Goal: Task Accomplishment & Management: Use online tool/utility

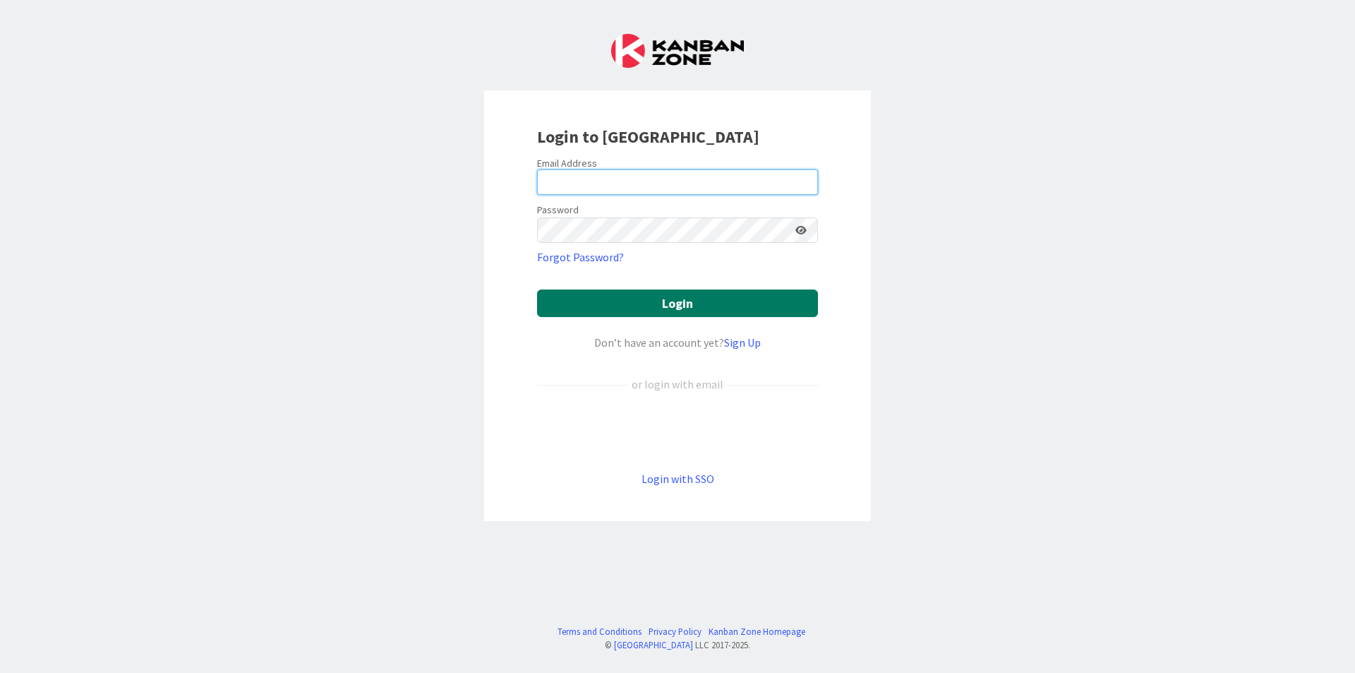
type input "[EMAIL_ADDRESS][DOMAIN_NAME]"
click at [669, 301] on button "Login" at bounding box center [677, 303] width 281 height 28
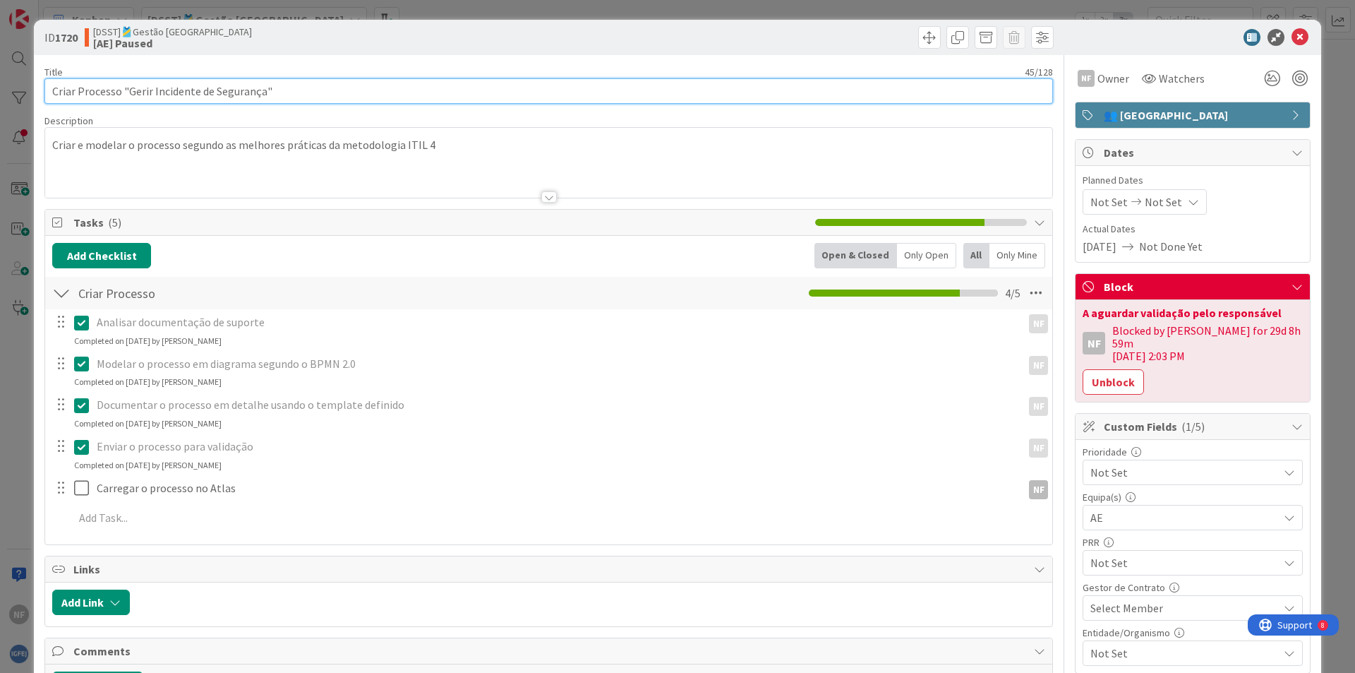
click at [292, 97] on input "Criar Processo "Gerir Incidente de Segurança"" at bounding box center [548, 90] width 1009 height 25
drag, startPoint x: 298, startPoint y: 92, endPoint x: -49, endPoint y: 88, distance: 347.3
click at [0, 88] on html "NF Kanban [DSST]🎽Gestão Equipas 1x 2x 3x 372 🎽Gestão de Tarefas de Equipas Técn…" at bounding box center [677, 336] width 1355 height 673
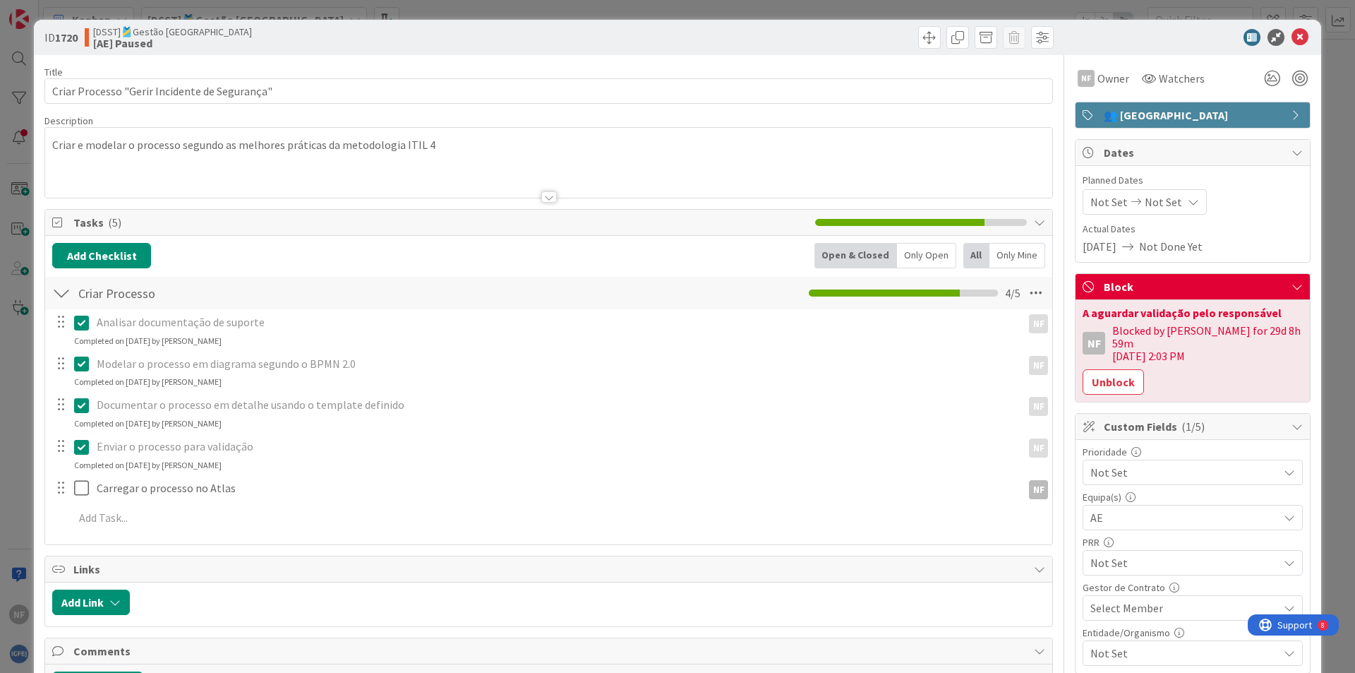
click at [448, 25] on div "ID 1720 [DSST]🎽Gestão [GEOGRAPHIC_DATA] [AE] Paused" at bounding box center [678, 37] width 1288 height 35
click at [949, 34] on span at bounding box center [958, 37] width 23 height 23
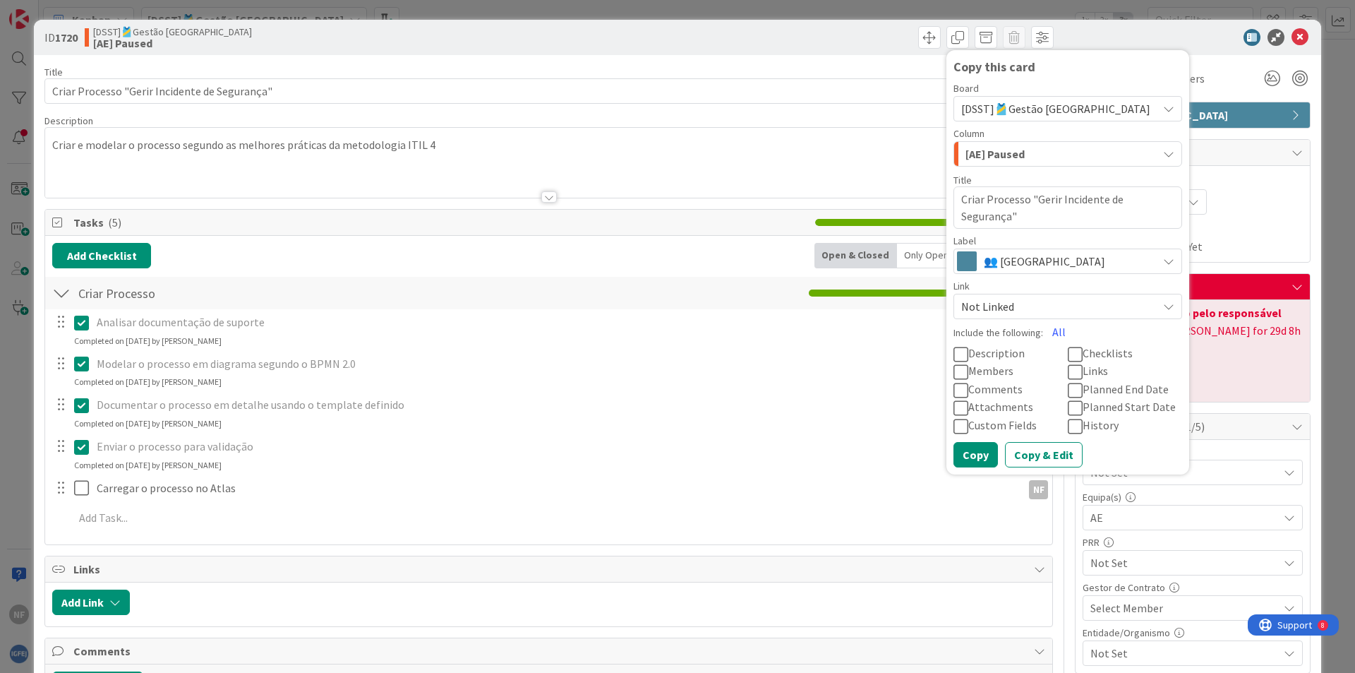
drag, startPoint x: 1026, startPoint y: 198, endPoint x: 1002, endPoint y: 215, distance: 29.0
click at [1002, 215] on textarea "Criar Processo "Gerir Incidente de Segurança"" at bounding box center [1068, 207] width 229 height 42
type textarea "x"
type textarea "Criar Processo "Planear e Implementar Seguranca de Informacao""
click at [997, 219] on textarea "Criar Processo "Planear e Implementar Seguranca de Informacao"" at bounding box center [1068, 207] width 229 height 42
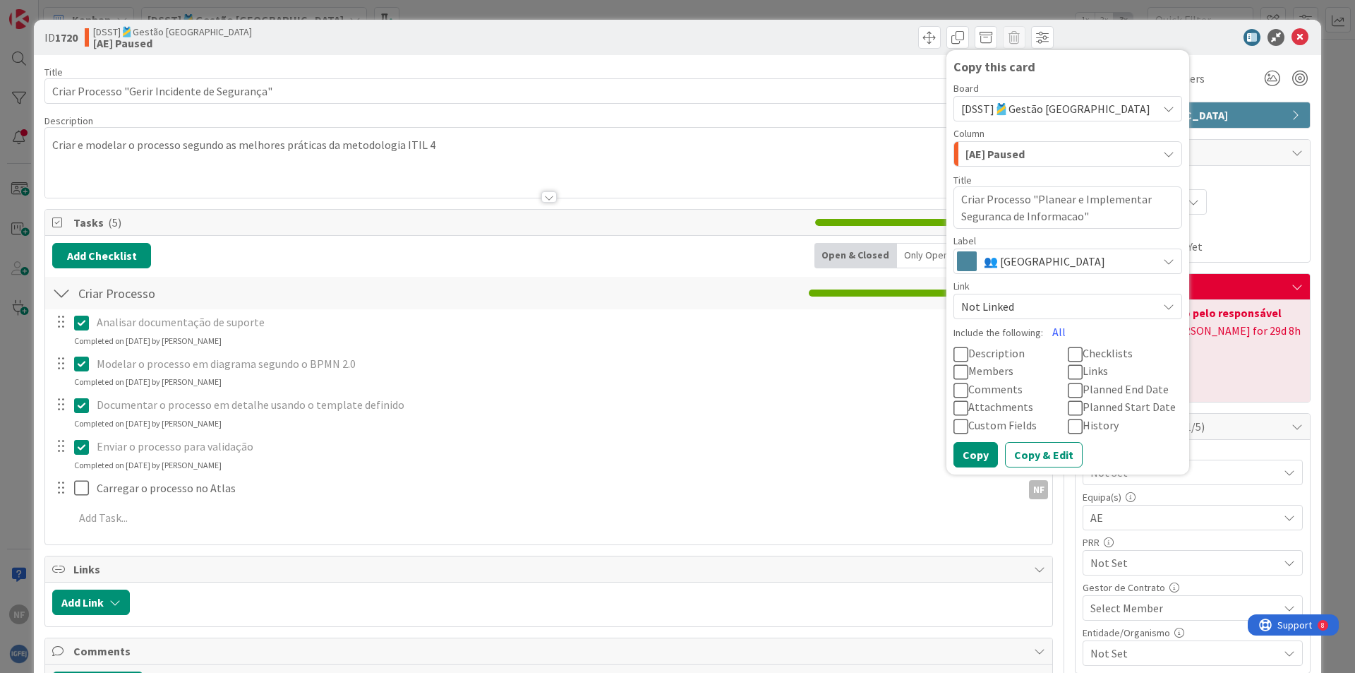
type textarea "x"
type textarea "Criar Processo "Planear e Implementar Segurana de Informacao""
type textarea "x"
type textarea "Criar Processo "Planear e Implementar Segurança de Informacao""
type textarea "x"
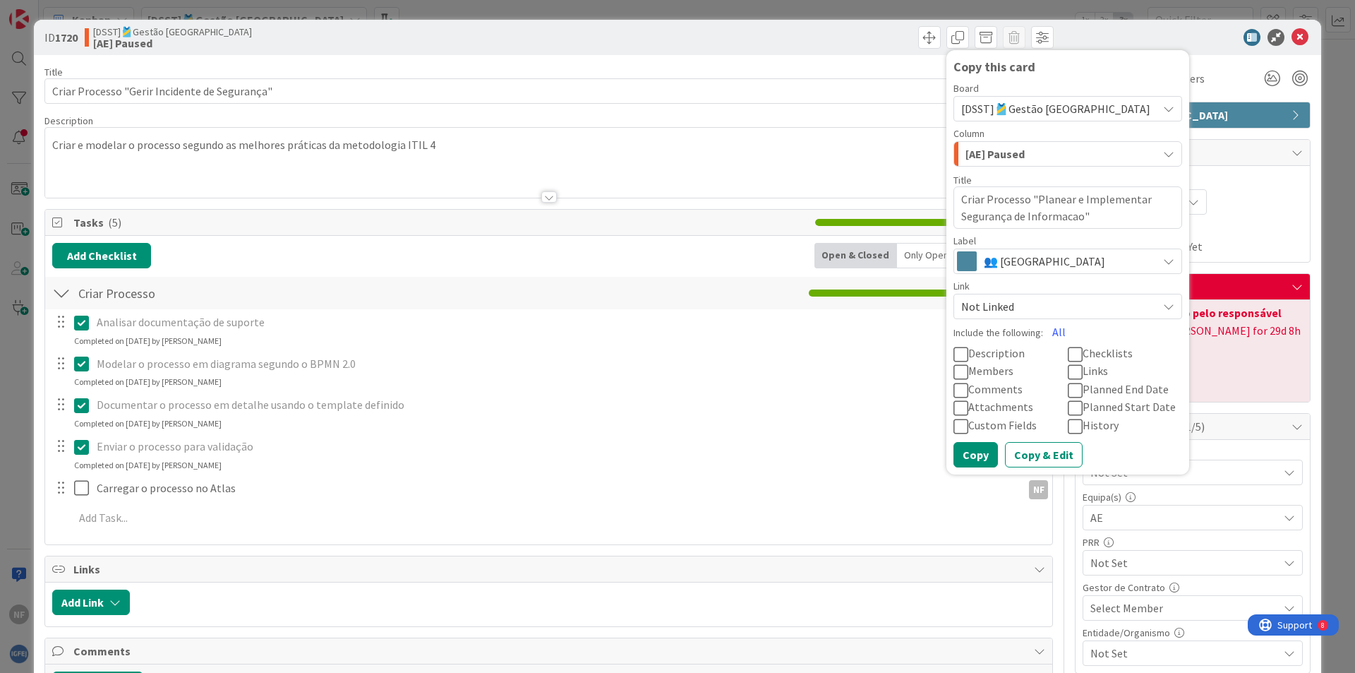
type textarea "Criar Processo "Planear e Implementar Segurança de Informaco""
type textarea "x"
type textarea "Criar Processo "Planear e Implementar Segurança de Informao""
type textarea "x"
type textarea "Criar Processo "Planear e Implementar Segurança de Informaço""
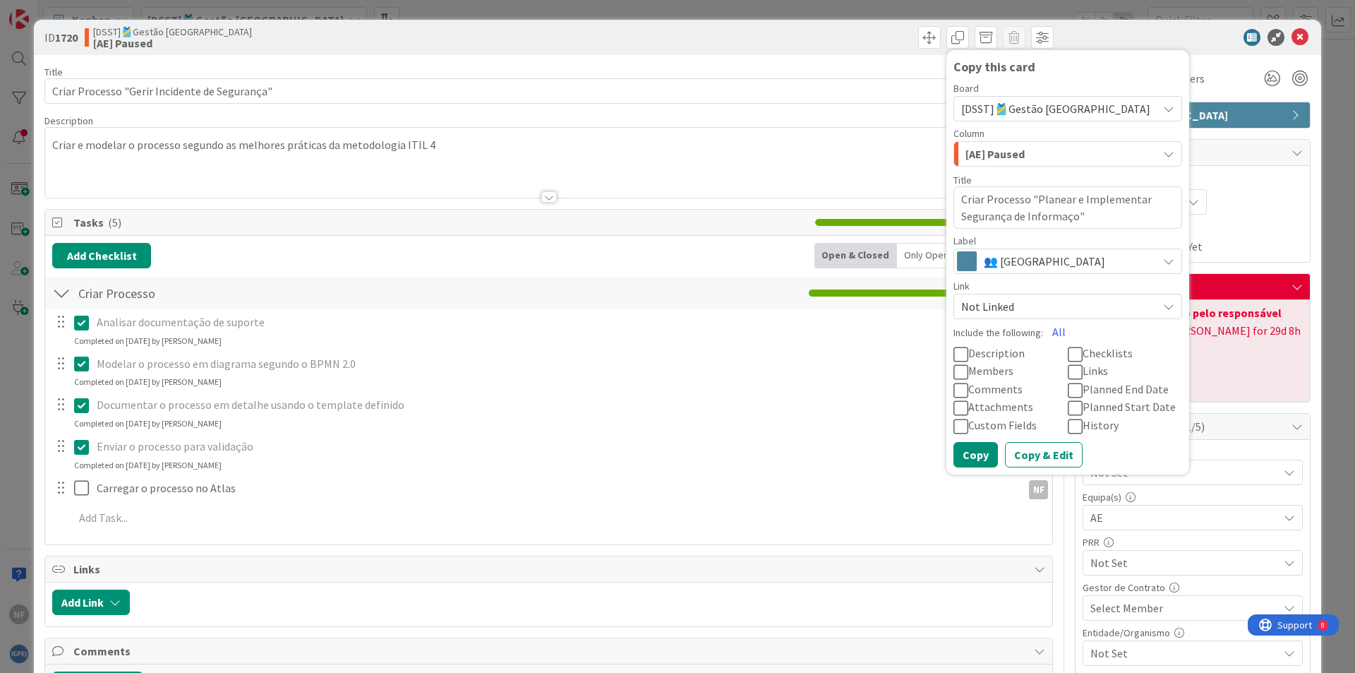
type textarea "x"
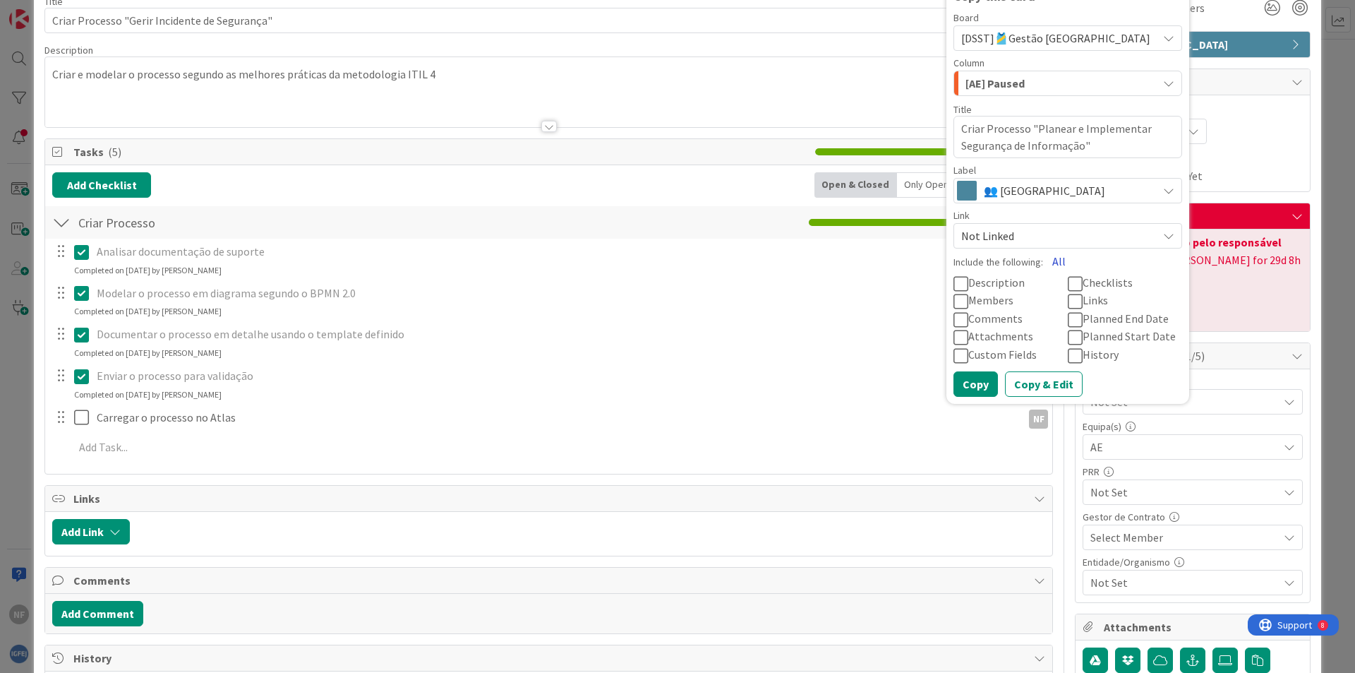
type textarea "Criar Processo "Planear e Implementar Segurança de Informação""
click at [1053, 262] on button "All" at bounding box center [1059, 260] width 32 height 25
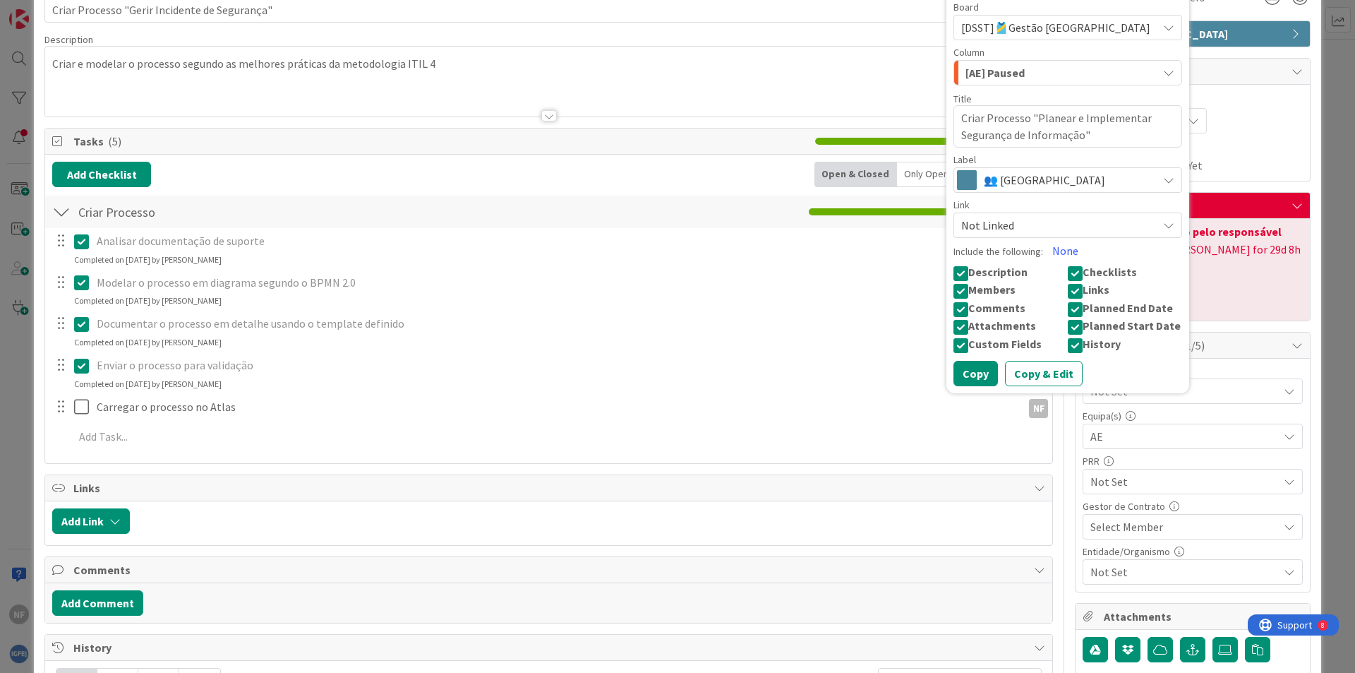
scroll to position [0, 0]
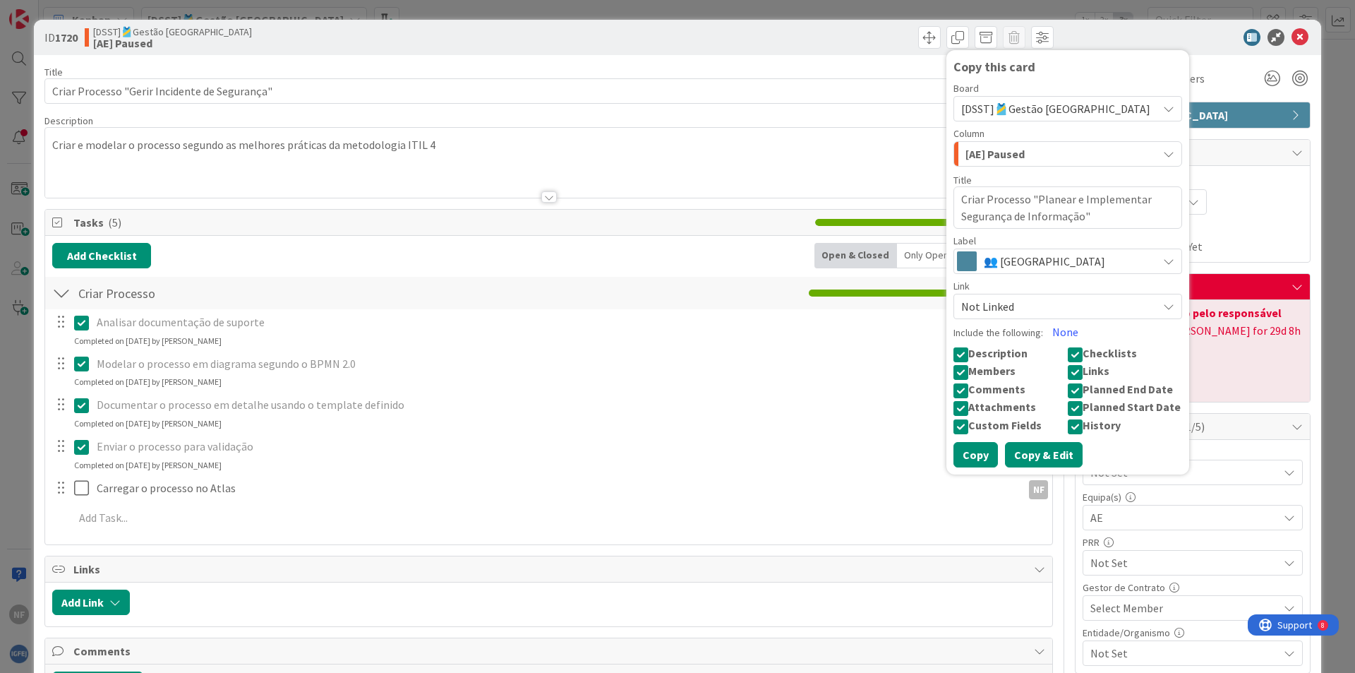
click at [1032, 460] on button "Copy & Edit" at bounding box center [1044, 454] width 78 height 25
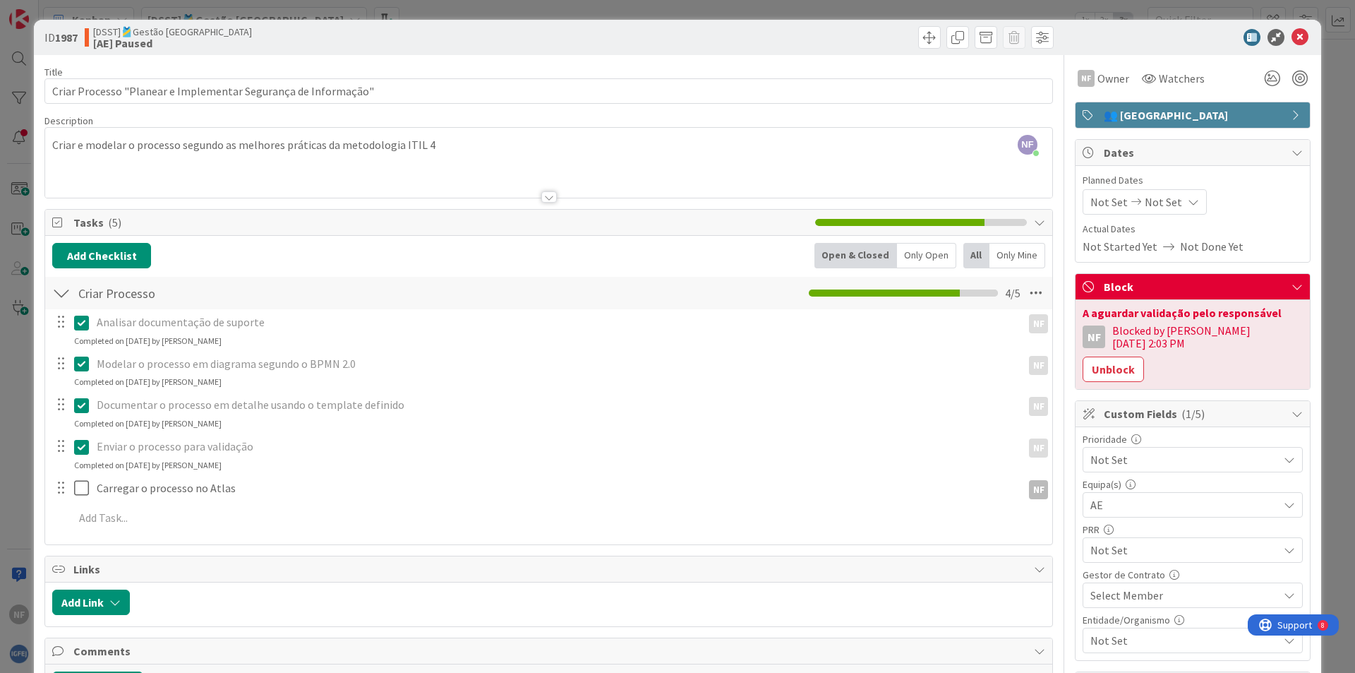
click at [80, 450] on icon at bounding box center [81, 446] width 15 height 17
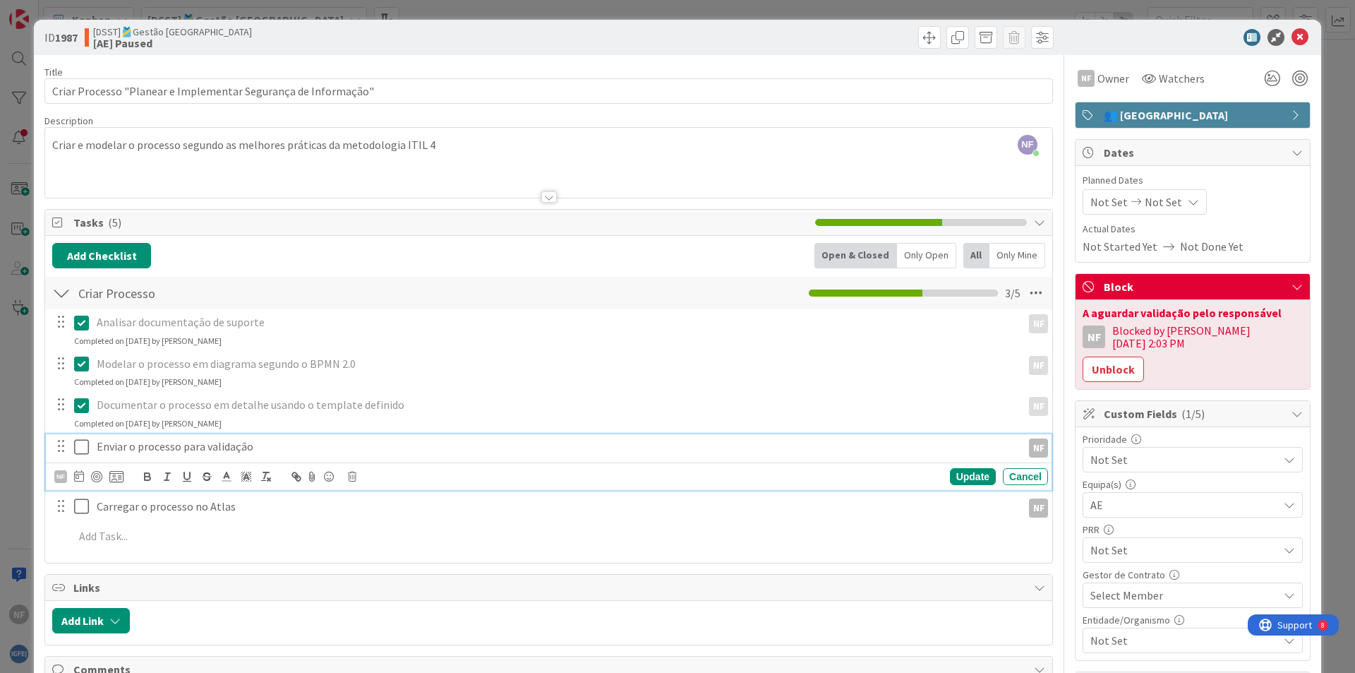
click at [80, 450] on icon at bounding box center [81, 446] width 15 height 17
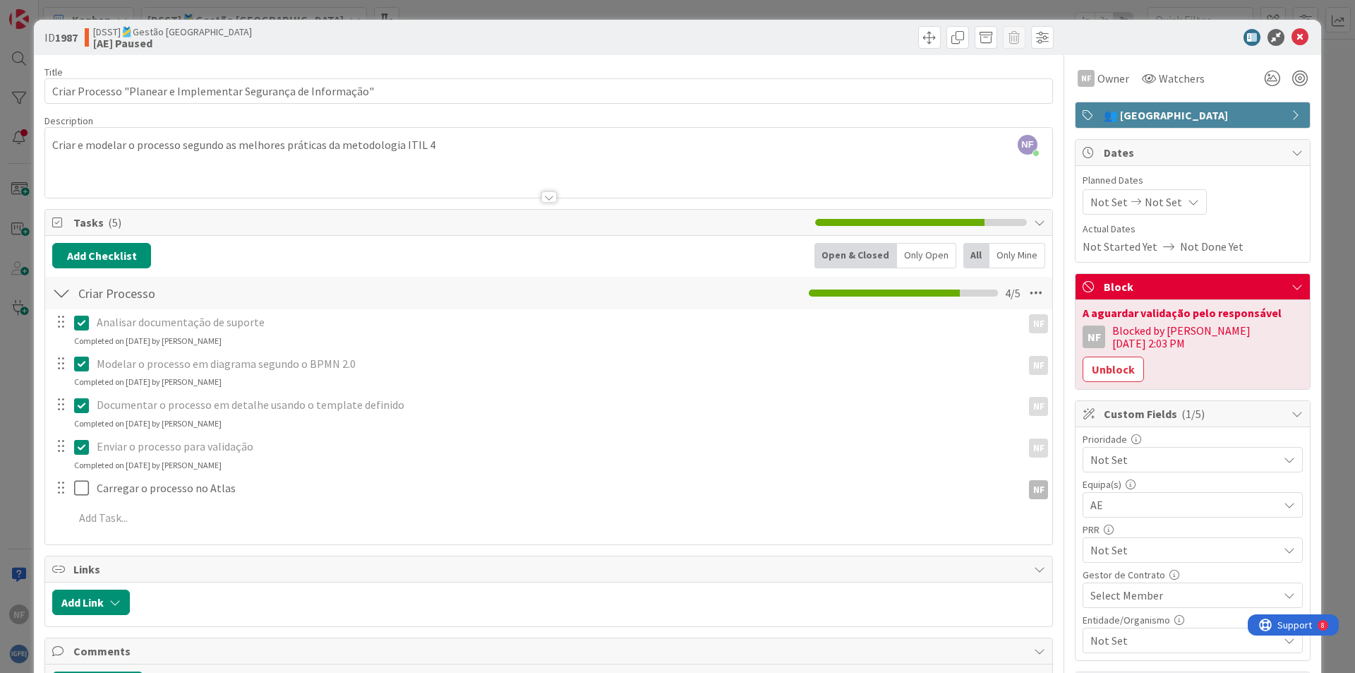
click at [81, 402] on icon at bounding box center [81, 405] width 15 height 17
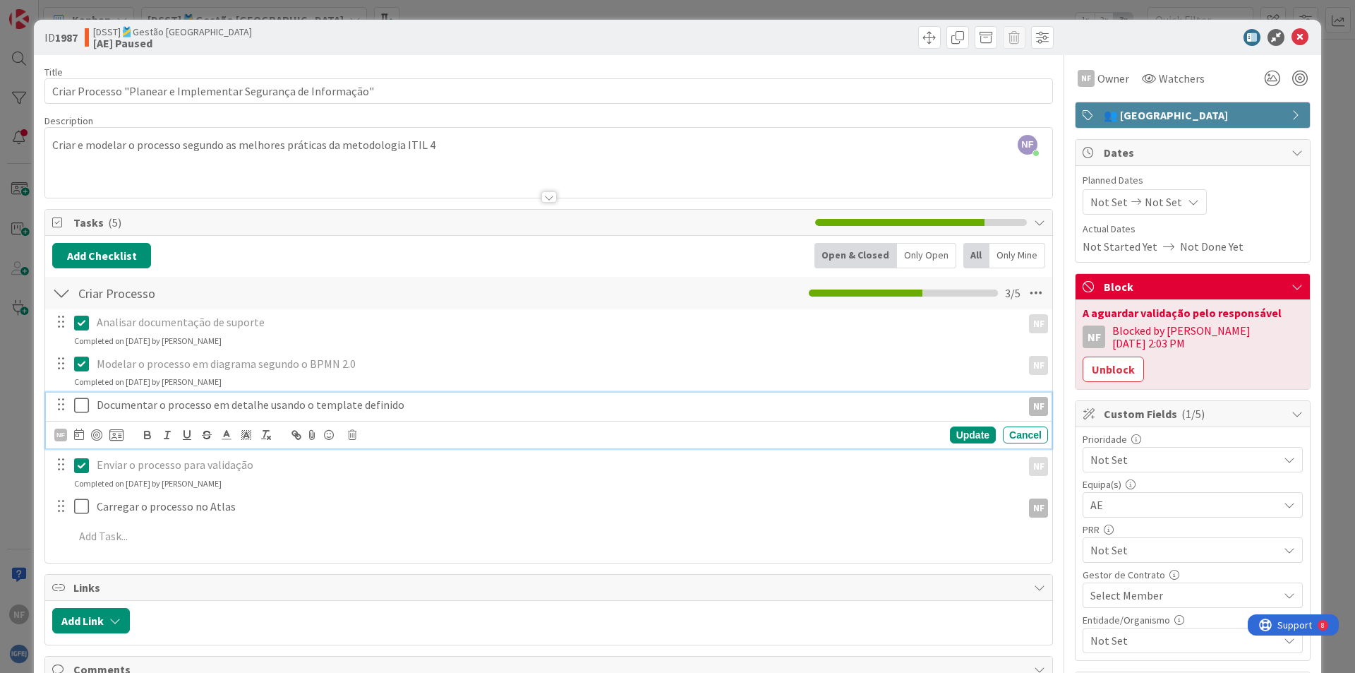
click at [81, 402] on icon at bounding box center [81, 405] width 15 height 17
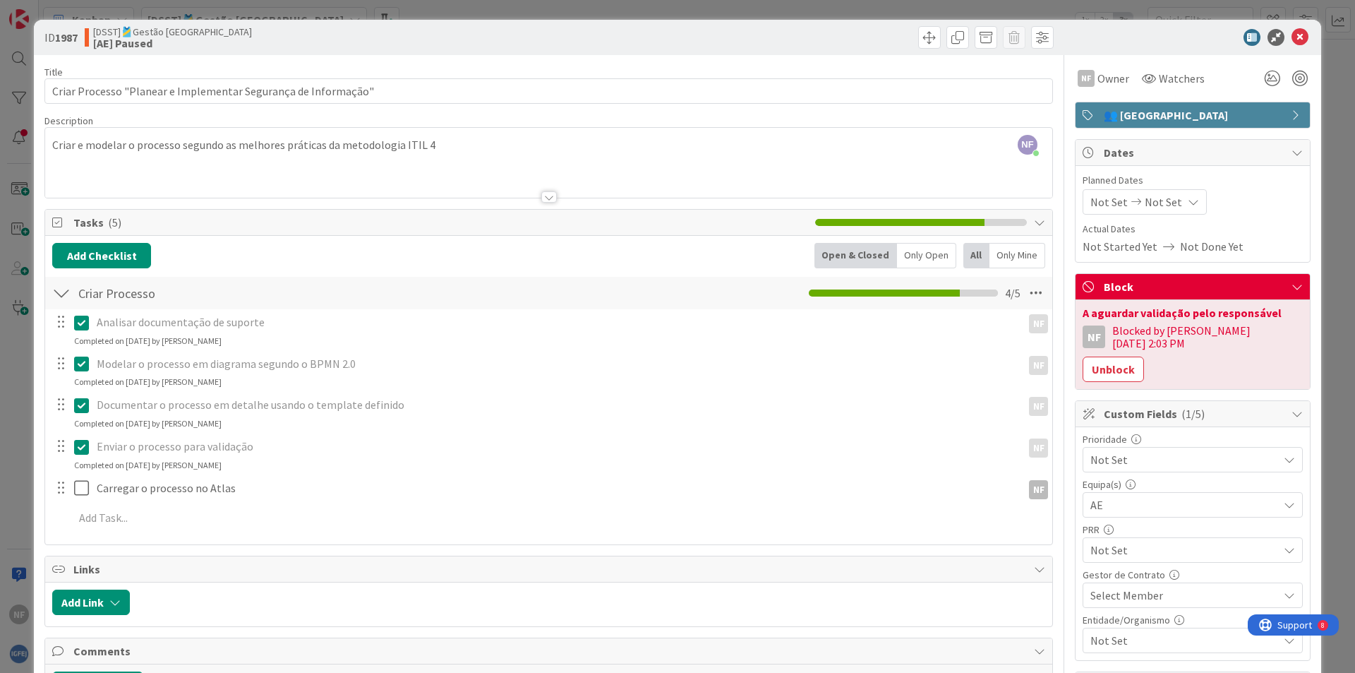
click at [80, 360] on icon at bounding box center [81, 363] width 15 height 17
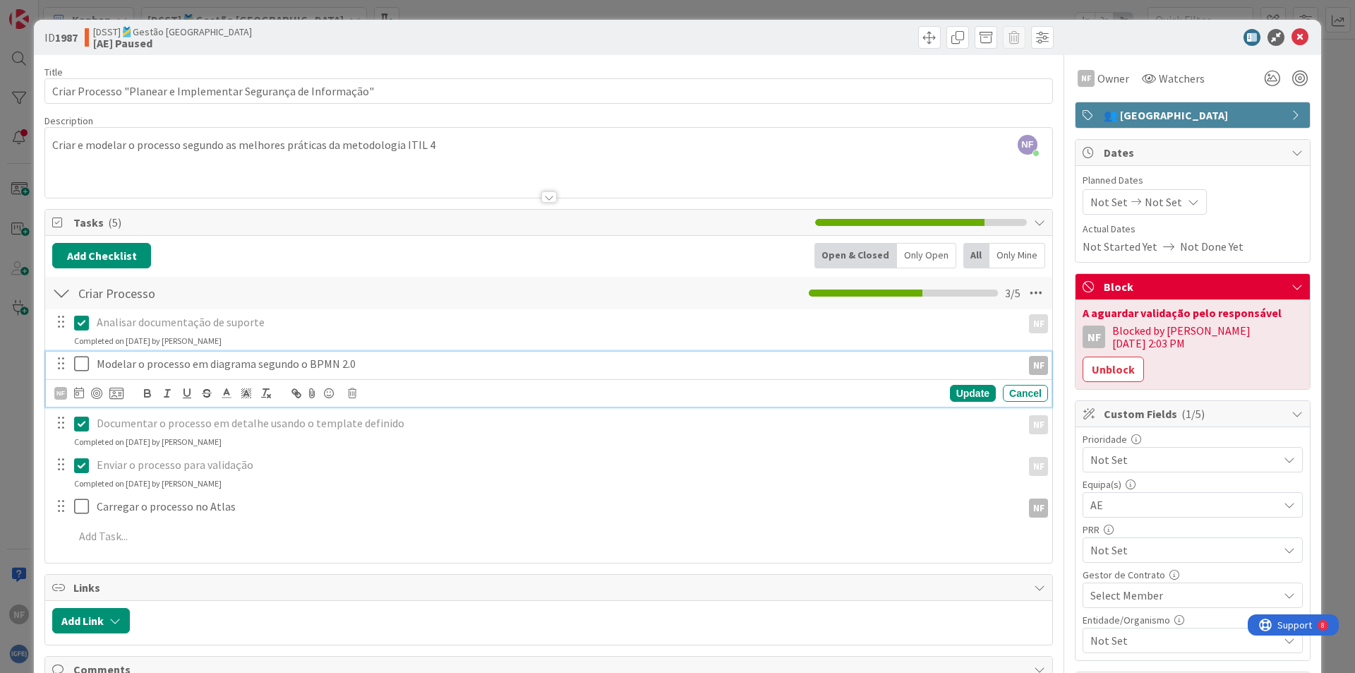
click at [80, 360] on icon at bounding box center [81, 363] width 15 height 17
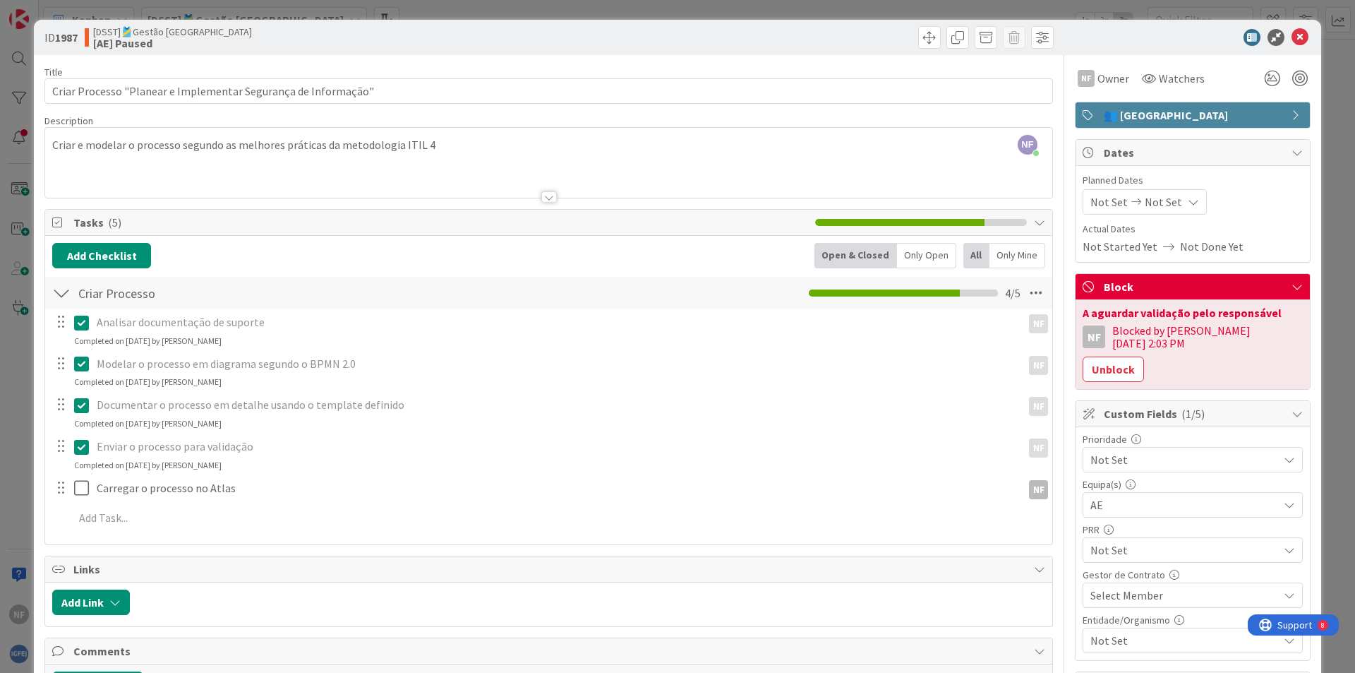
click at [80, 322] on icon at bounding box center [81, 322] width 15 height 17
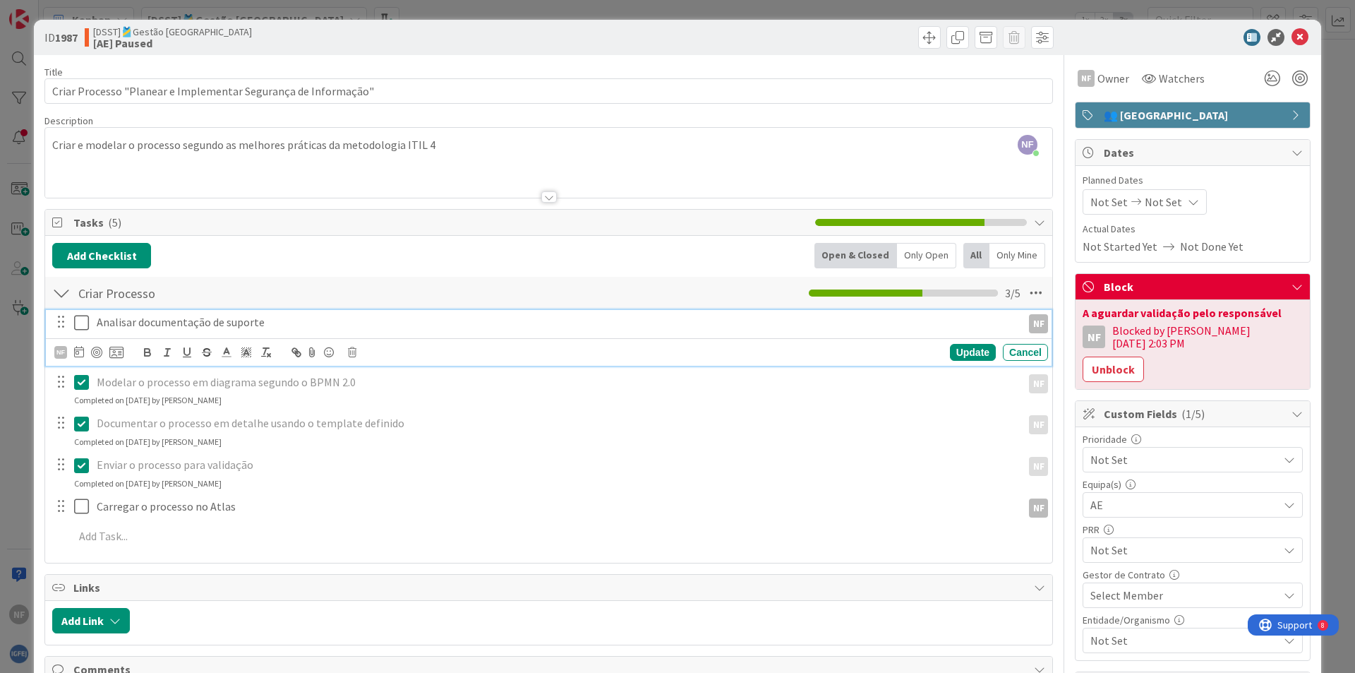
click at [80, 322] on icon at bounding box center [81, 322] width 15 height 17
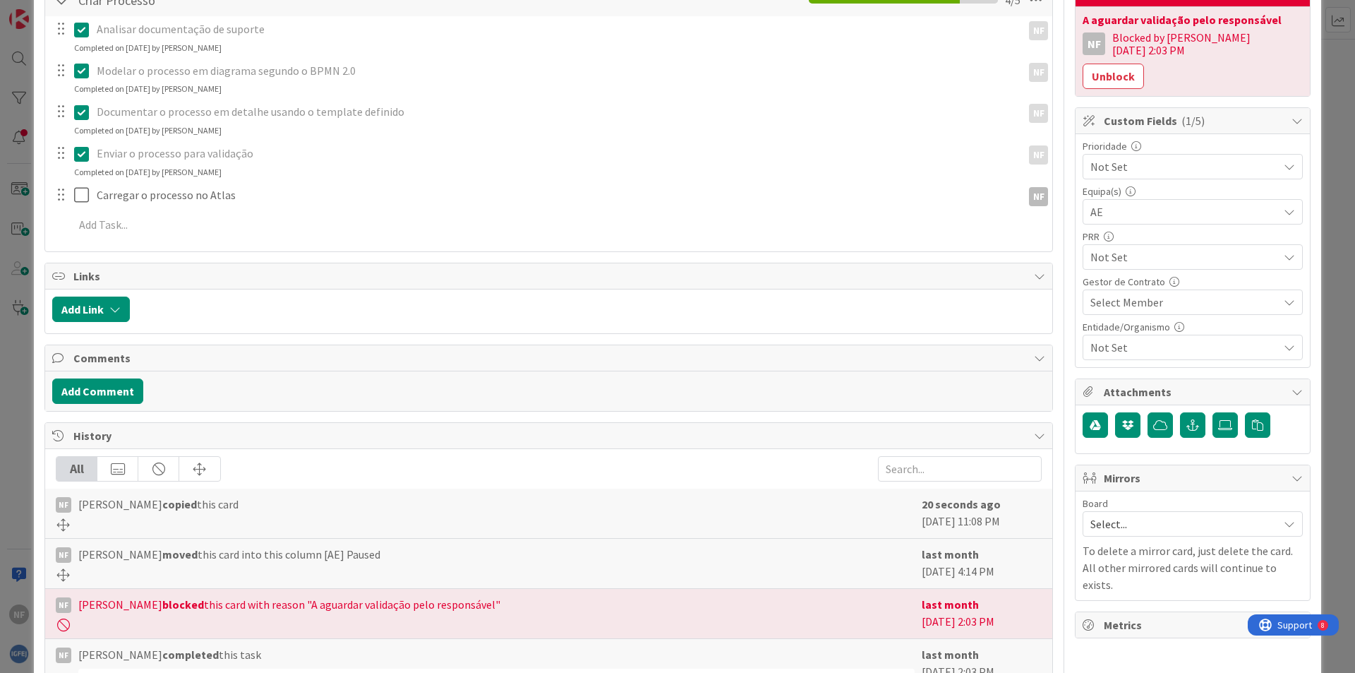
scroll to position [88, 0]
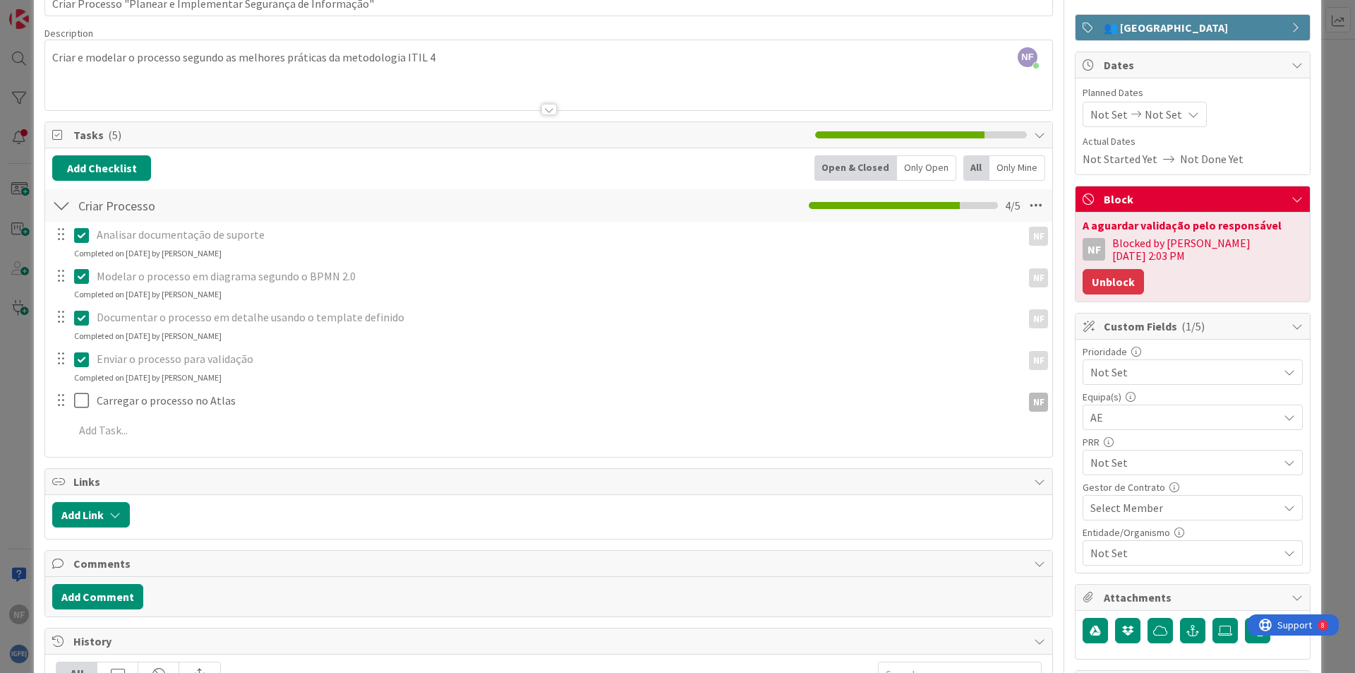
click at [1144, 269] on button "Unblock" at bounding box center [1113, 281] width 61 height 25
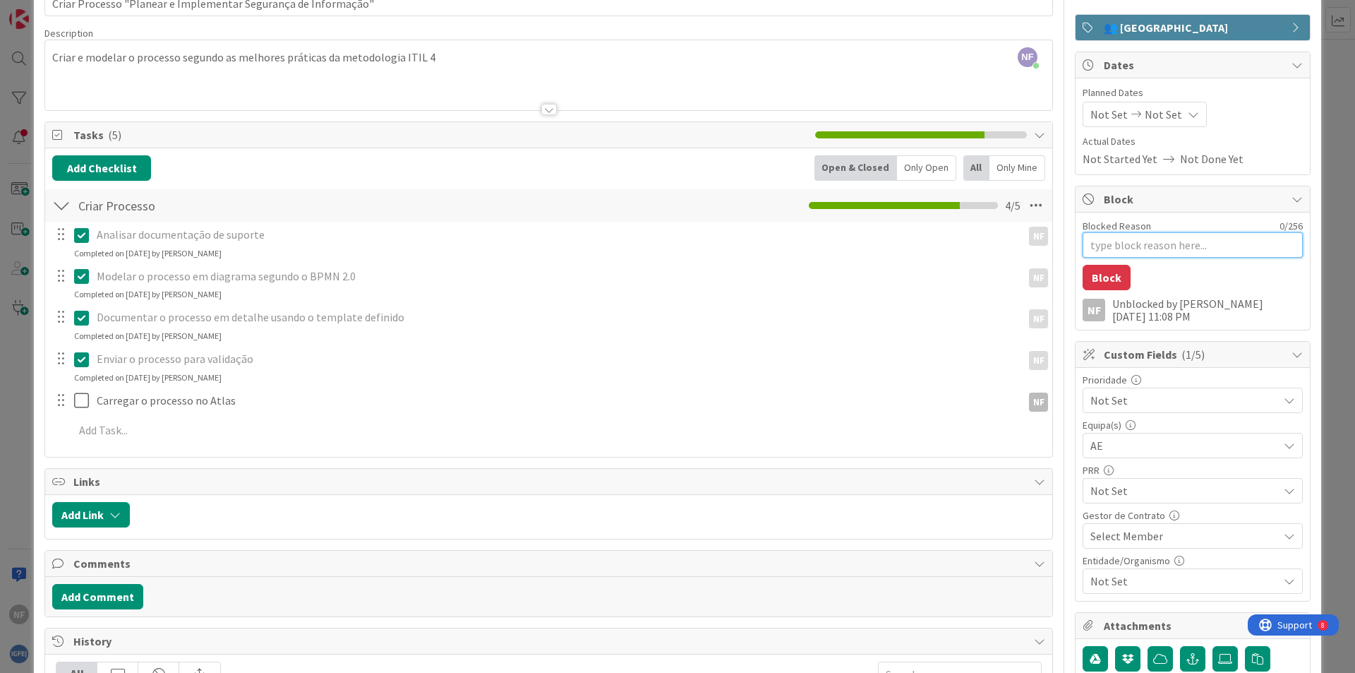
click at [1131, 234] on textarea "Blocked Reason" at bounding box center [1193, 244] width 220 height 25
paste textarea "A aguardar validação pelo responsável"
type textarea "x"
type textarea "A aguardar validação pelo responsável"
click at [1105, 277] on button "Block" at bounding box center [1107, 277] width 48 height 25
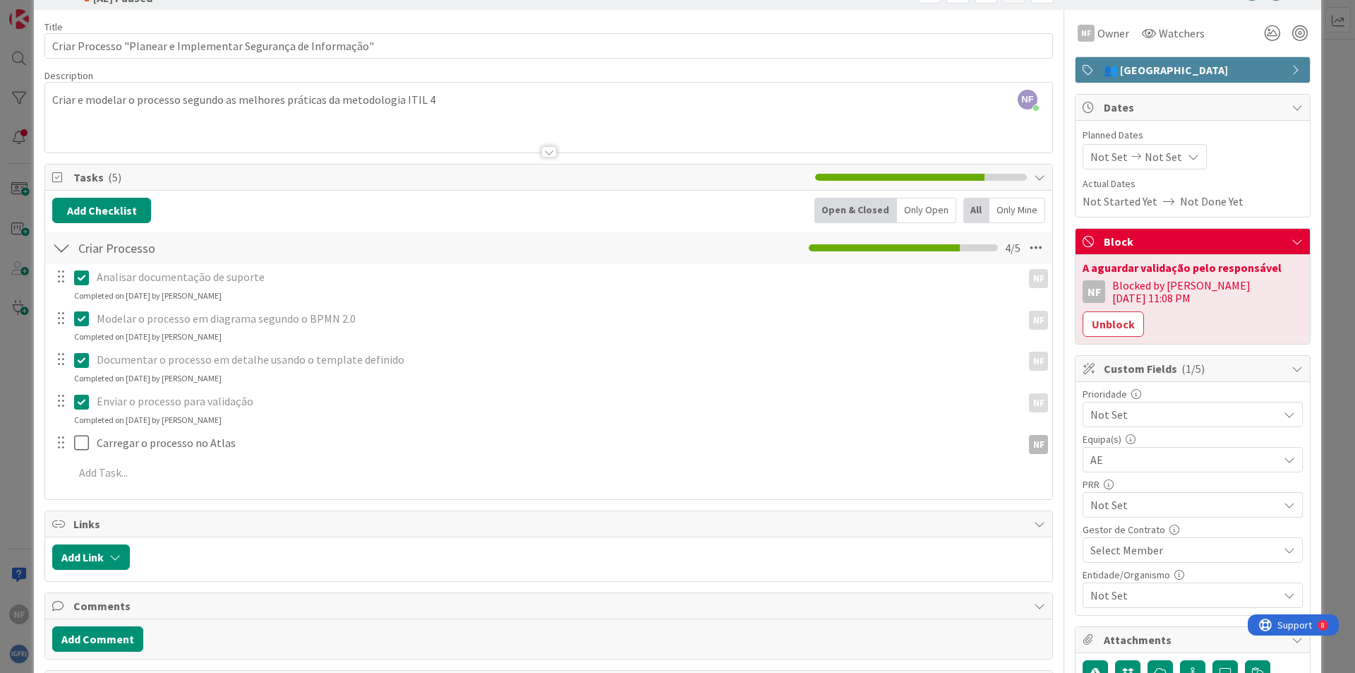
scroll to position [0, 0]
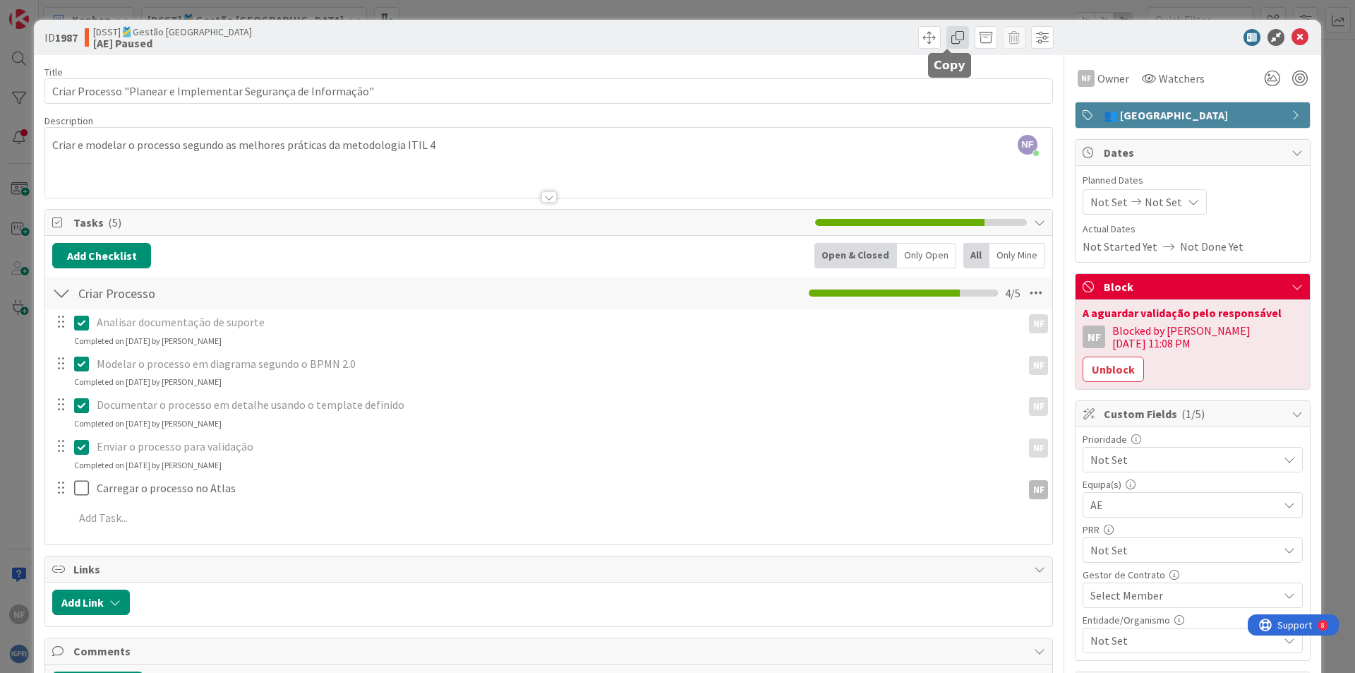
click at [947, 32] on span at bounding box center [958, 37] width 23 height 23
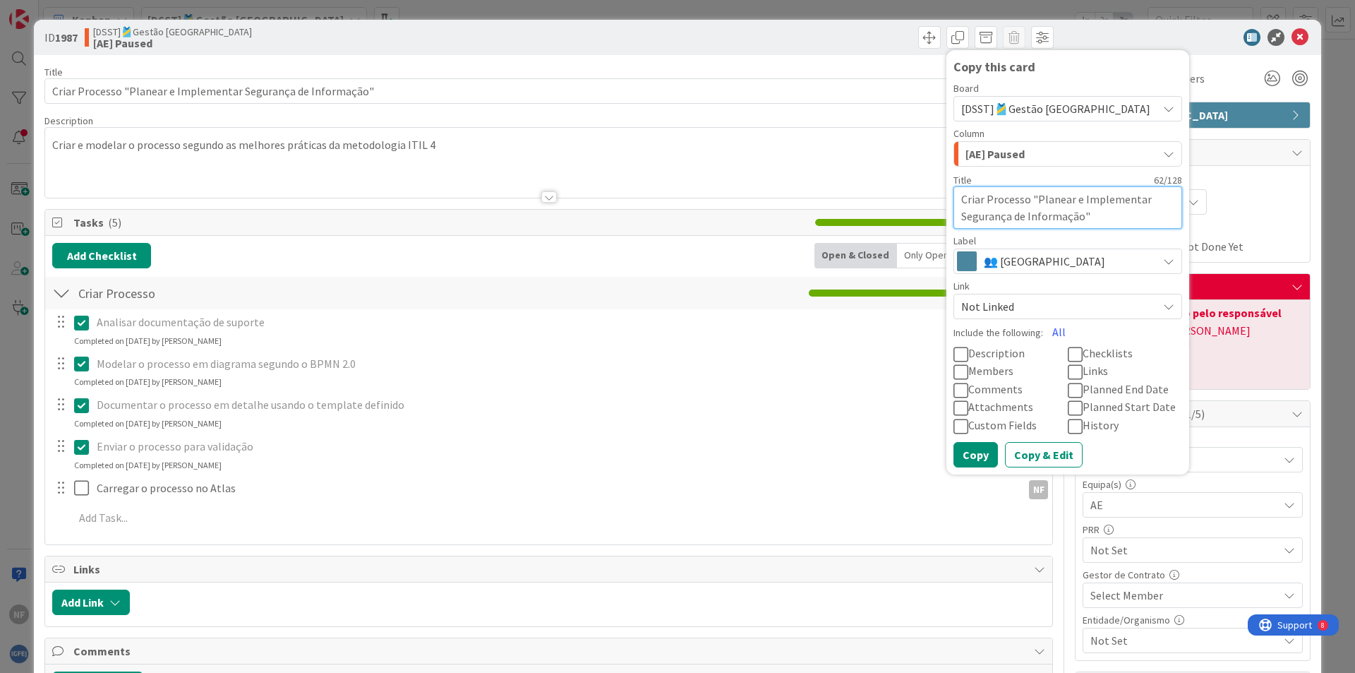
drag, startPoint x: 1026, startPoint y: 200, endPoint x: 1069, endPoint y: 215, distance: 44.6
click at [1069, 215] on textarea "Criar Processo "Planear e Implementar Segurança de Informação"" at bounding box center [1068, 207] width 229 height 42
paste textarea "Testar Controlos de Seguranca de Informaca"
type textarea "x"
type textarea "Criar Processo "Testar Controlos de Seguranca de Informacao""
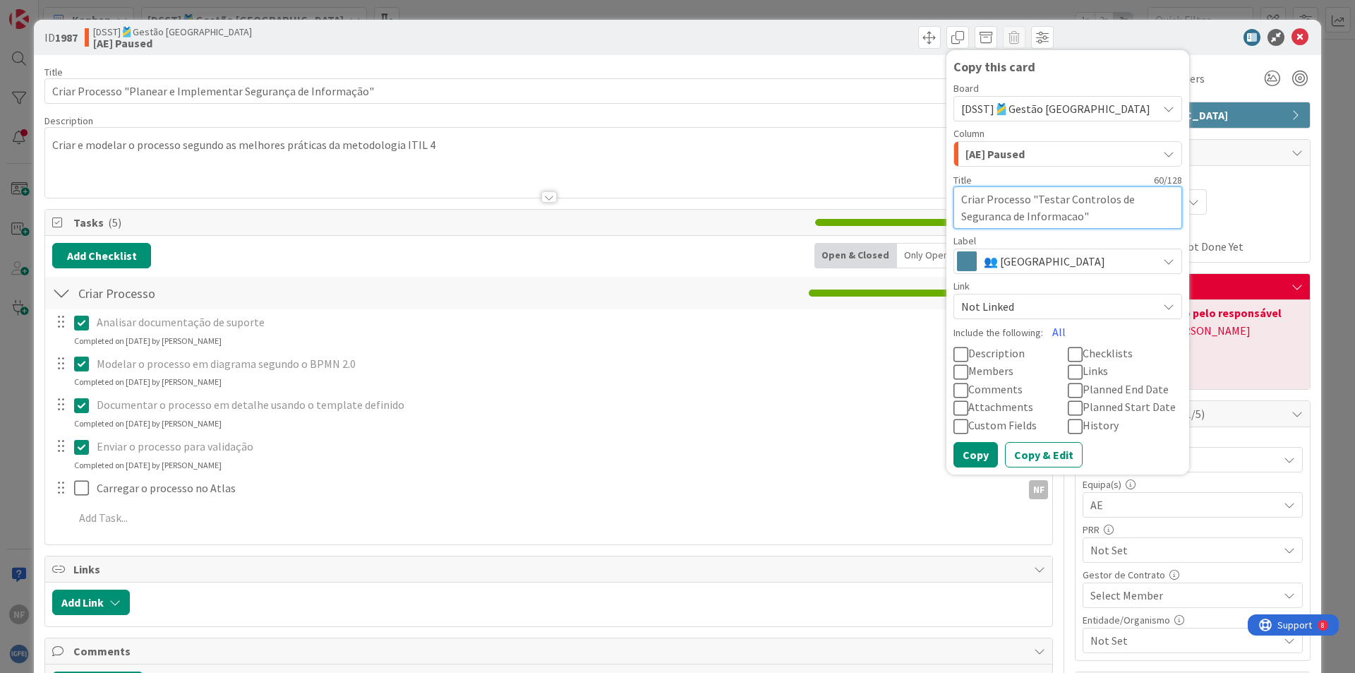
click at [993, 220] on textarea "Criar Processo "Testar Controlos de Seguranca de Informacao"" at bounding box center [1068, 207] width 229 height 42
type textarea "x"
type textarea "Criar Processo "Testar Controlos de Segurana de Informacao""
type textarea "x"
type textarea "Criar Processo "Testar Controlos de Segurança de Informacao""
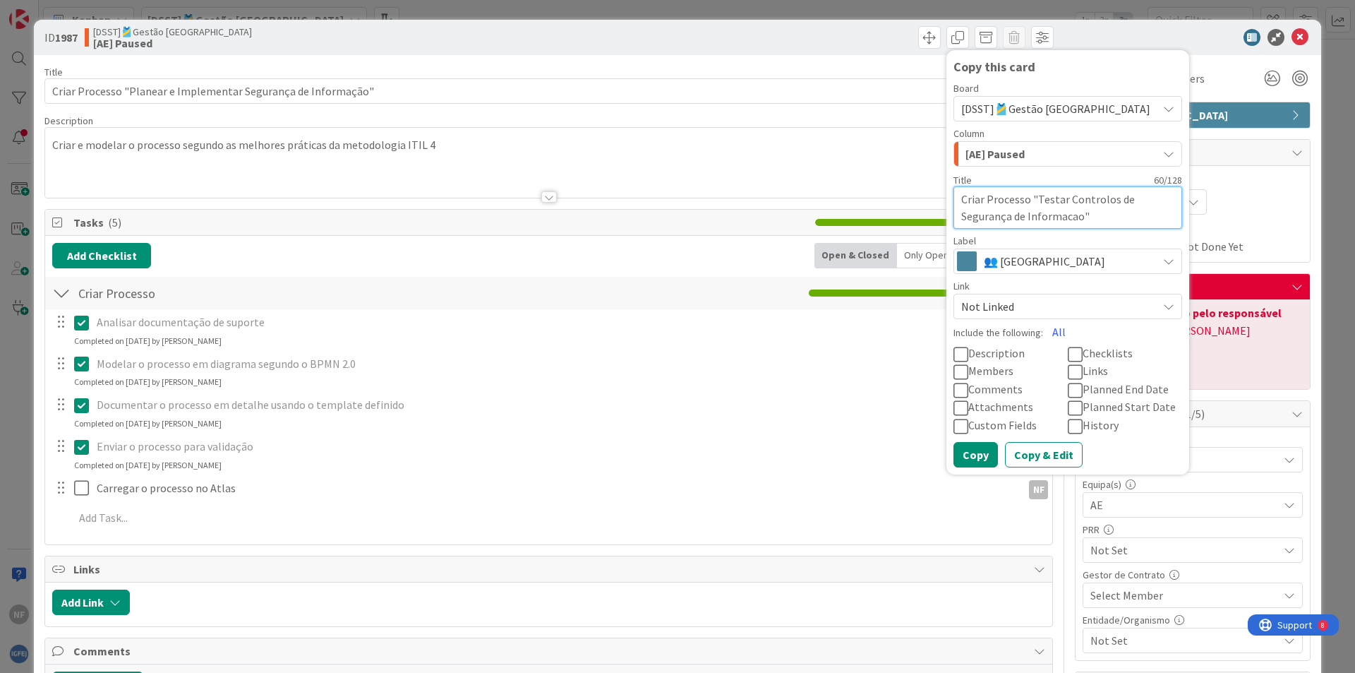
click at [1060, 216] on textarea "Criar Processo "Testar Controlos de Segurança de Informacao"" at bounding box center [1068, 207] width 229 height 42
type textarea "x"
type textarea "Criar Processo "Testar Controlos de Segurança de Informaao""
type textarea "x"
type textarea "Criar Processo "Testar Controlos de Segurança de Informaçao""
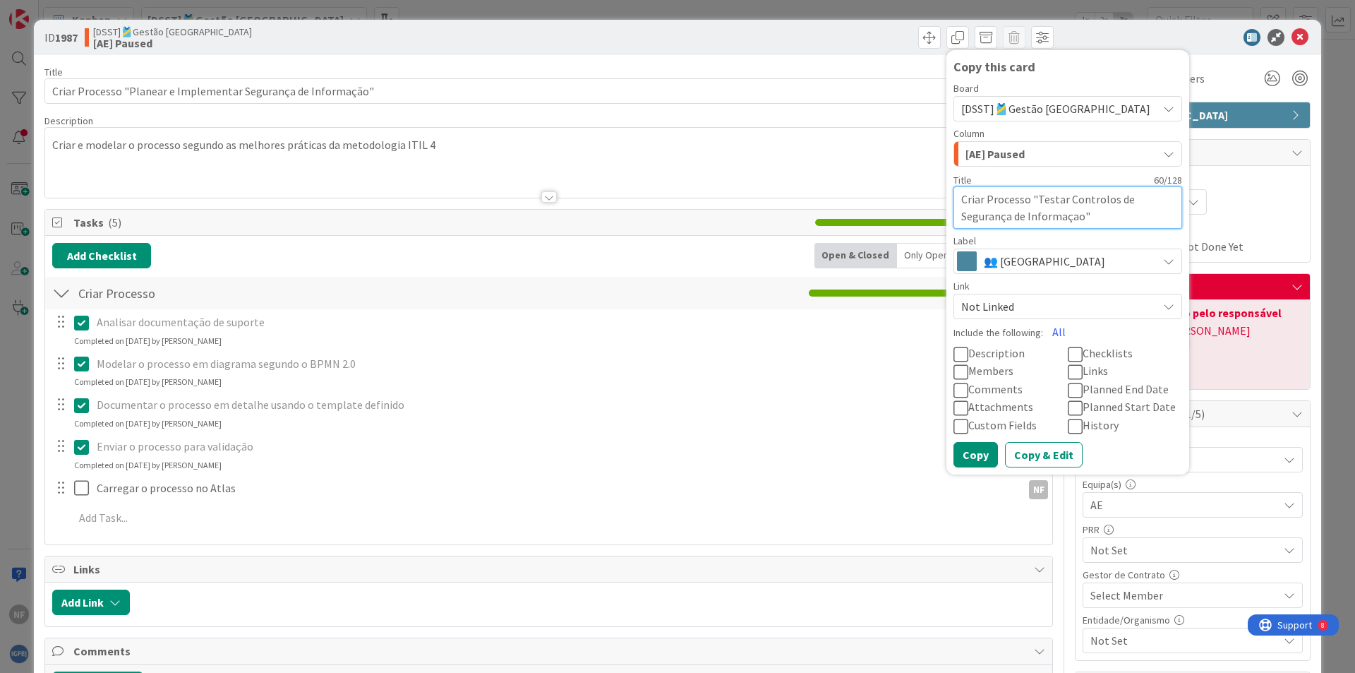
type textarea "x"
type textarea "Criar Processo "Testar Controlos de Segurança de Informaçãao""
type textarea "x"
type textarea "Criar Processo "Testar Controlos de Segurança de Informação""
click at [1052, 326] on button "All" at bounding box center [1059, 331] width 32 height 25
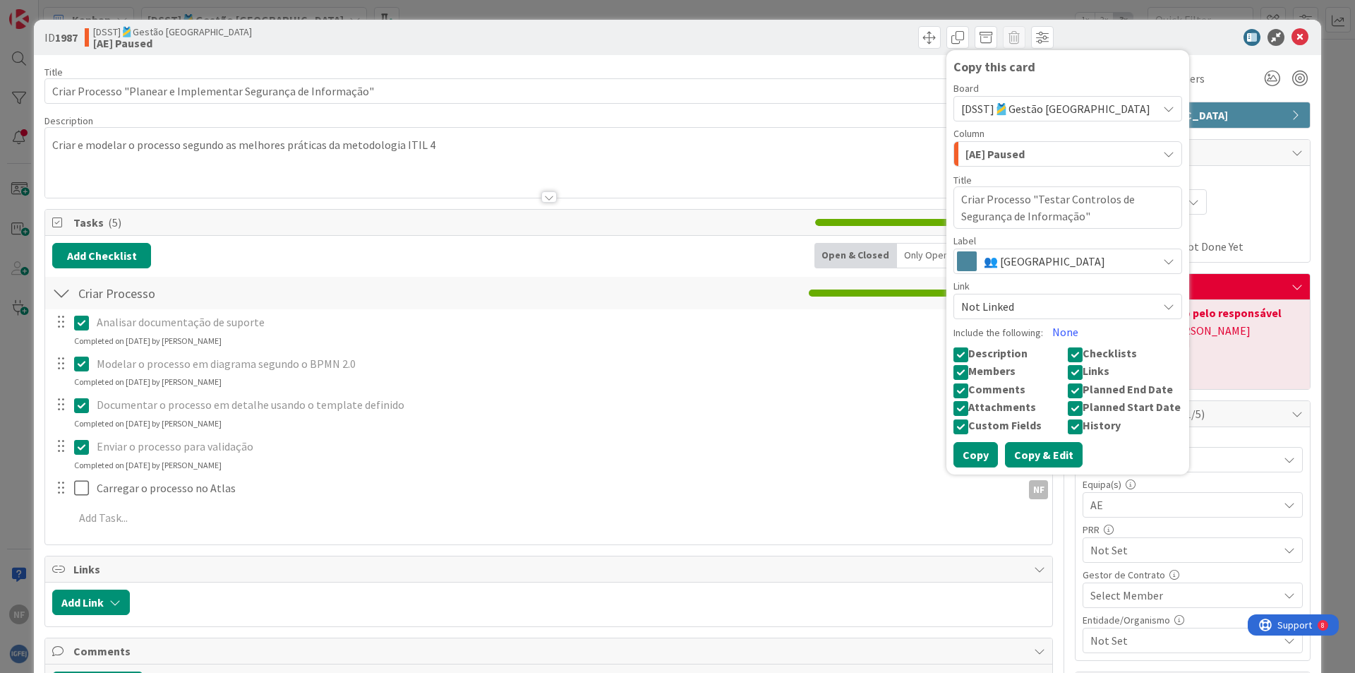
click at [1012, 452] on button "Copy & Edit" at bounding box center [1044, 454] width 78 height 25
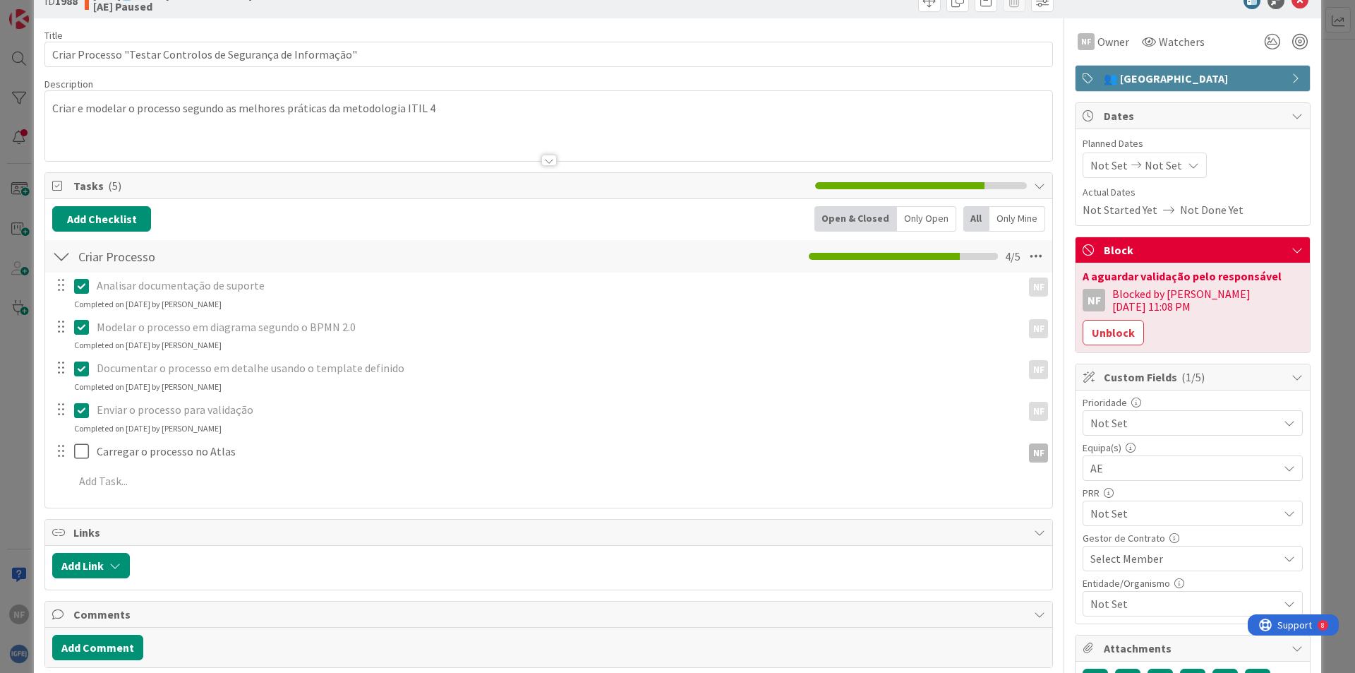
scroll to position [71, 0]
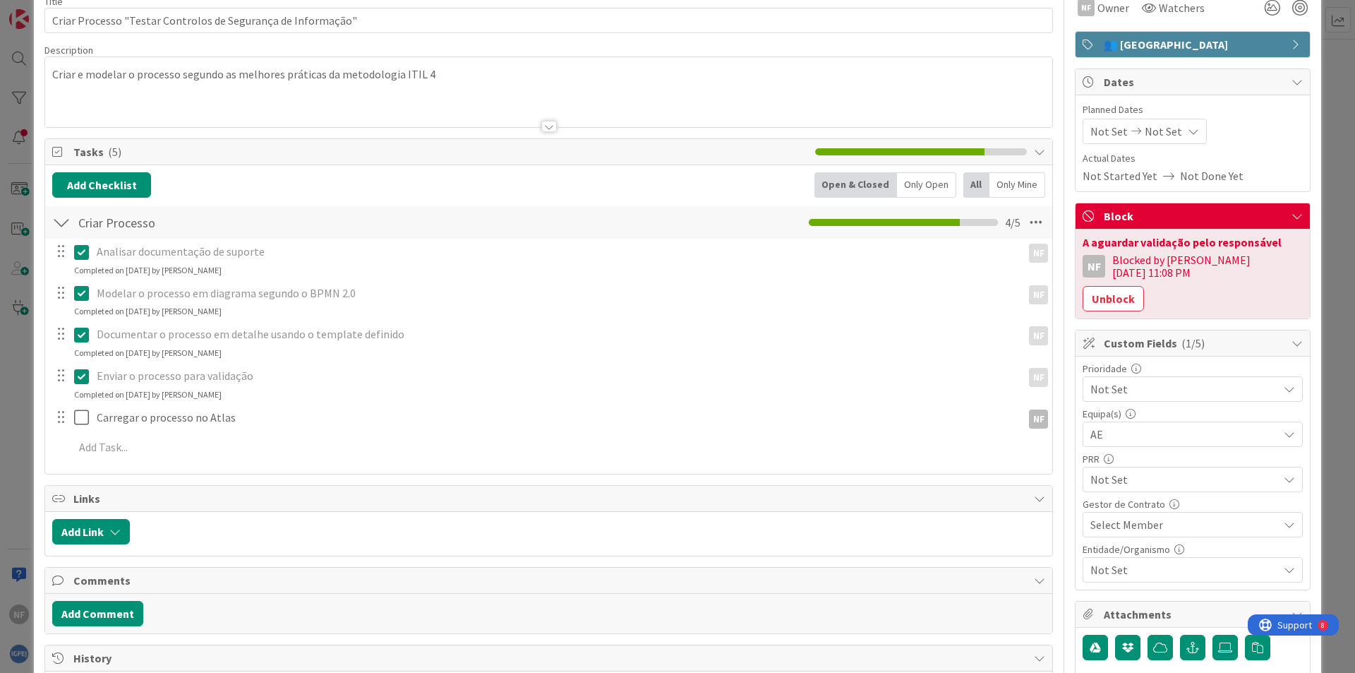
click at [84, 253] on icon at bounding box center [81, 252] width 15 height 17
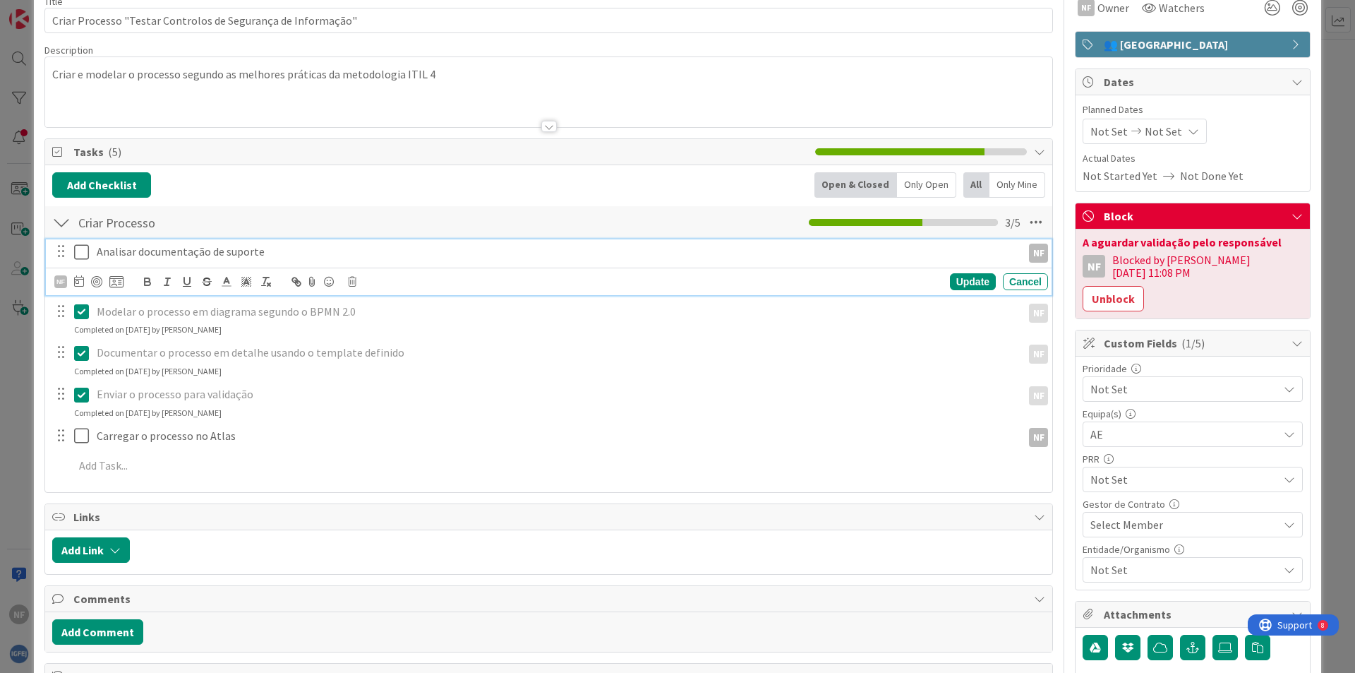
click at [84, 253] on icon at bounding box center [81, 252] width 15 height 17
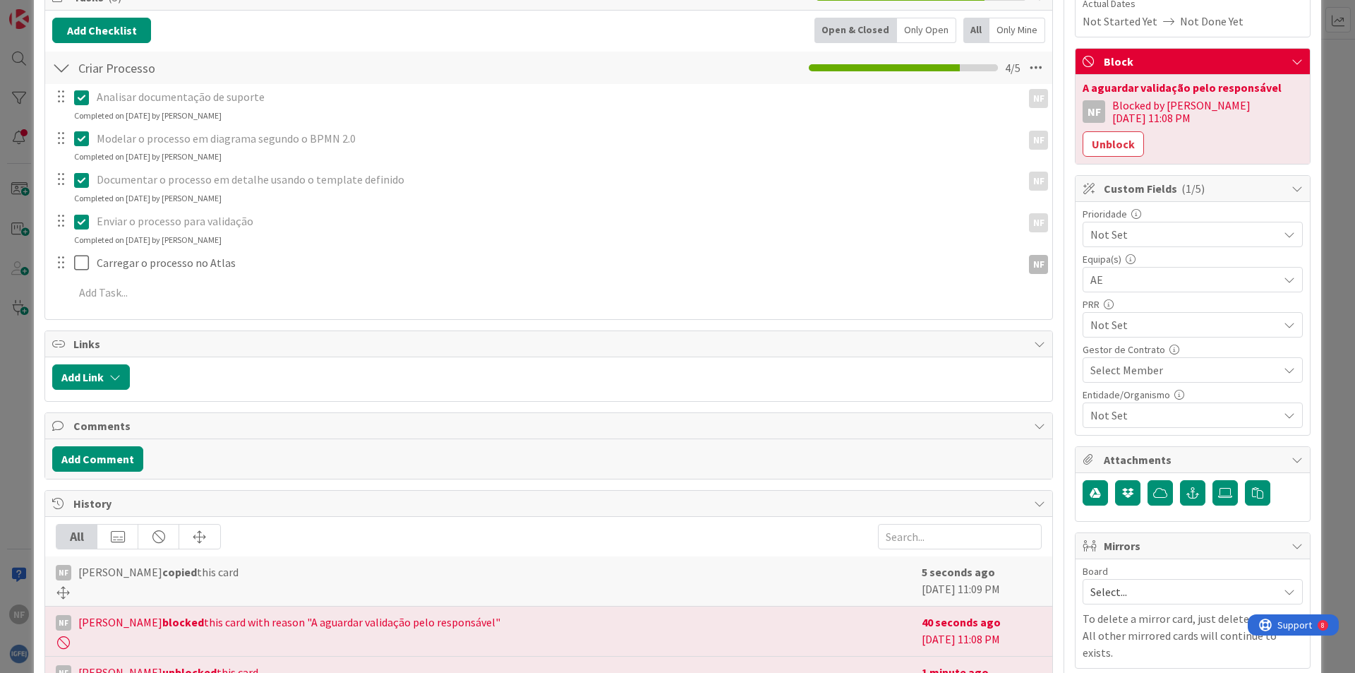
scroll to position [0, 0]
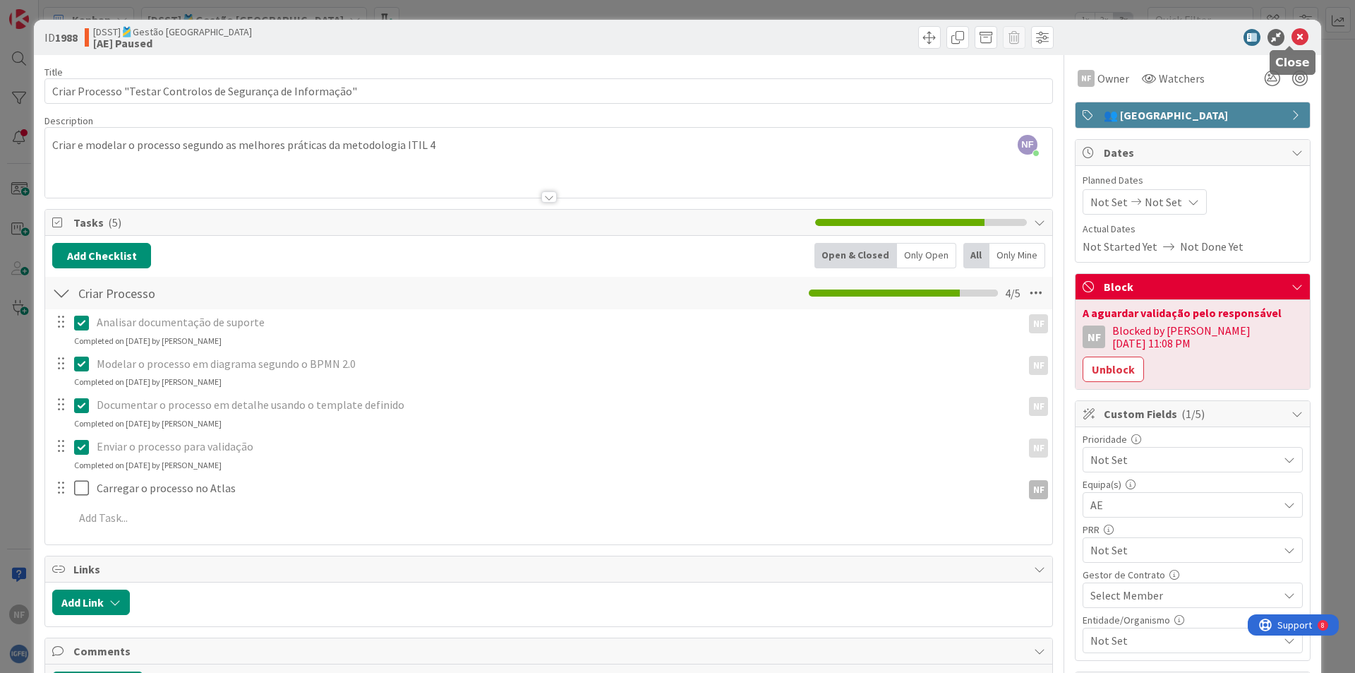
click at [1292, 40] on icon at bounding box center [1300, 37] width 17 height 17
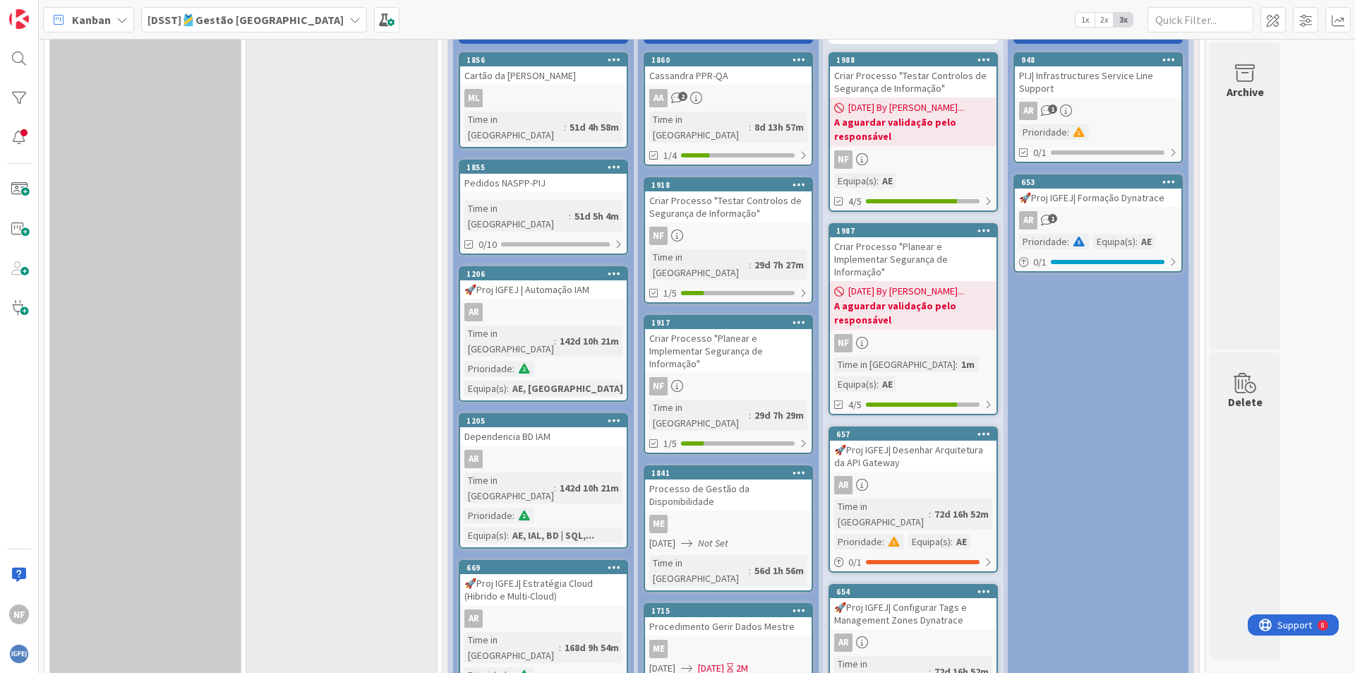
scroll to position [462, 0]
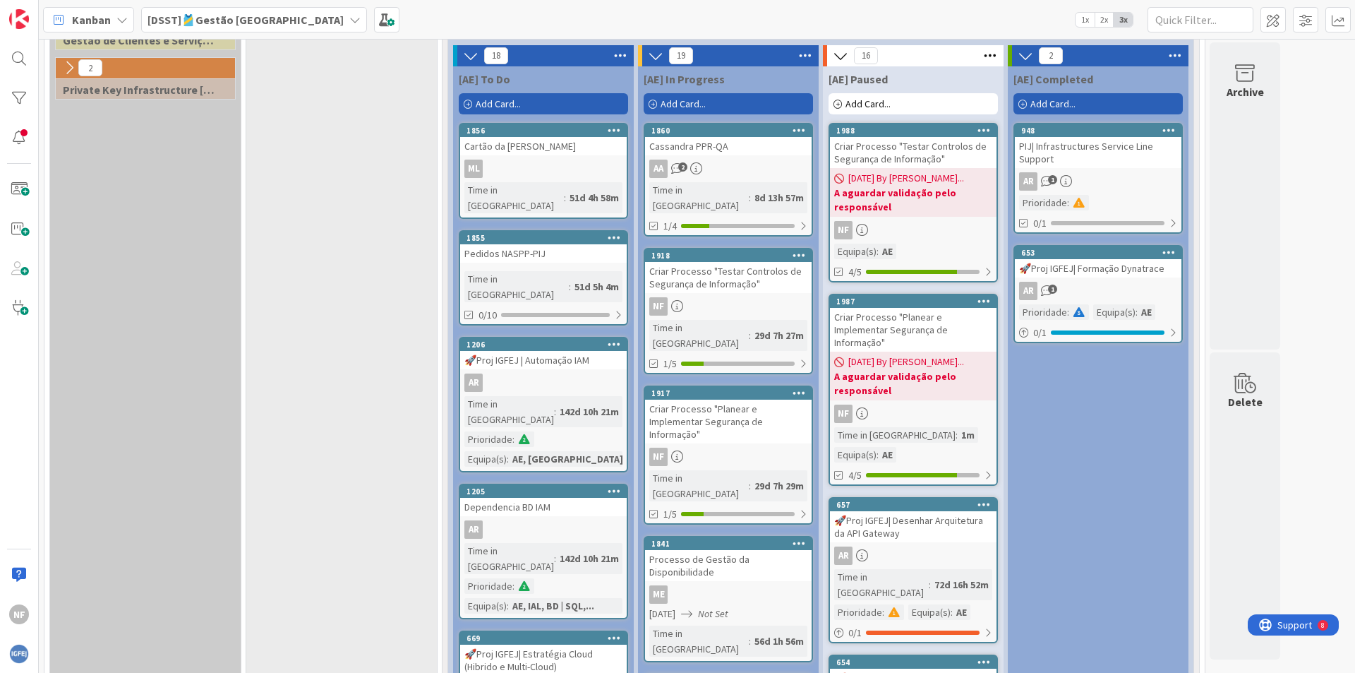
click at [800, 388] on icon at bounding box center [799, 393] width 13 height 10
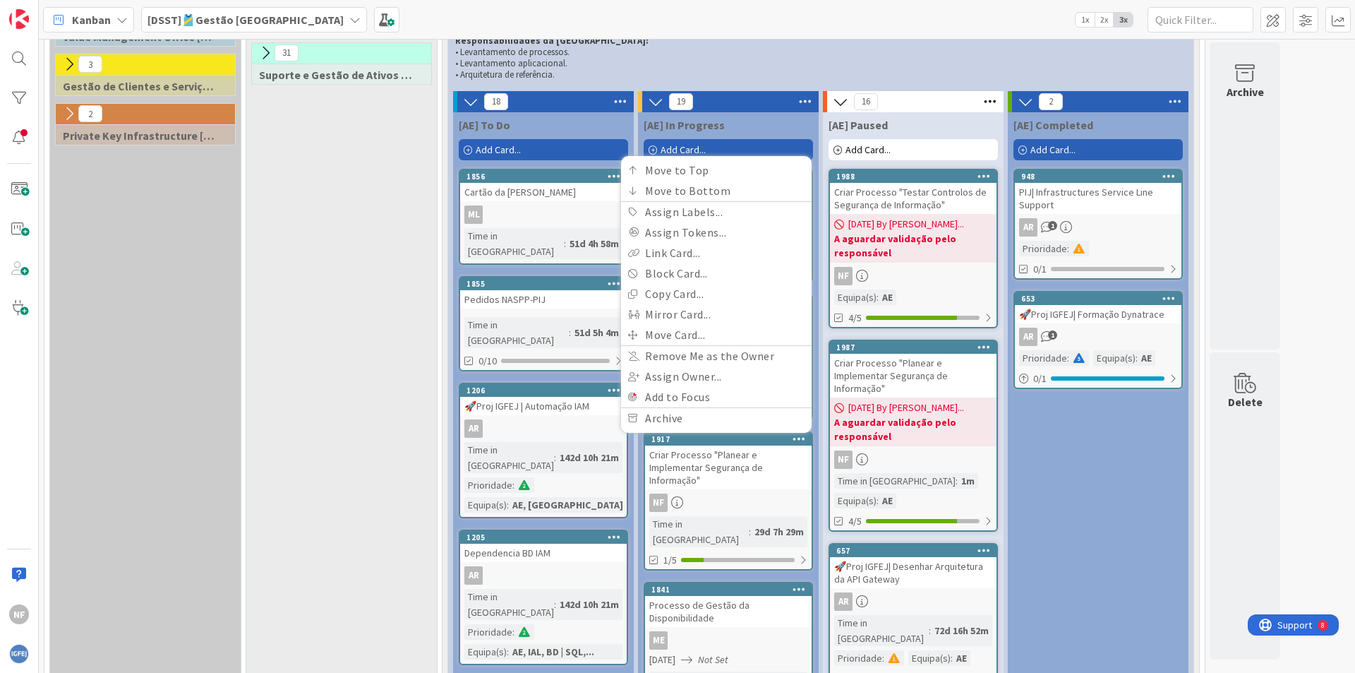
scroll to position [392, 0]
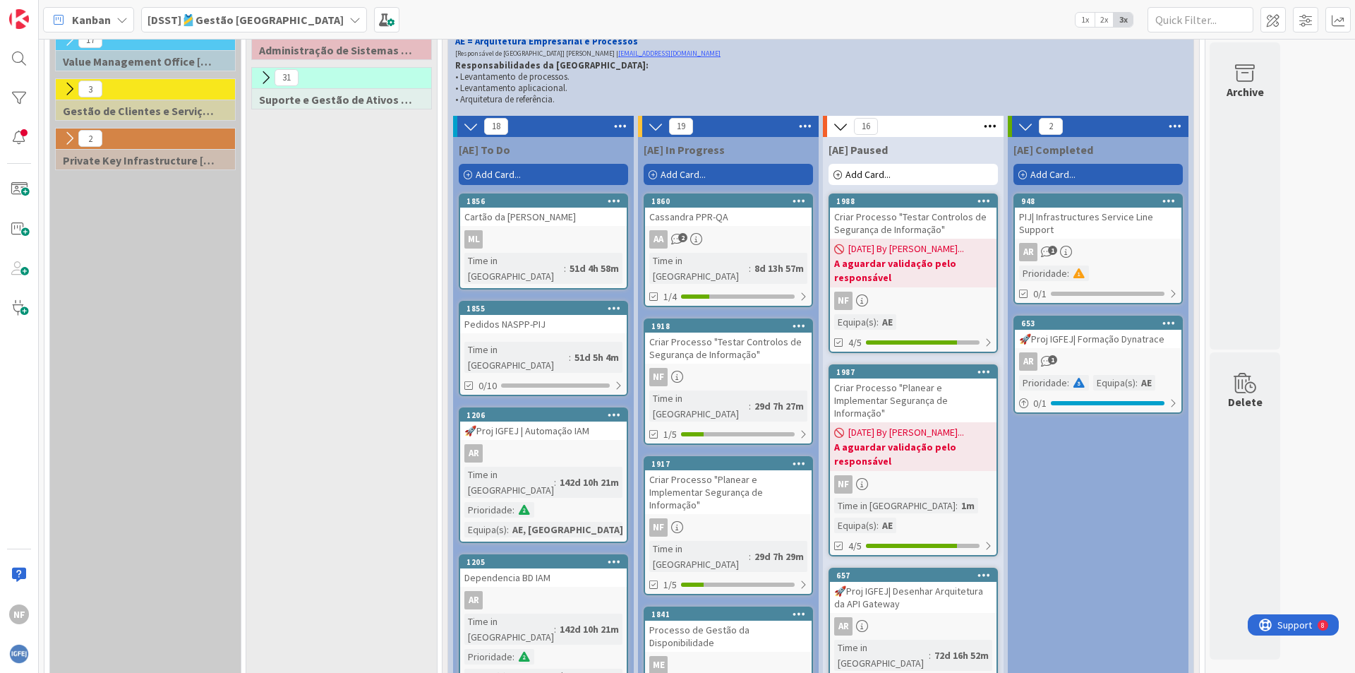
click at [801, 320] on icon at bounding box center [799, 325] width 13 height 10
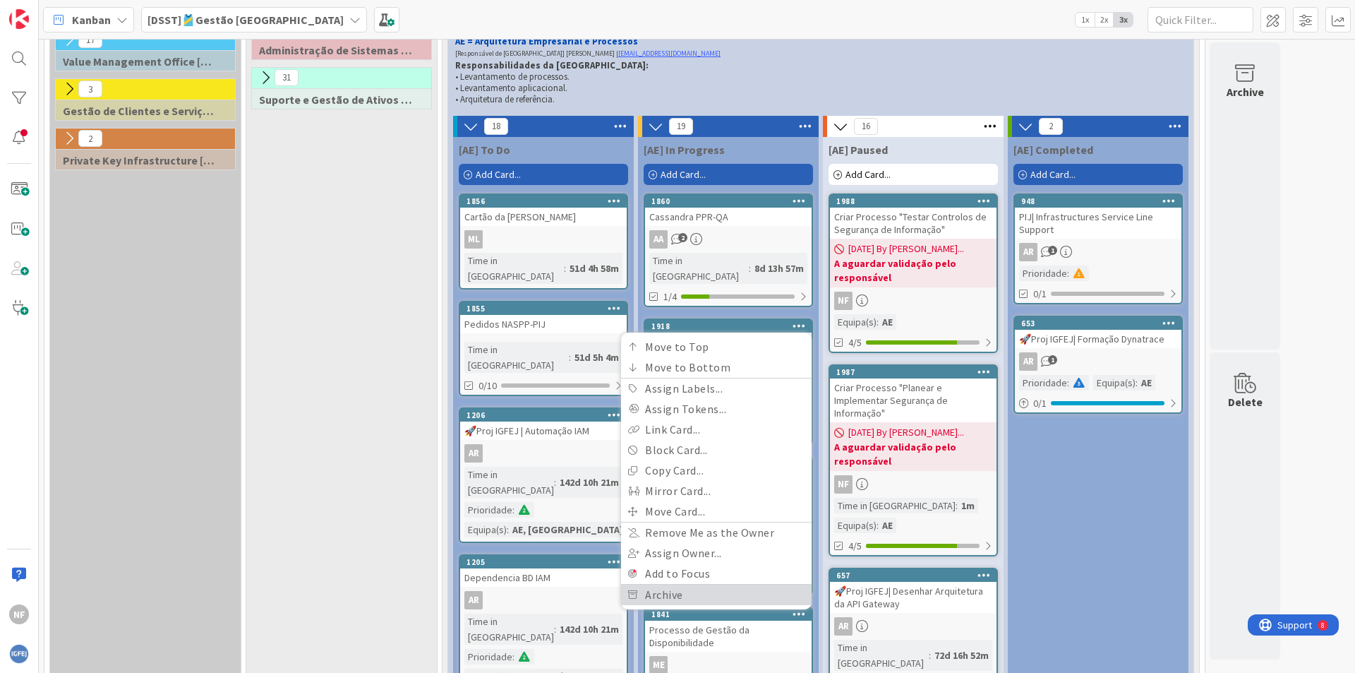
click at [680, 584] on link "Archive" at bounding box center [716, 594] width 191 height 20
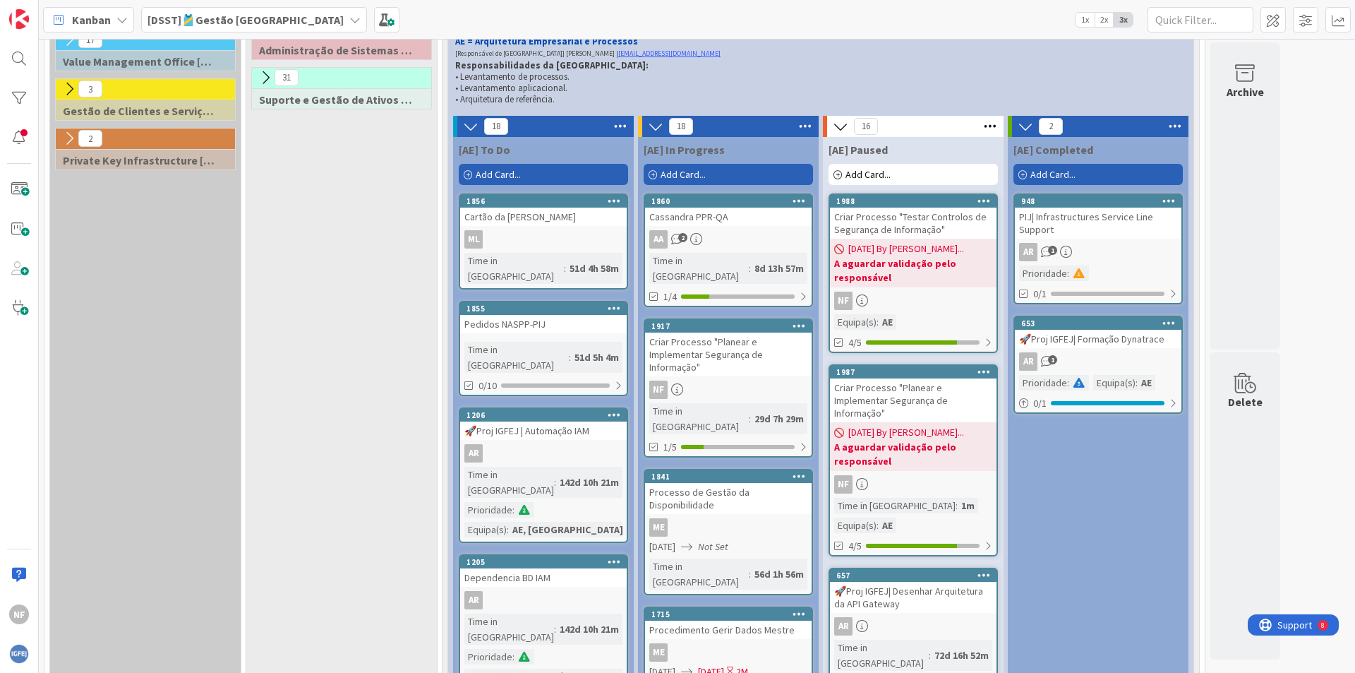
click at [803, 320] on icon at bounding box center [799, 325] width 13 height 10
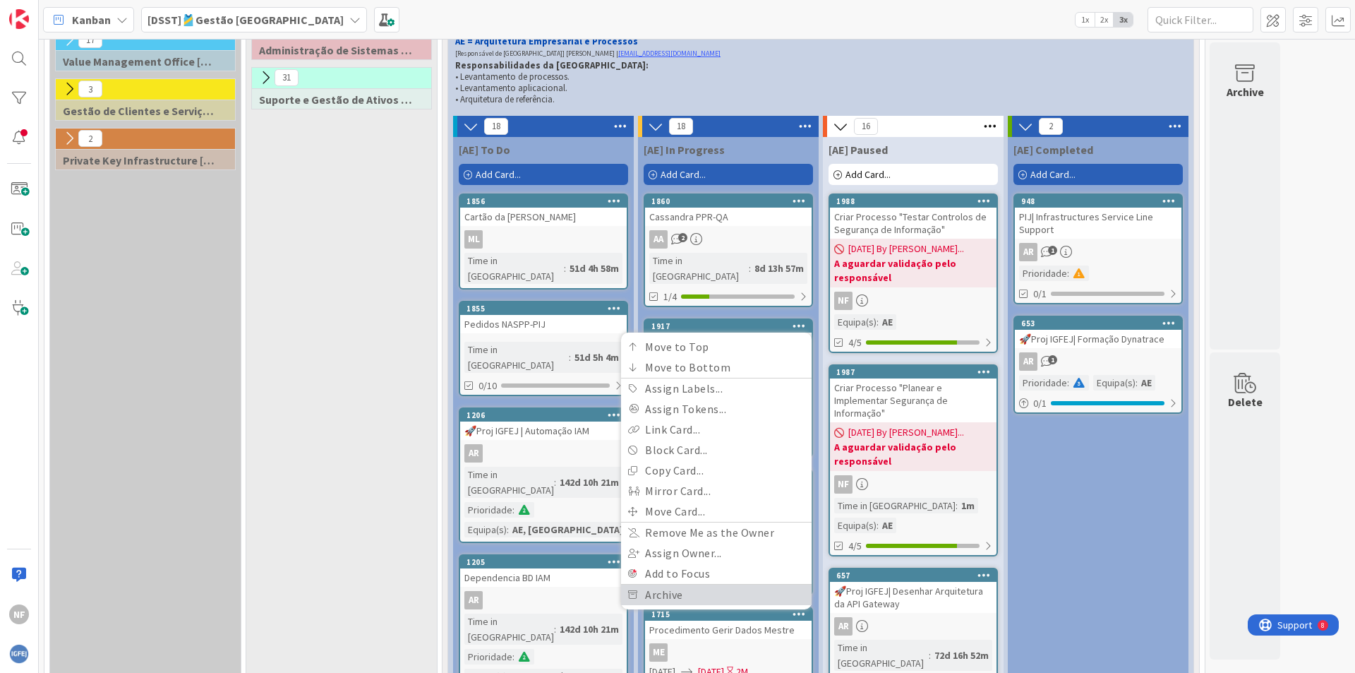
click at [676, 584] on link "Archive" at bounding box center [716, 594] width 191 height 20
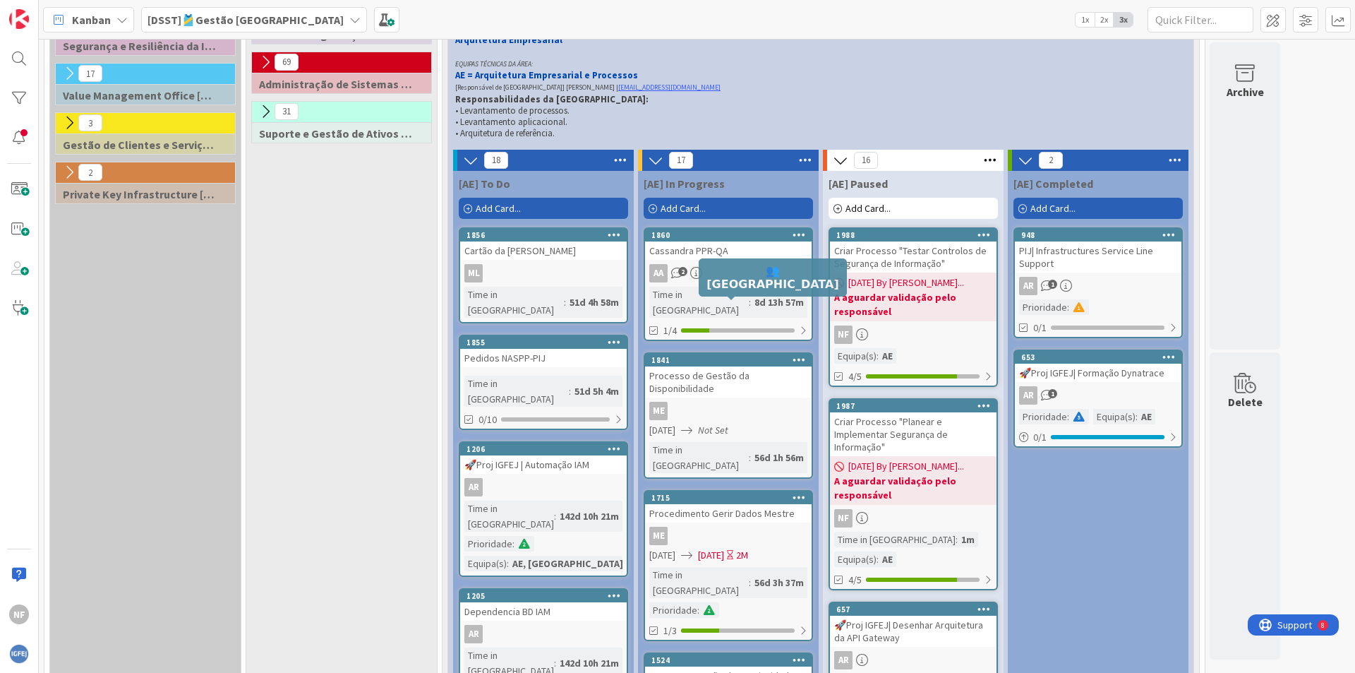
scroll to position [321, 0]
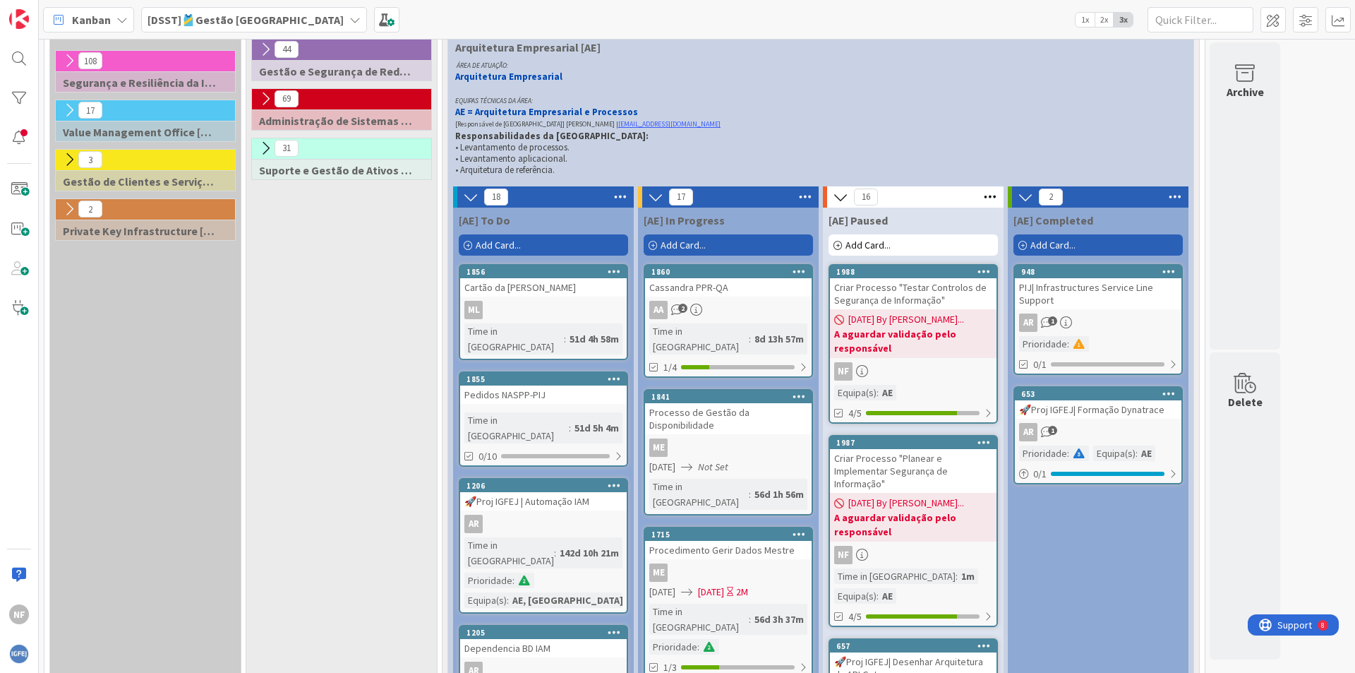
click at [668, 244] on span "Add Card..." at bounding box center [683, 245] width 45 height 13
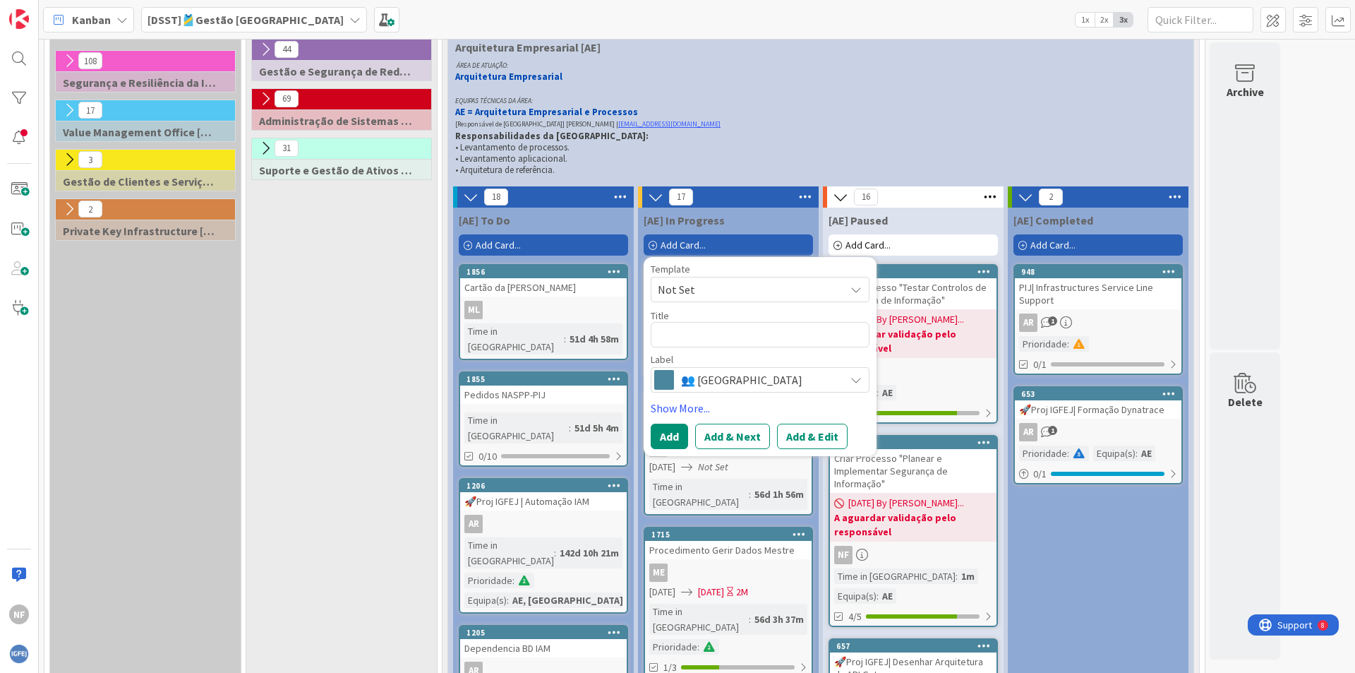
type textarea "x"
type textarea "C"
type textarea "x"
type textarea "Cr"
type textarea "x"
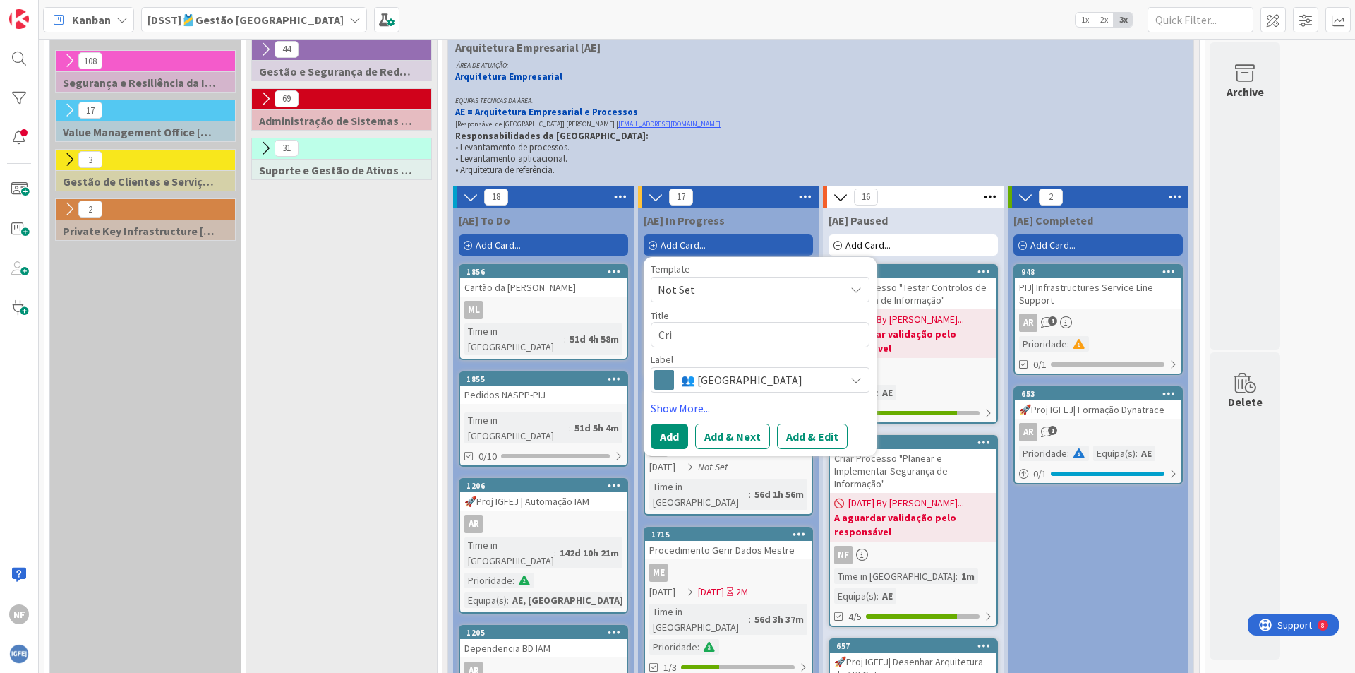
type textarea "Cria"
type textarea "x"
type textarea "Criar"
type textarea "x"
type textarea "Criar"
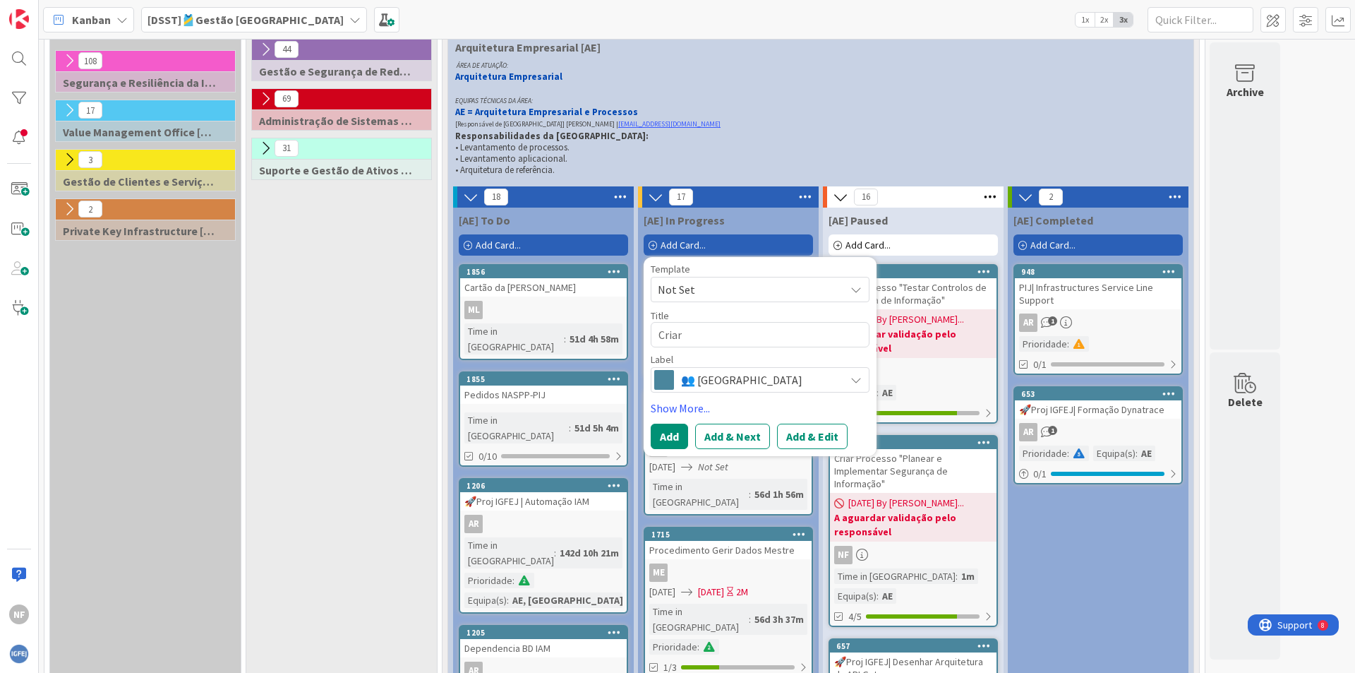
type textarea "x"
type textarea "Criar a"
type textarea "x"
type textarea "Criar ap"
type textarea "x"
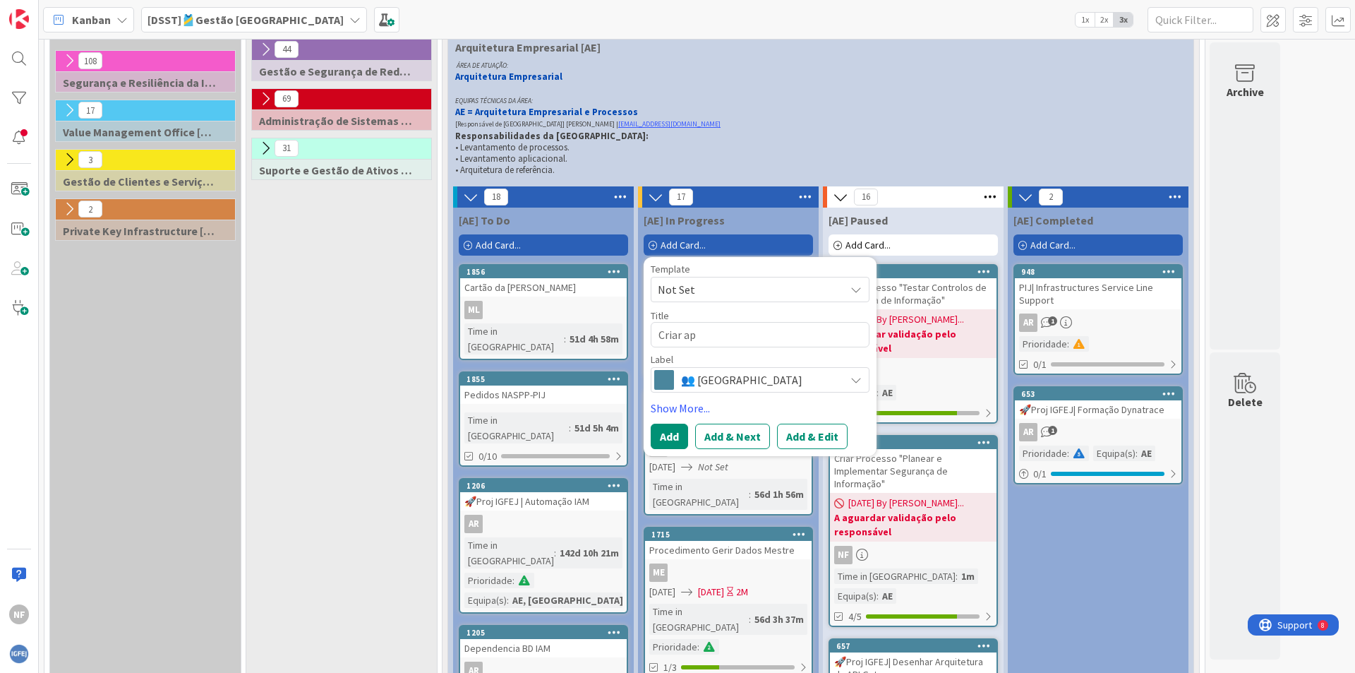
type textarea "Criar apr"
type textarea "x"
type textarea "Criar apre"
type textarea "x"
type textarea "Criar apres"
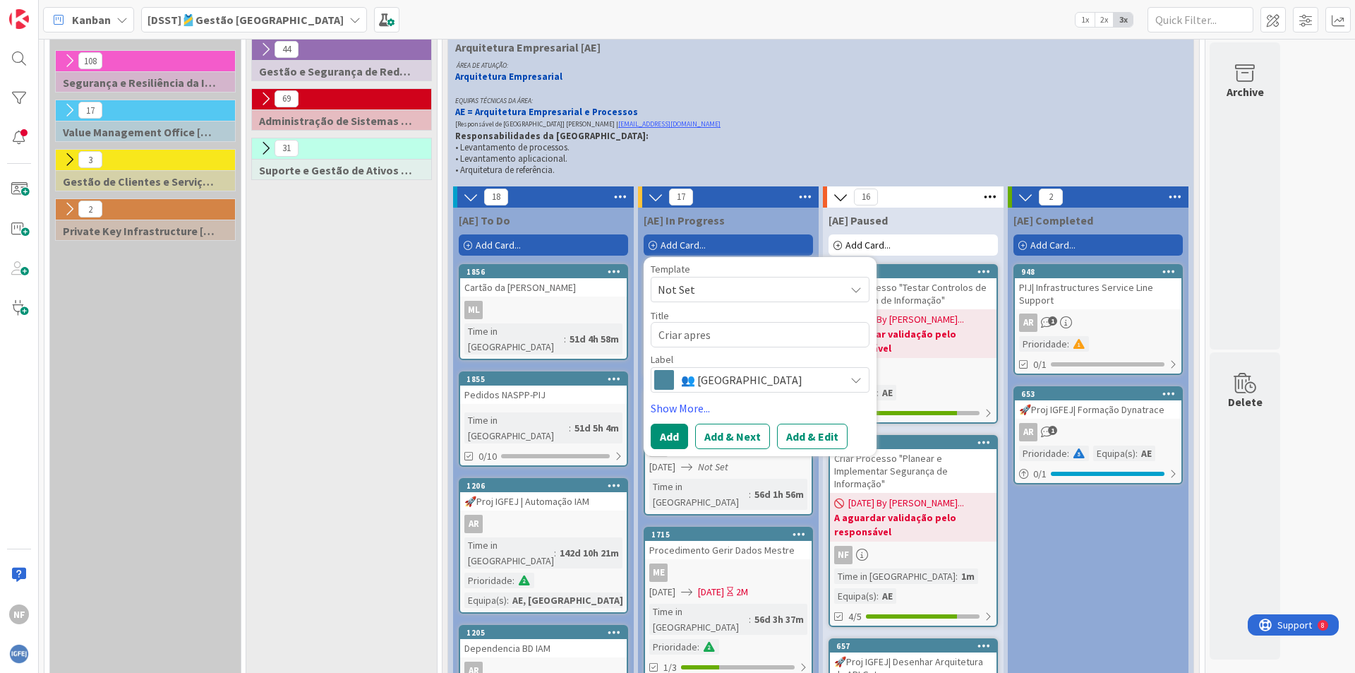
type textarea "x"
type textarea "[PERSON_NAME] aprese"
type textarea "x"
type textarea "Criar apresent"
type textarea "x"
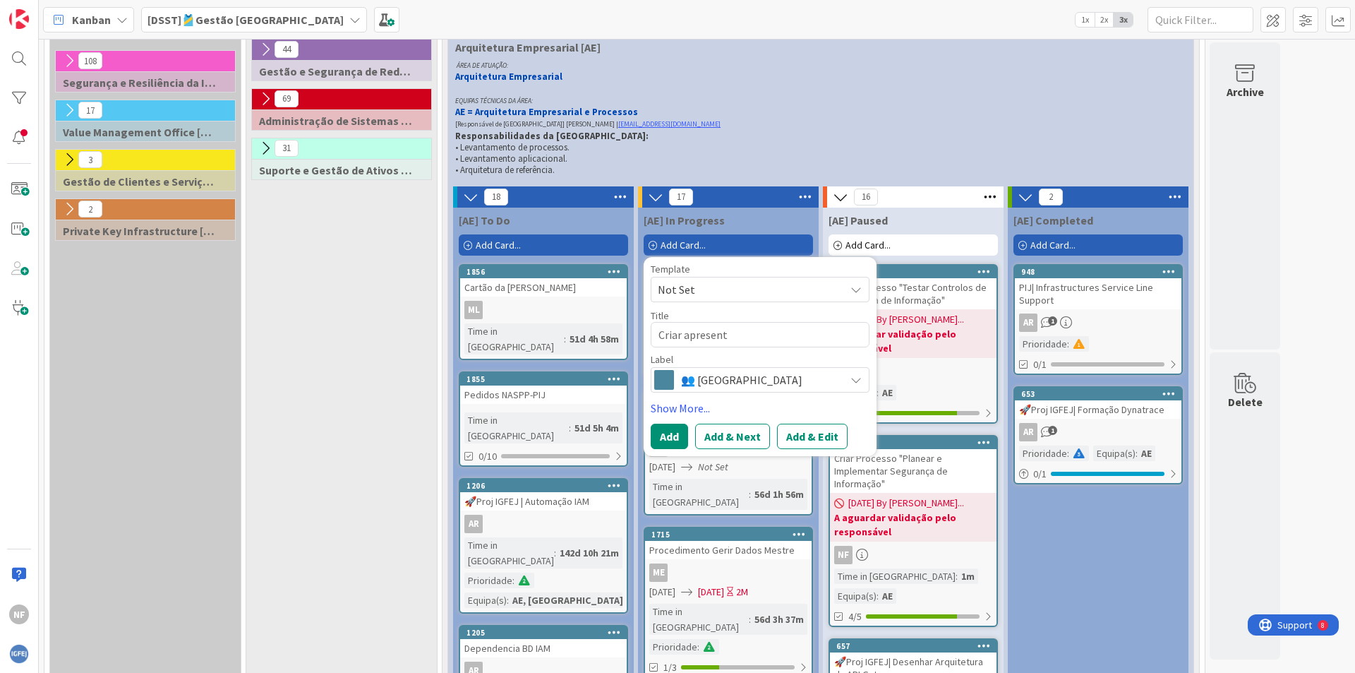
type textarea "Criar apresenta"
type textarea "x"
type textarea "[PERSON_NAME] apresentaç"
type textarea "x"
type textarea "[PERSON_NAME] apresentaçã"
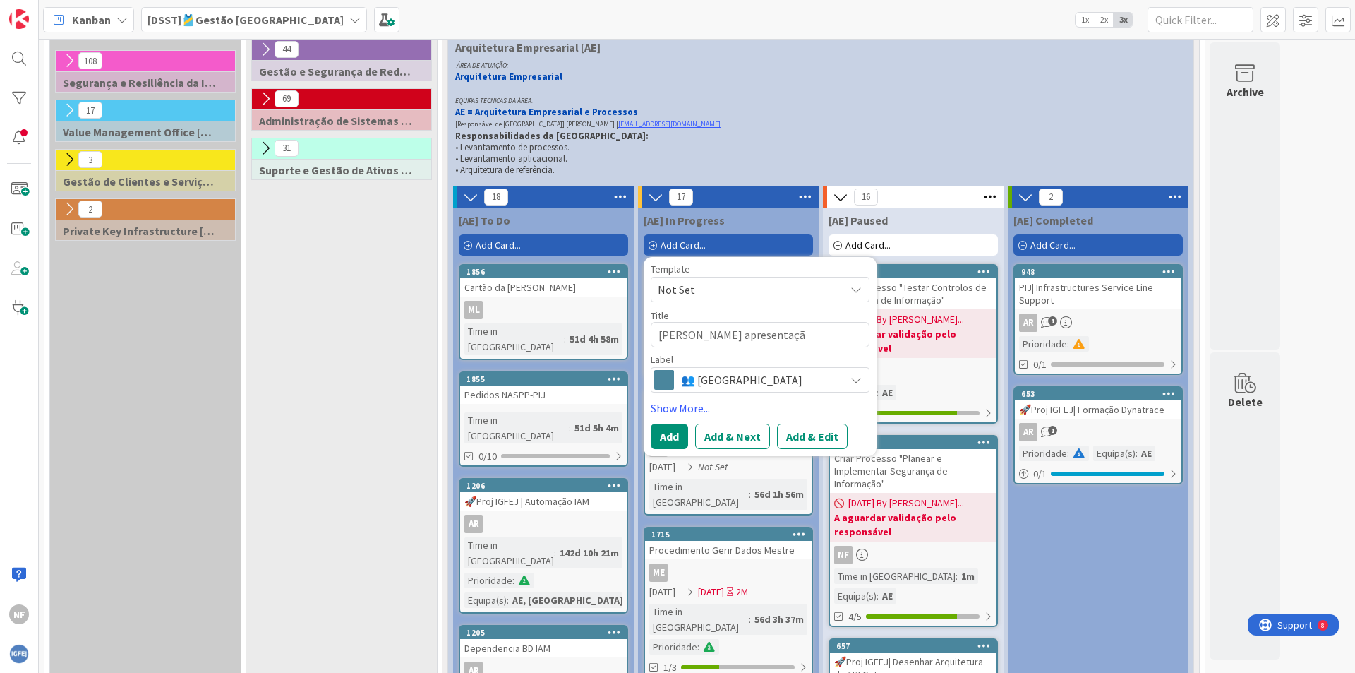
type textarea "x"
type textarea "Criar apresentação"
type textarea "x"
type textarea "Criar apresentação"
type textarea "x"
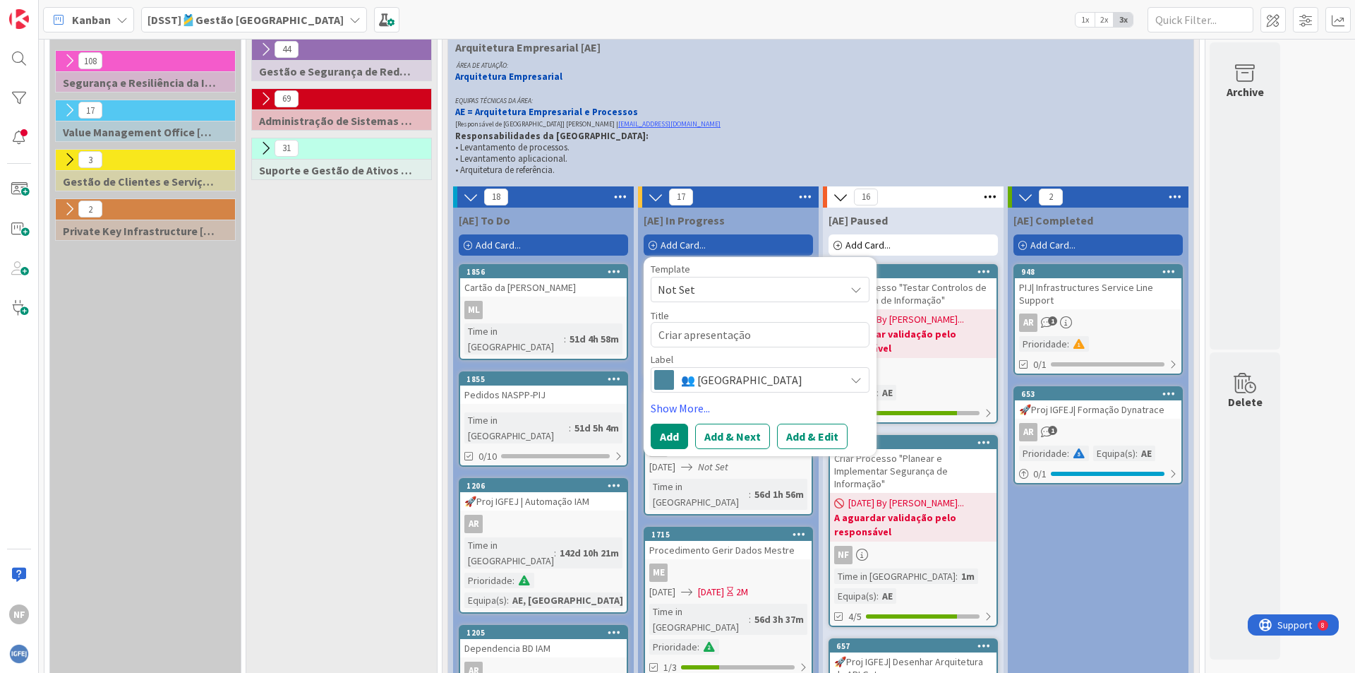
type textarea "Criar apresentação s"
type textarea "x"
type textarea "Criar apresentação so"
type textarea "x"
type textarea "Criar apresentação sobr"
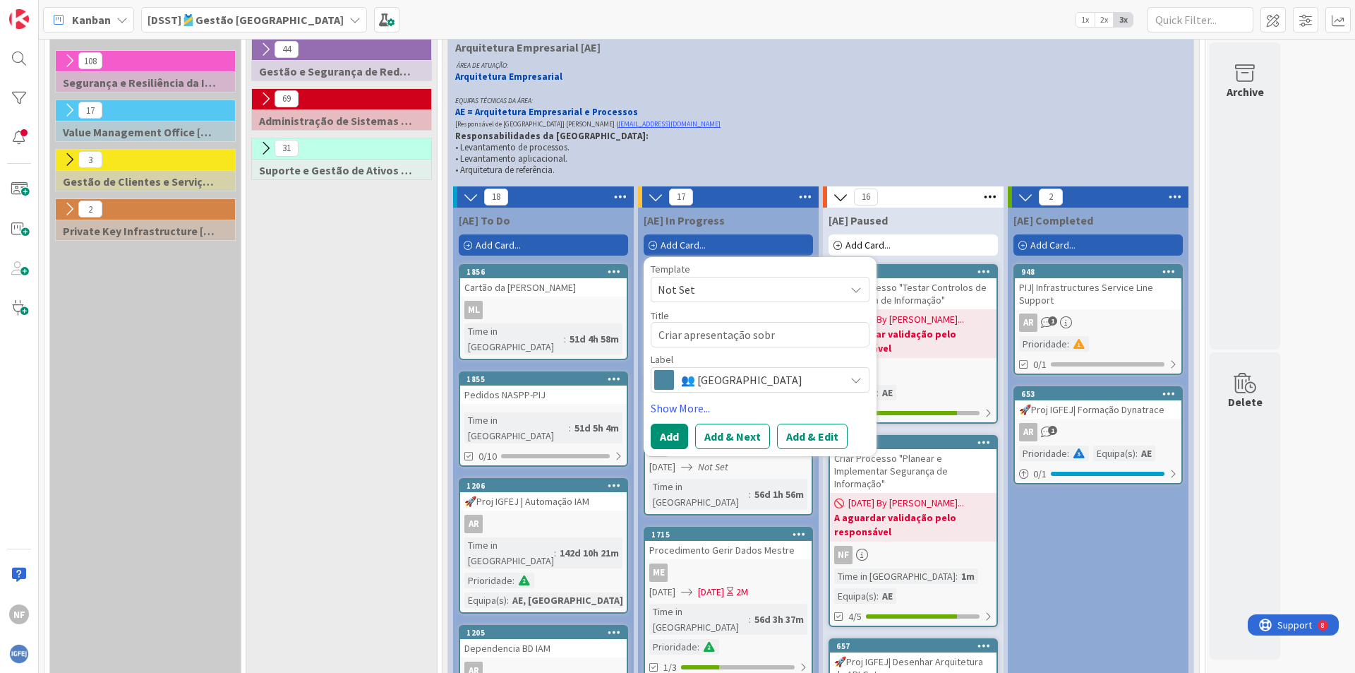
type textarea "x"
type textarea "Criar apresentação sobre"
type textarea "x"
type textarea "Criar apresentação sobre"
type textarea "x"
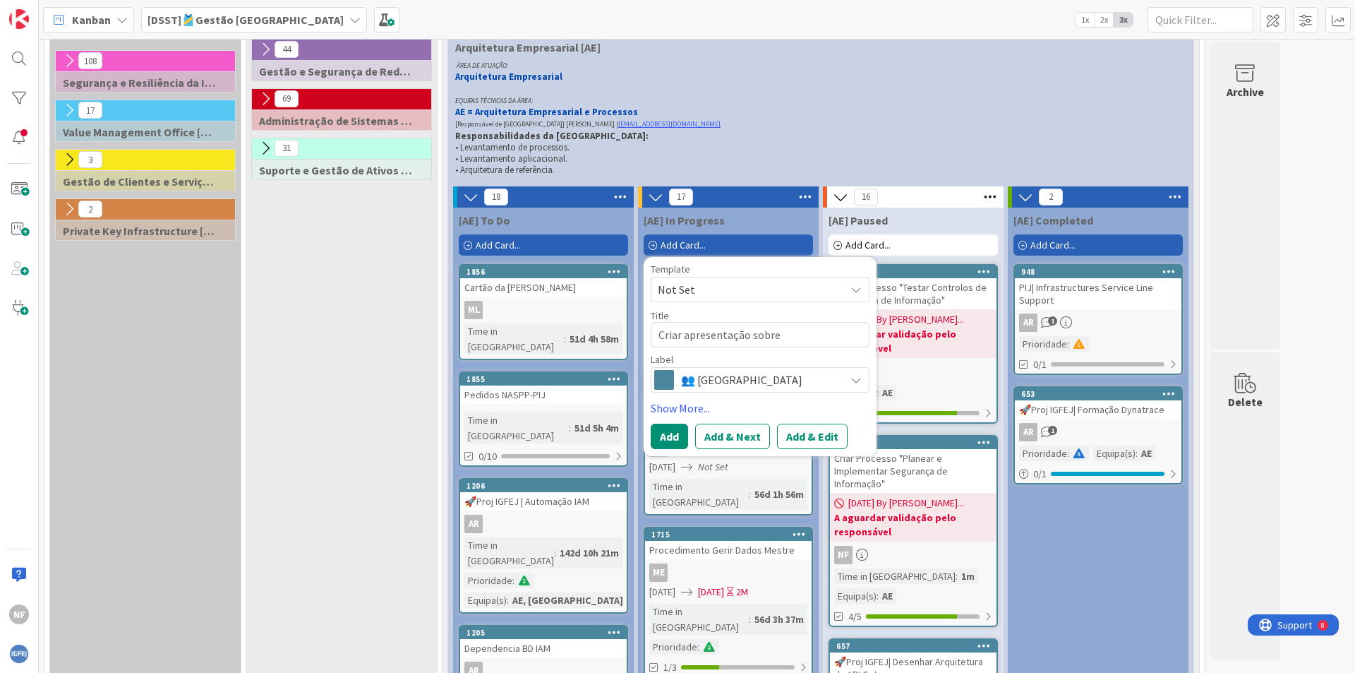
type textarea "Criar apresentação sobre C"
type textarea "x"
type textarea "Criar apresentação sobre Ca"
type textarea "x"
type textarea "Criar apresentação sobre [PERSON_NAME]"
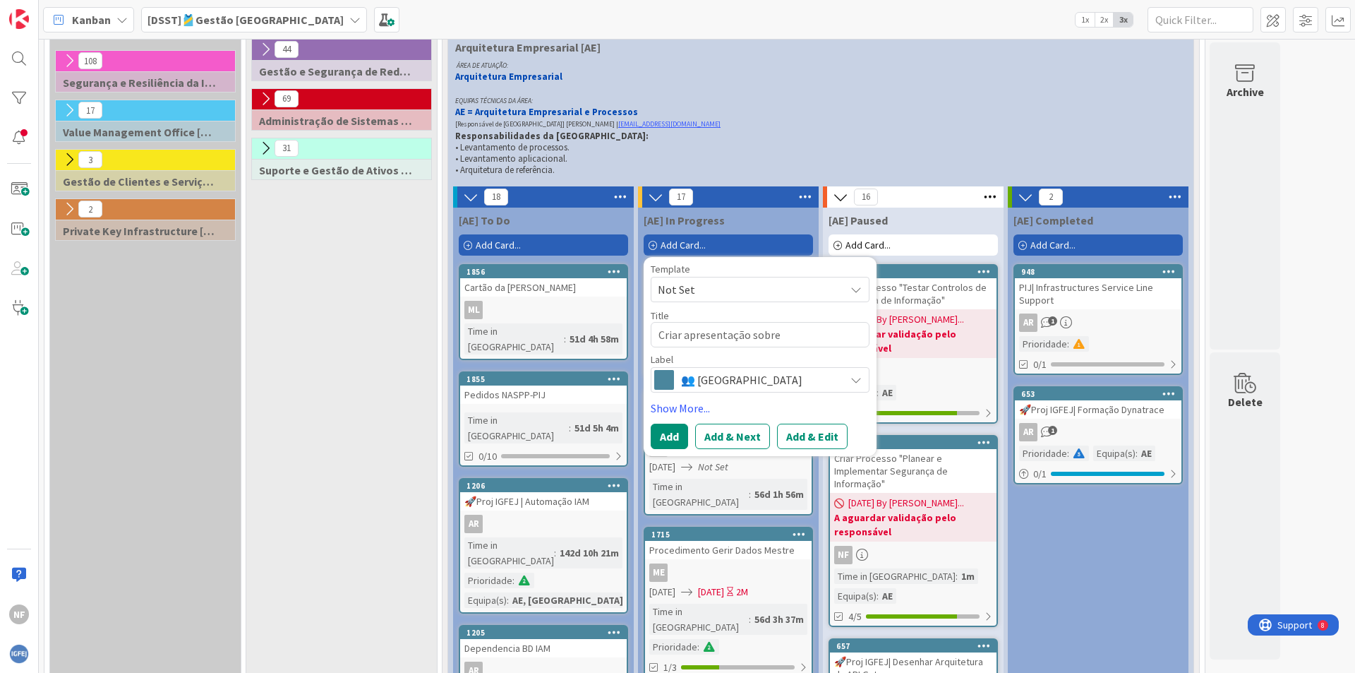
type textarea "x"
type textarea "Criar apresentação sobre Camu"
type textarea "x"
type textarea "Criar apresentação sobre Camund"
type textarea "x"
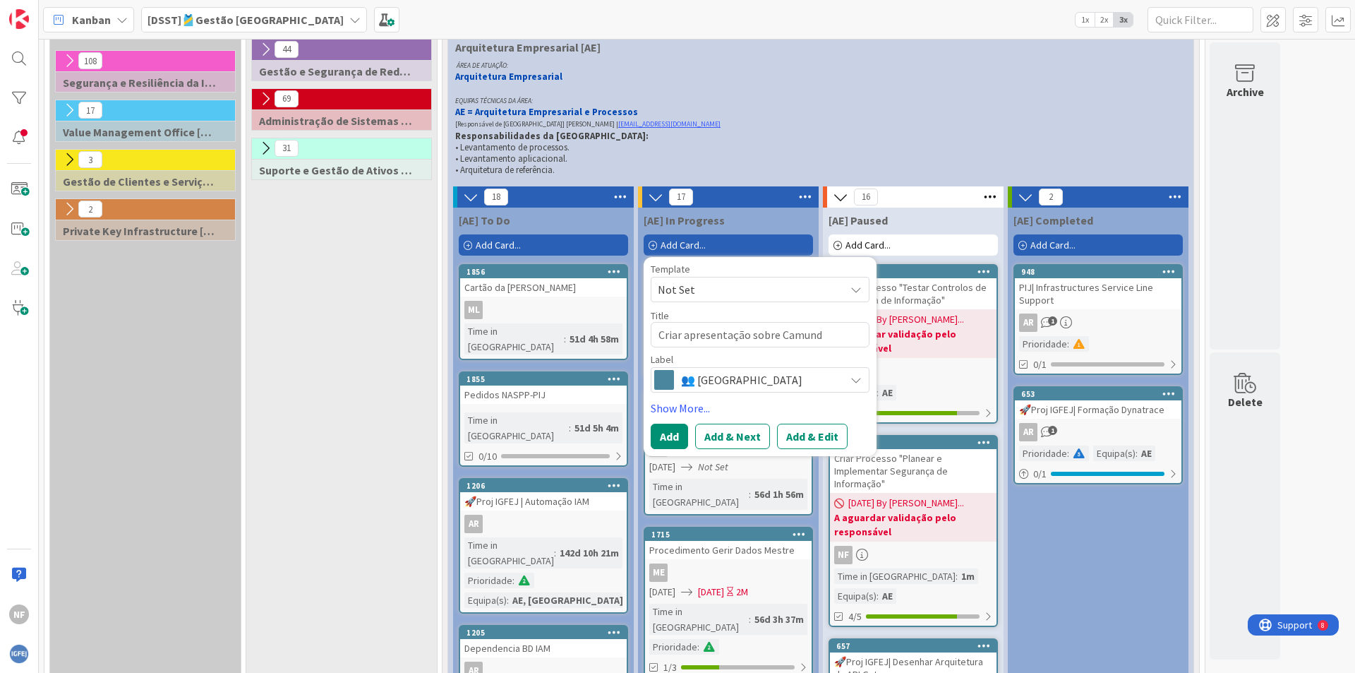
type textarea "Criar apresentação sobre Camunda"
type textarea "x"
type textarea "Criar apresentação sobre Camunda"
type textarea "x"
type textarea "Criar apresentação sobre [PERSON_NAME]"
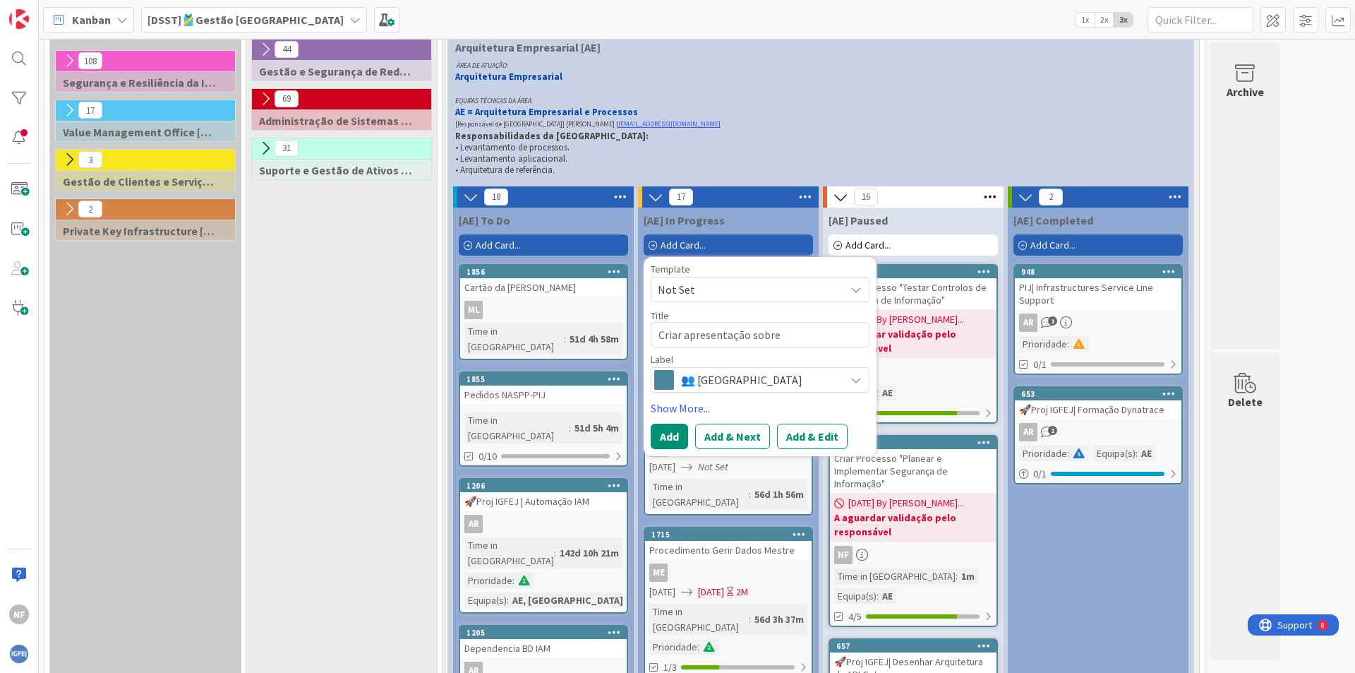
type textarea "x"
type textarea "Criar apresentação sobre Camunda M"
type textarea "x"
type textarea "Criar apresentação sobre [PERSON_NAME]"
type textarea "x"
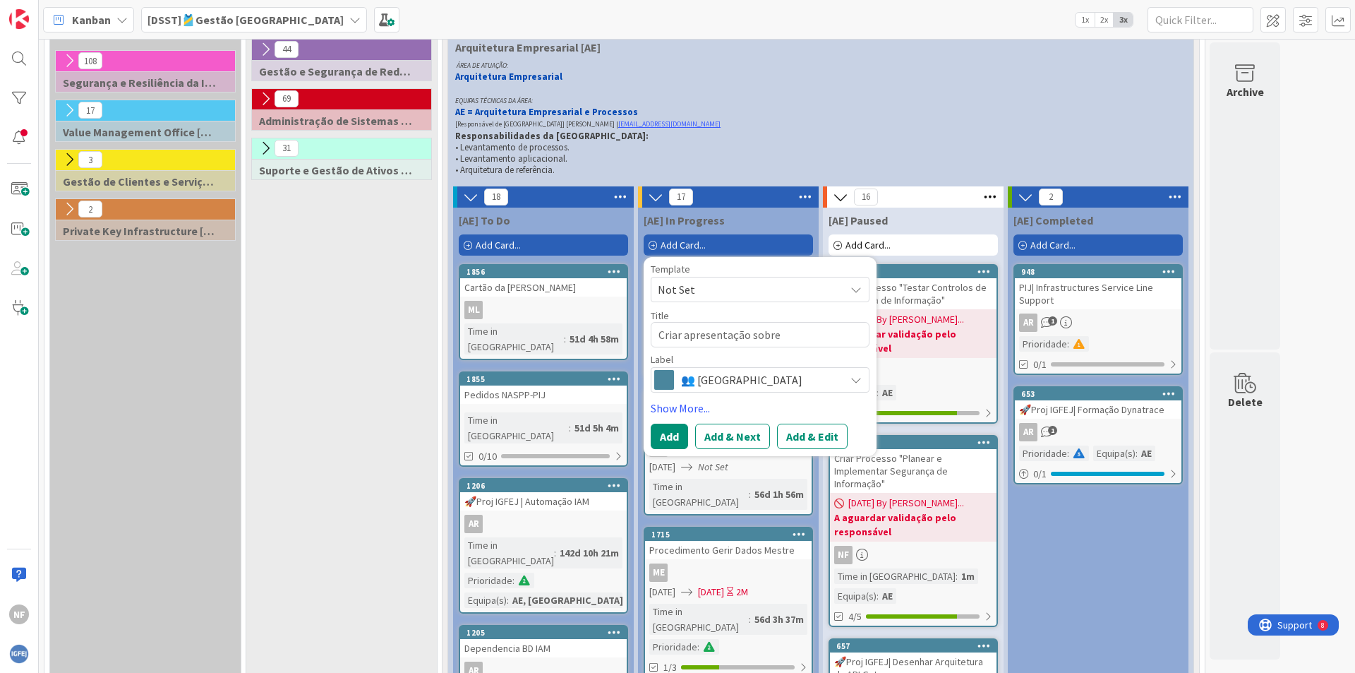
type textarea "Criar apresentação sobre Camunda Mod"
type textarea "x"
type textarea "Criar apresentação sobre Camunda Mode"
type textarea "x"
type textarea "Criar apresentação sobre Camunda Model"
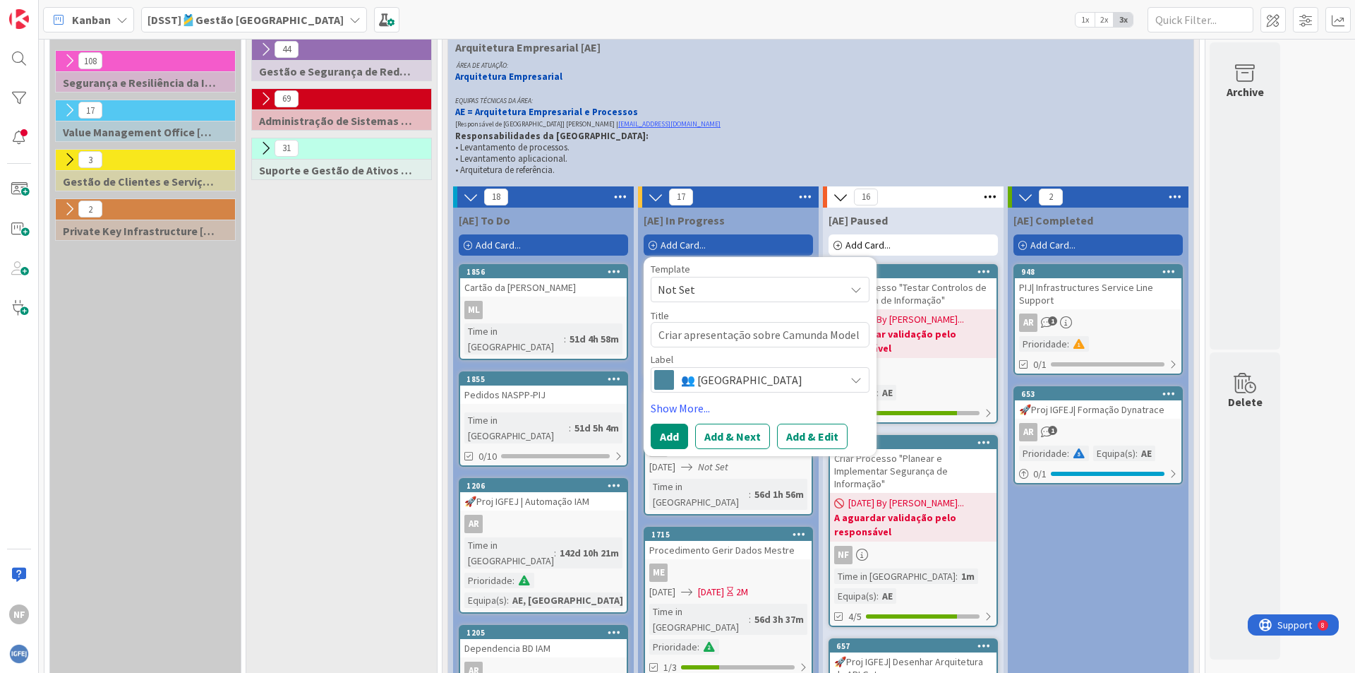
type textarea "x"
type textarea "Criar apresentação sobre Camunda Modele"
type textarea "x"
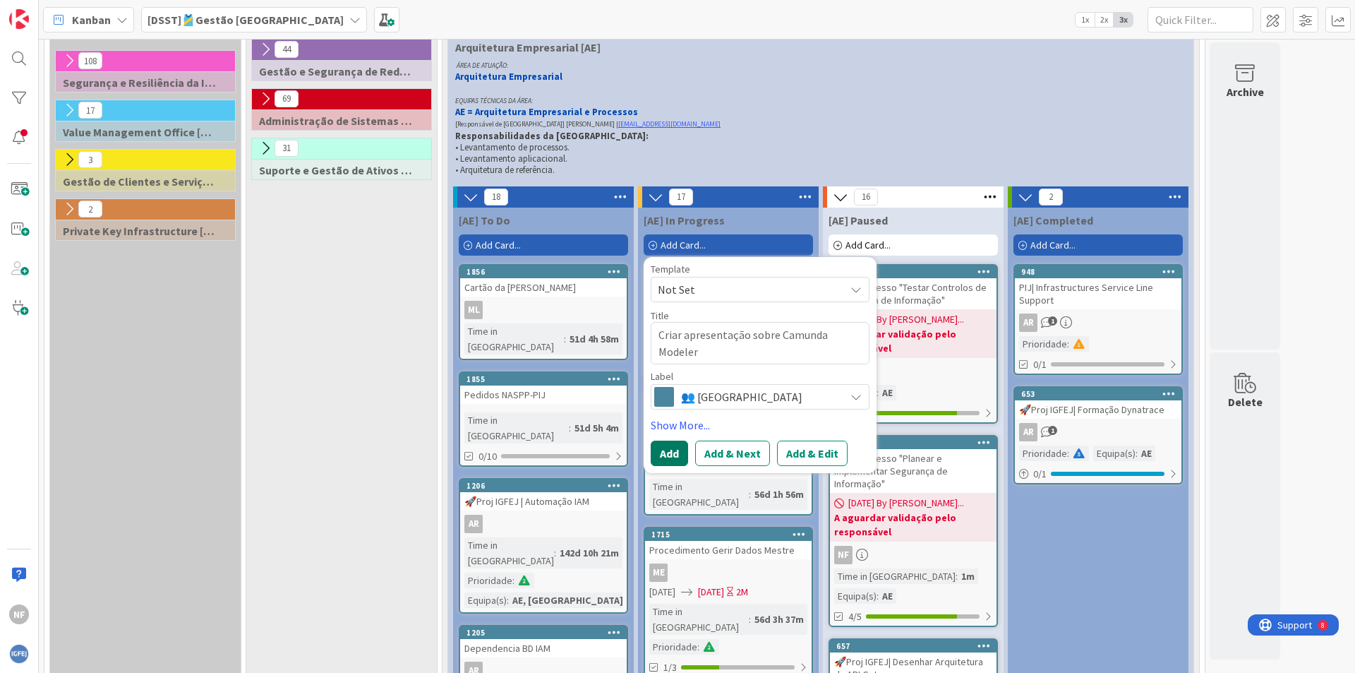
type textarea "Criar apresentação sobre Camunda Modeler"
click at [660, 455] on button "Add" at bounding box center [669, 452] width 37 height 25
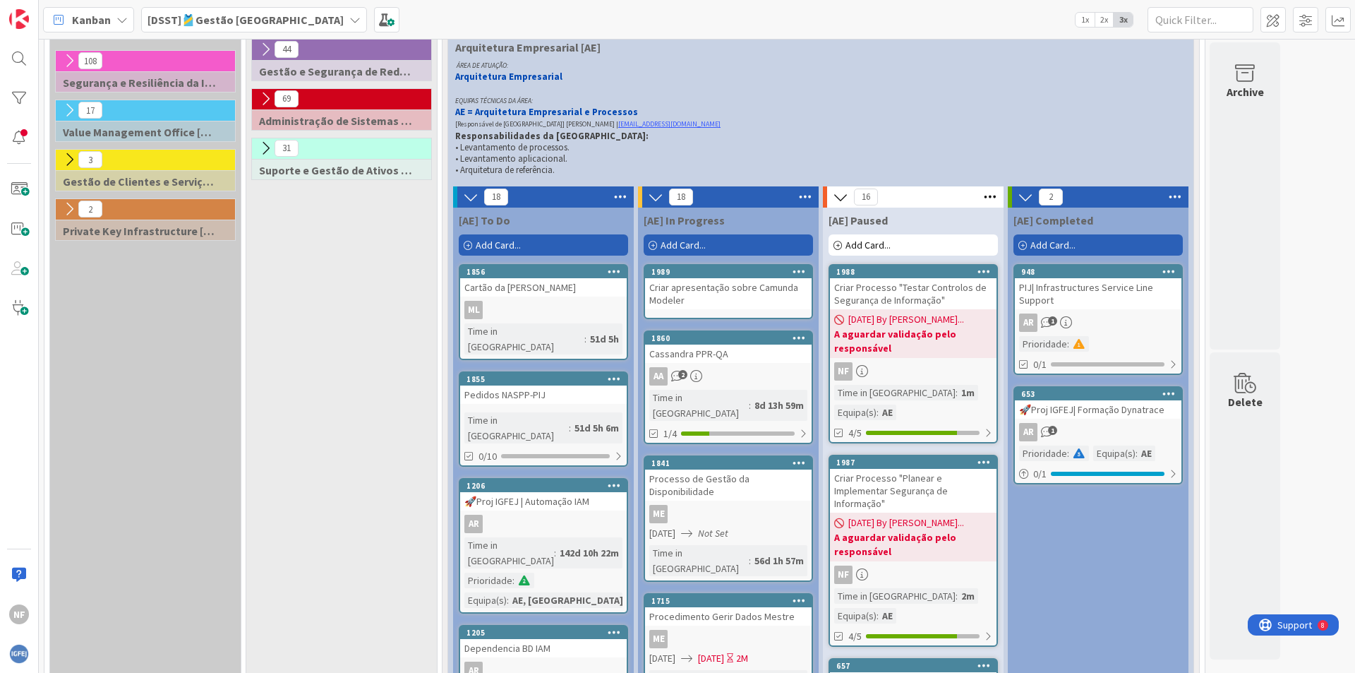
click at [717, 294] on div "Criar apresentação sobre Camunda Modeler" at bounding box center [728, 293] width 167 height 31
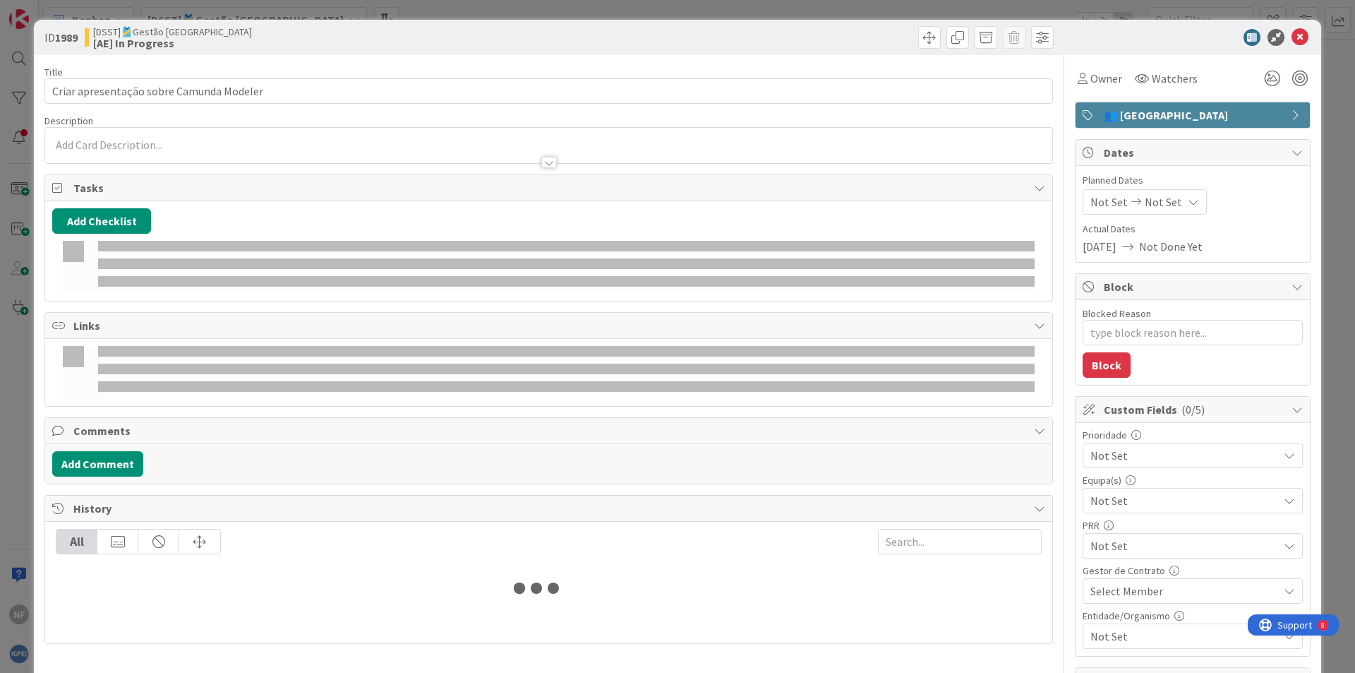
type textarea "x"
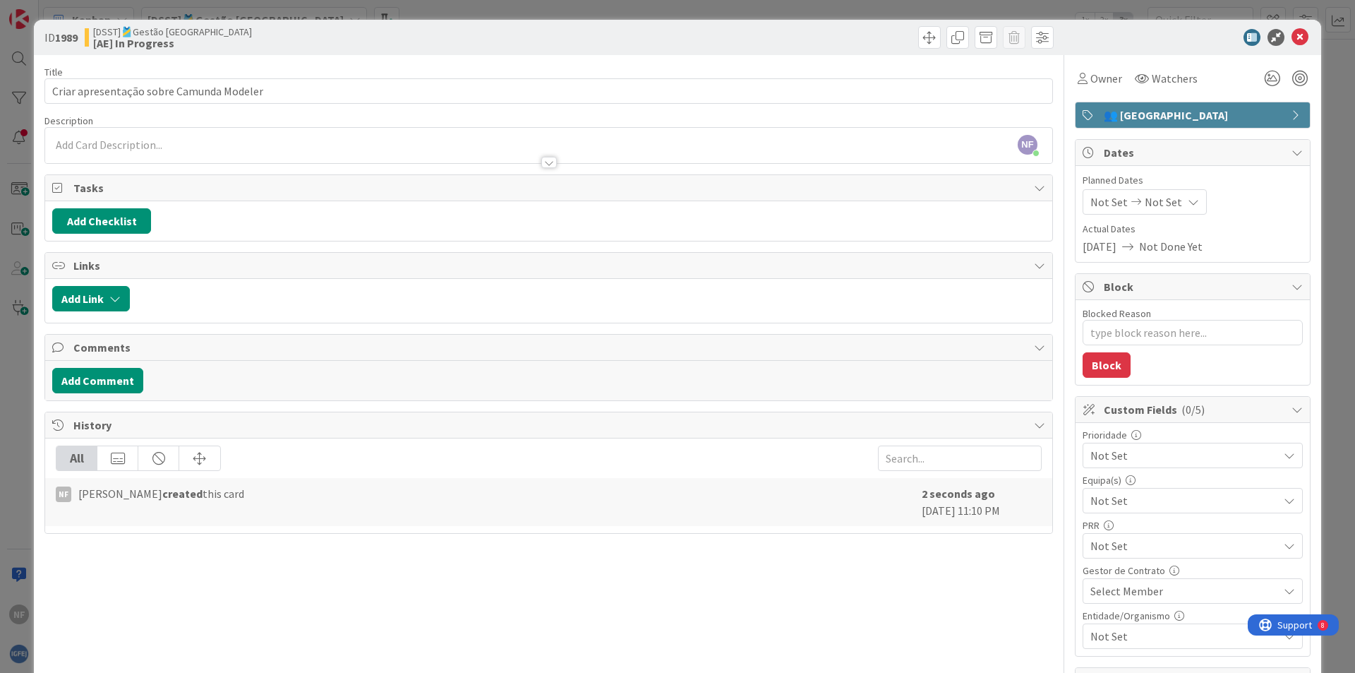
drag, startPoint x: 116, startPoint y: 217, endPoint x: 428, endPoint y: 207, distance: 312.2
click at [428, 207] on div "Add Checklist" at bounding box center [548, 221] width 1007 height 40
click at [91, 221] on button "Add Checklist" at bounding box center [101, 220] width 99 height 25
type input "Preparar apresentação"
click at [70, 323] on button "Add" at bounding box center [77, 320] width 37 height 25
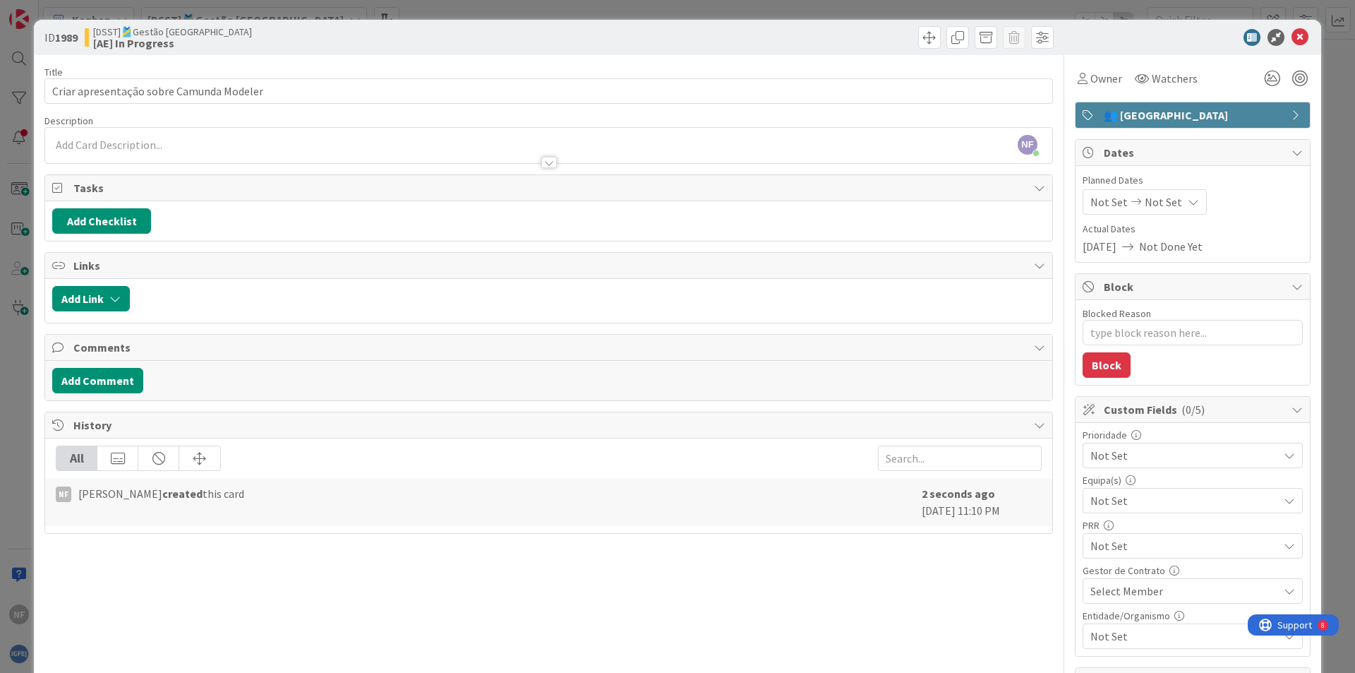
type textarea "x"
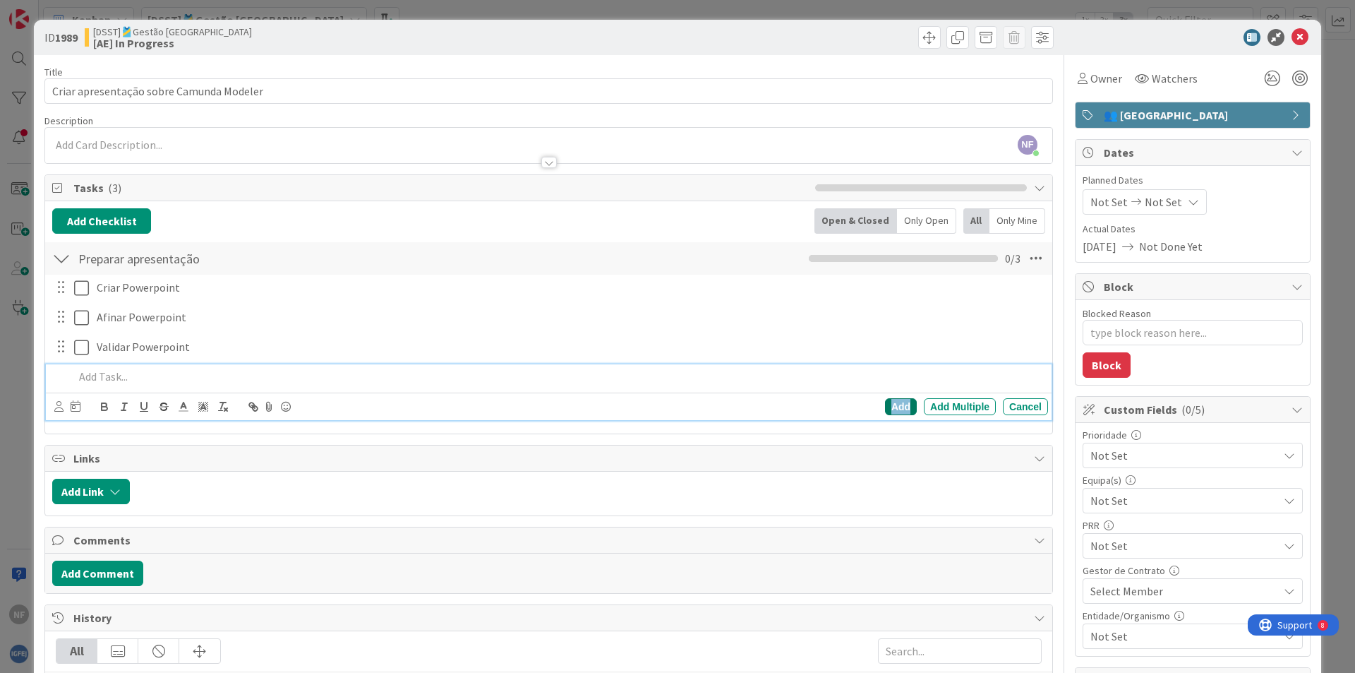
click at [892, 401] on div "Add" at bounding box center [901, 406] width 32 height 17
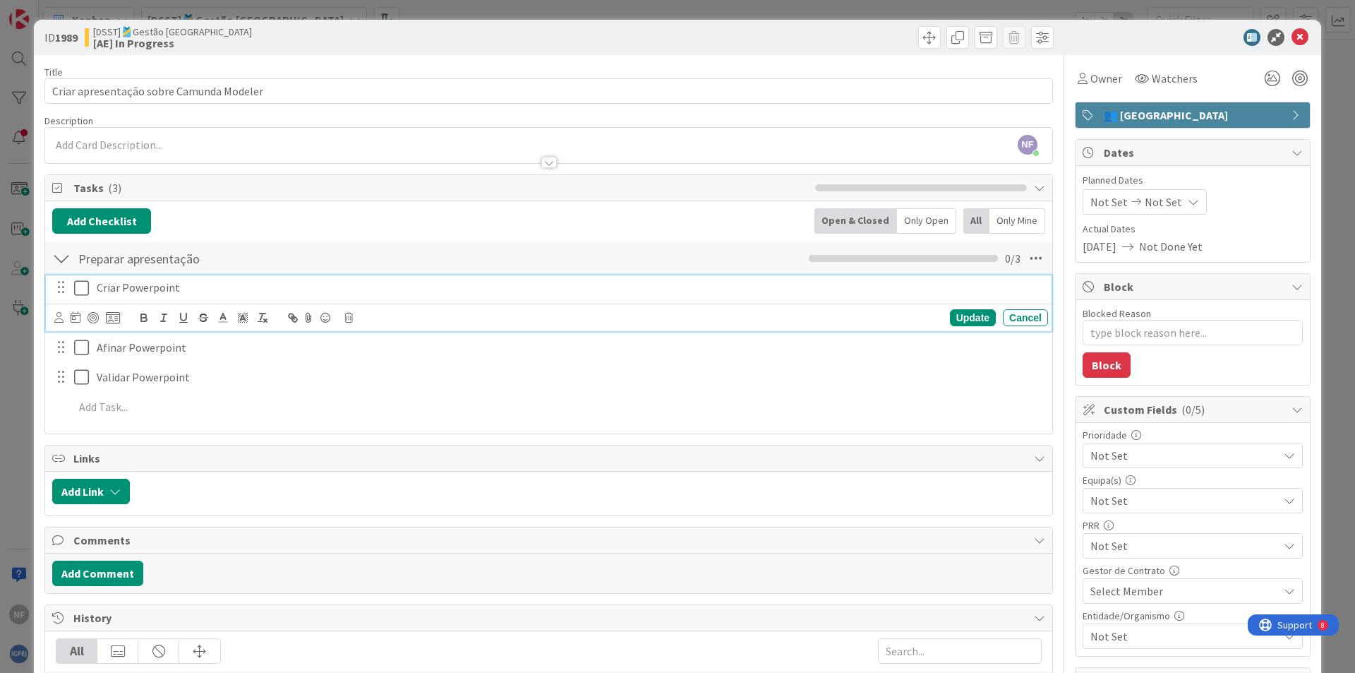
click at [77, 284] on icon at bounding box center [81, 288] width 15 height 17
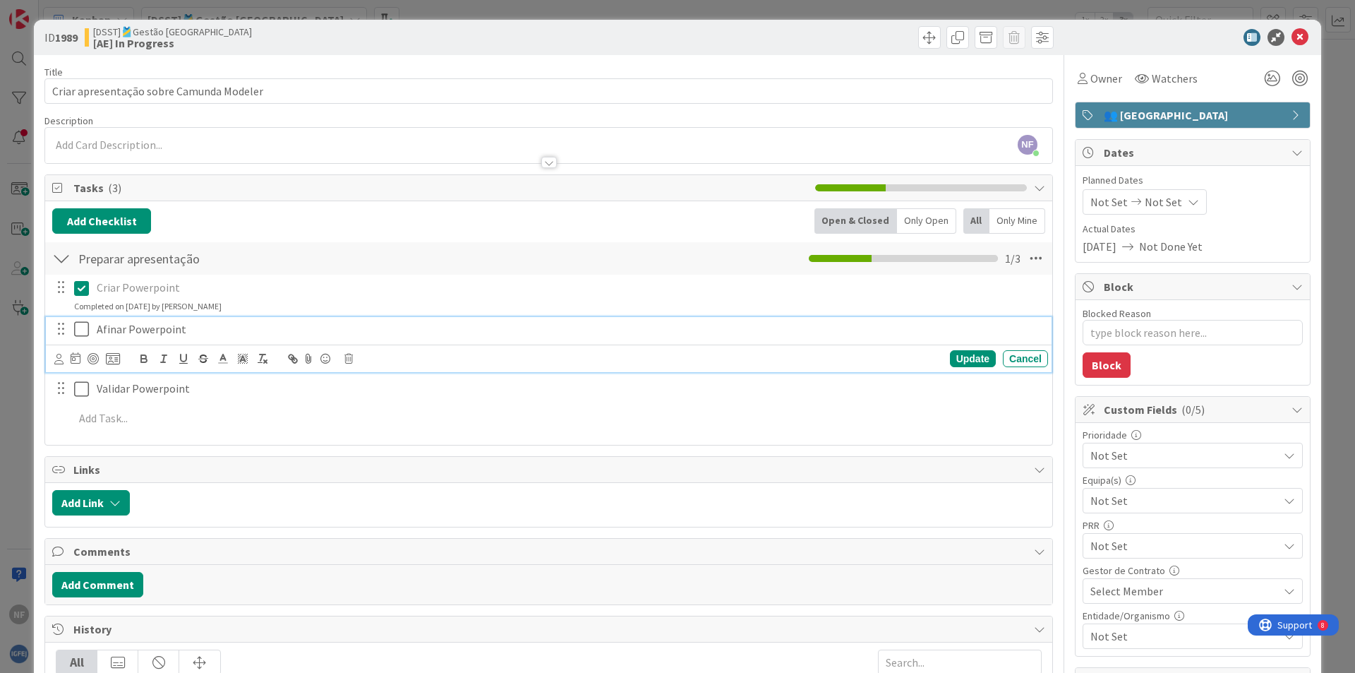
click at [78, 329] on icon at bounding box center [81, 328] width 15 height 17
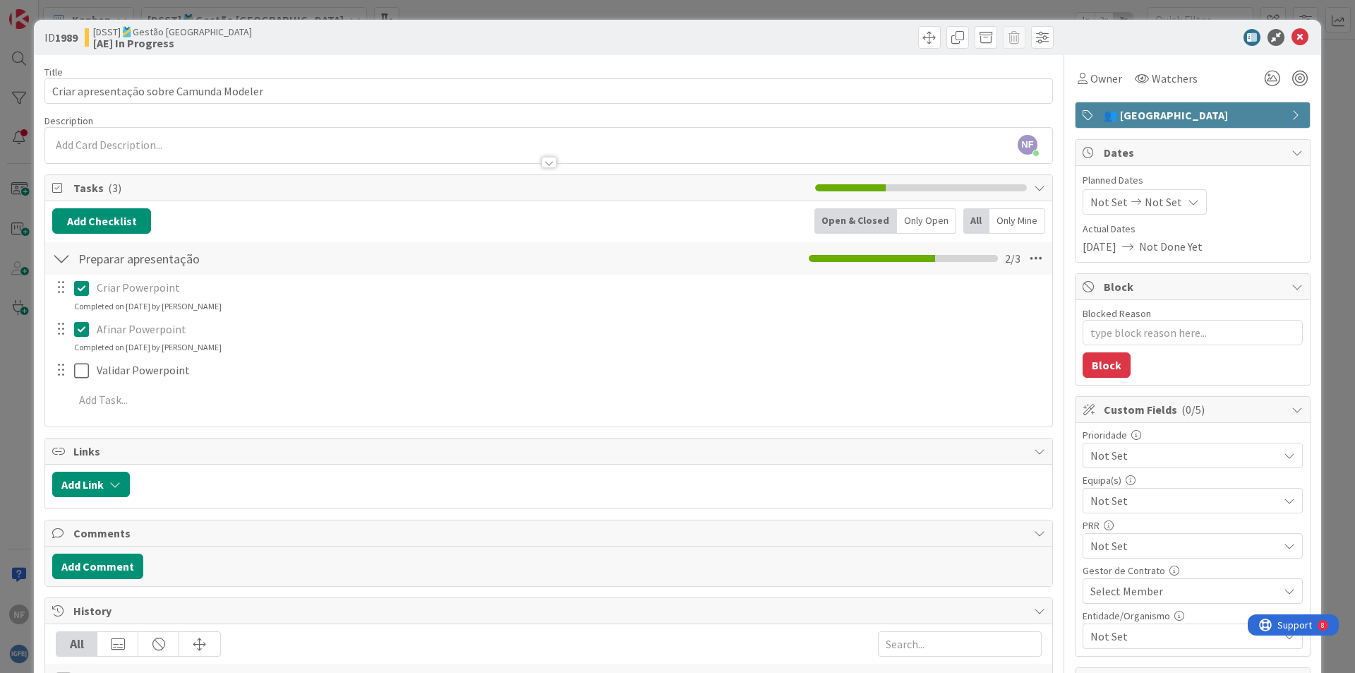
type textarea "x"
click at [196, 141] on div "NF [PERSON_NAME] just joined" at bounding box center [548, 145] width 1007 height 35
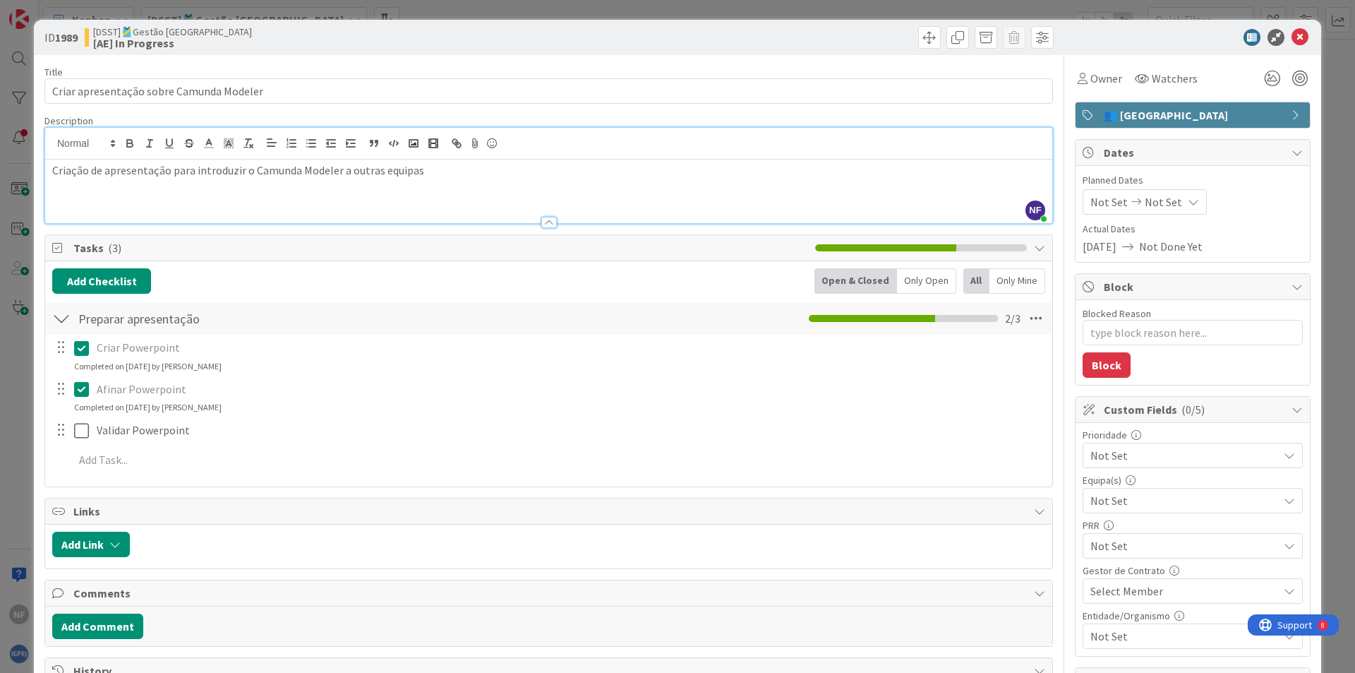
click at [1292, 115] on icon at bounding box center [1297, 114] width 11 height 11
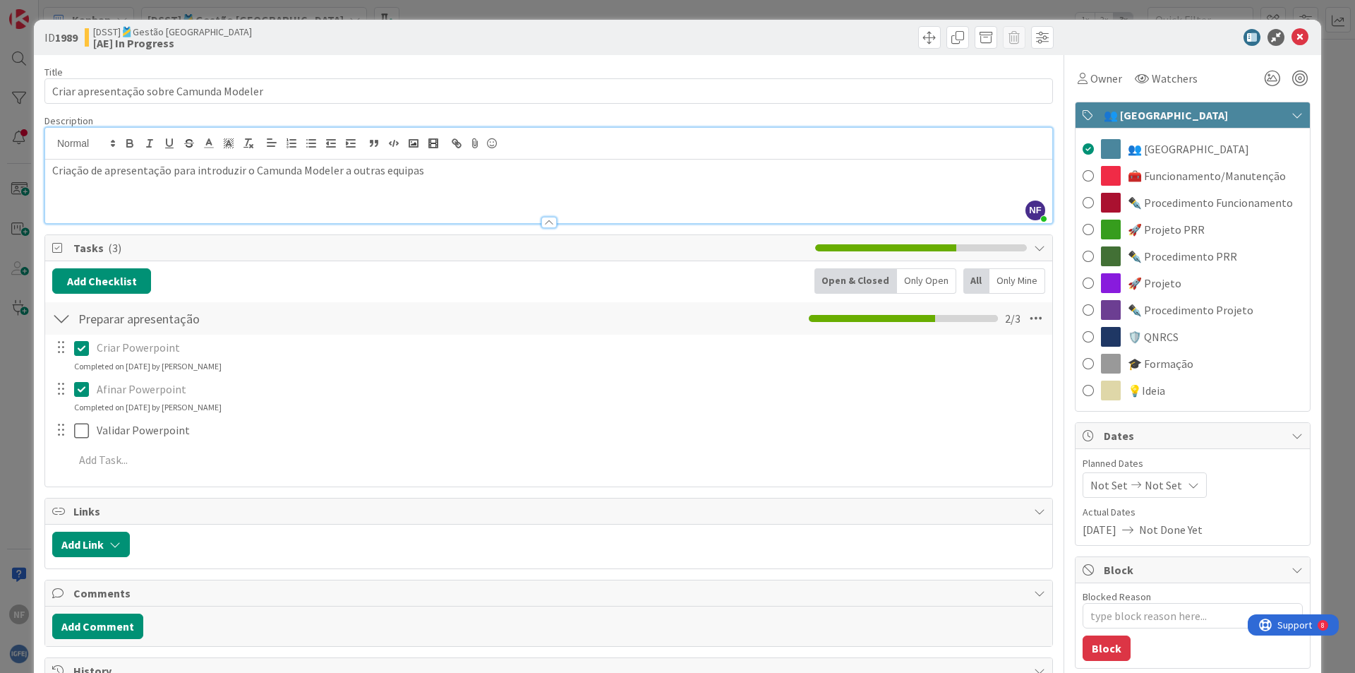
click at [1293, 110] on div "👥 [GEOGRAPHIC_DATA]" at bounding box center [1193, 115] width 234 height 26
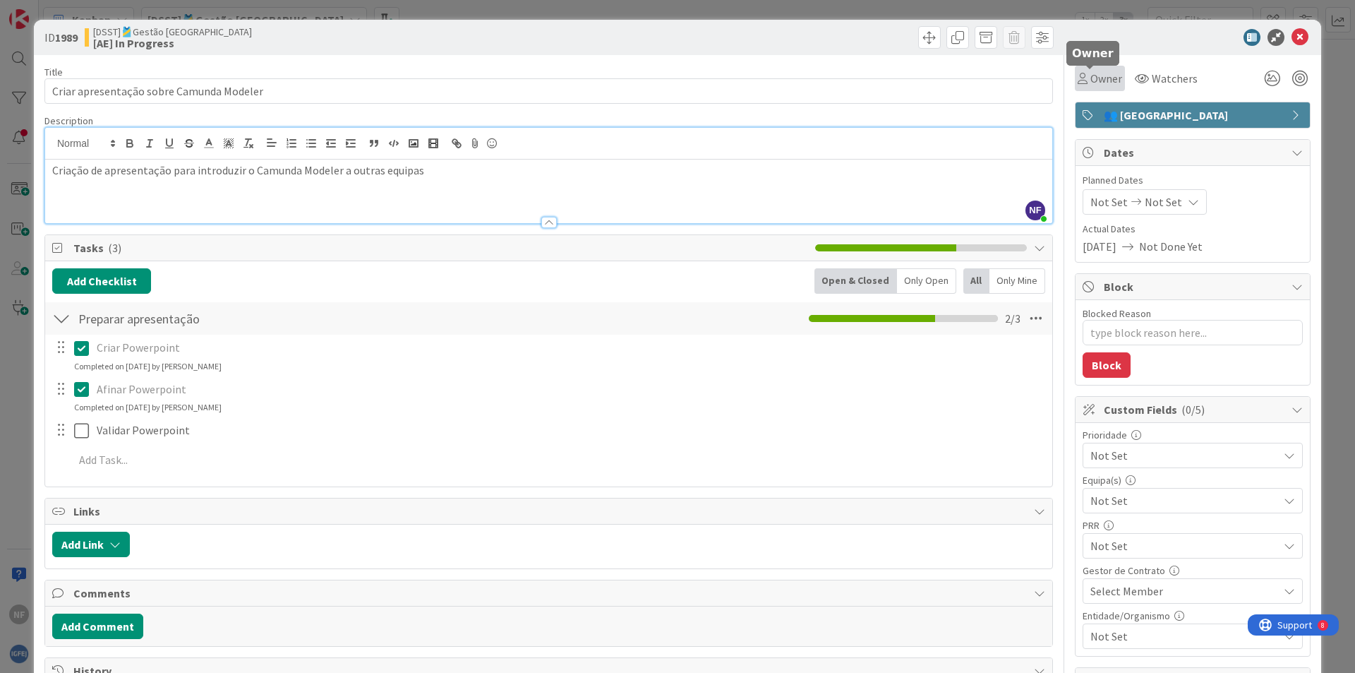
click at [1096, 76] on span "Owner" at bounding box center [1107, 78] width 32 height 17
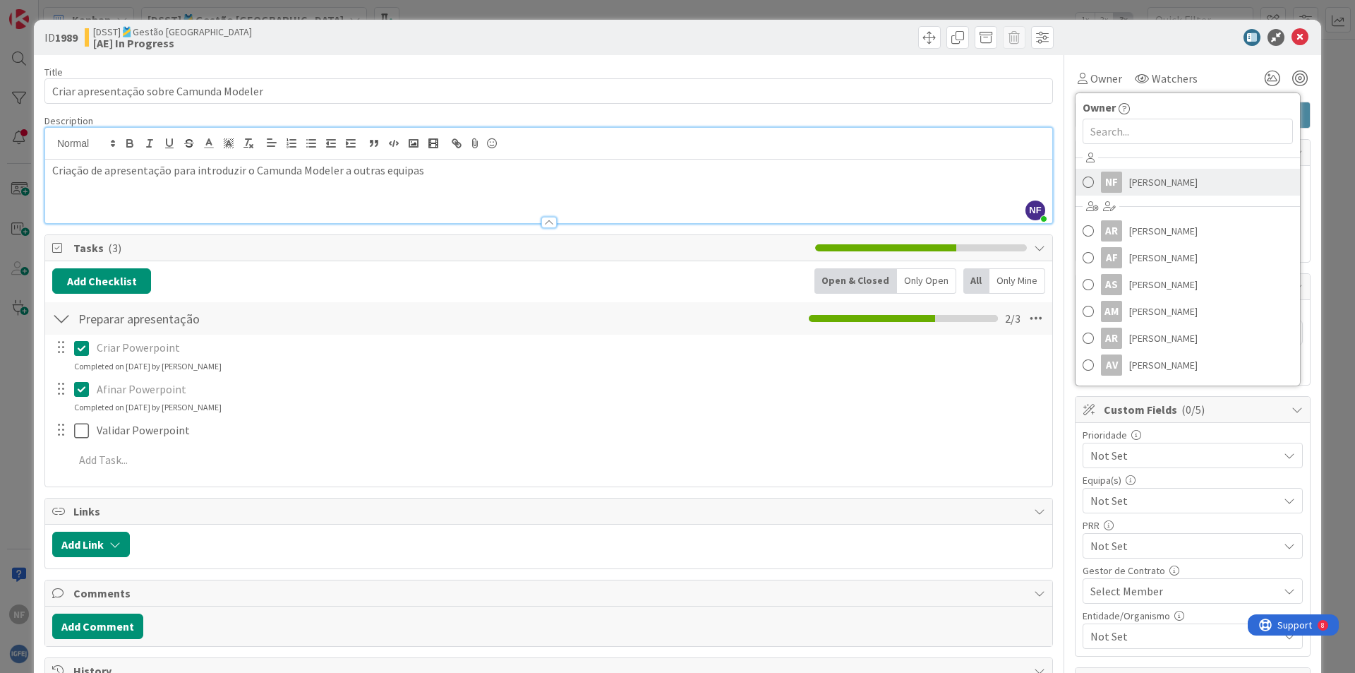
click at [1136, 176] on span "[PERSON_NAME]" at bounding box center [1163, 182] width 68 height 21
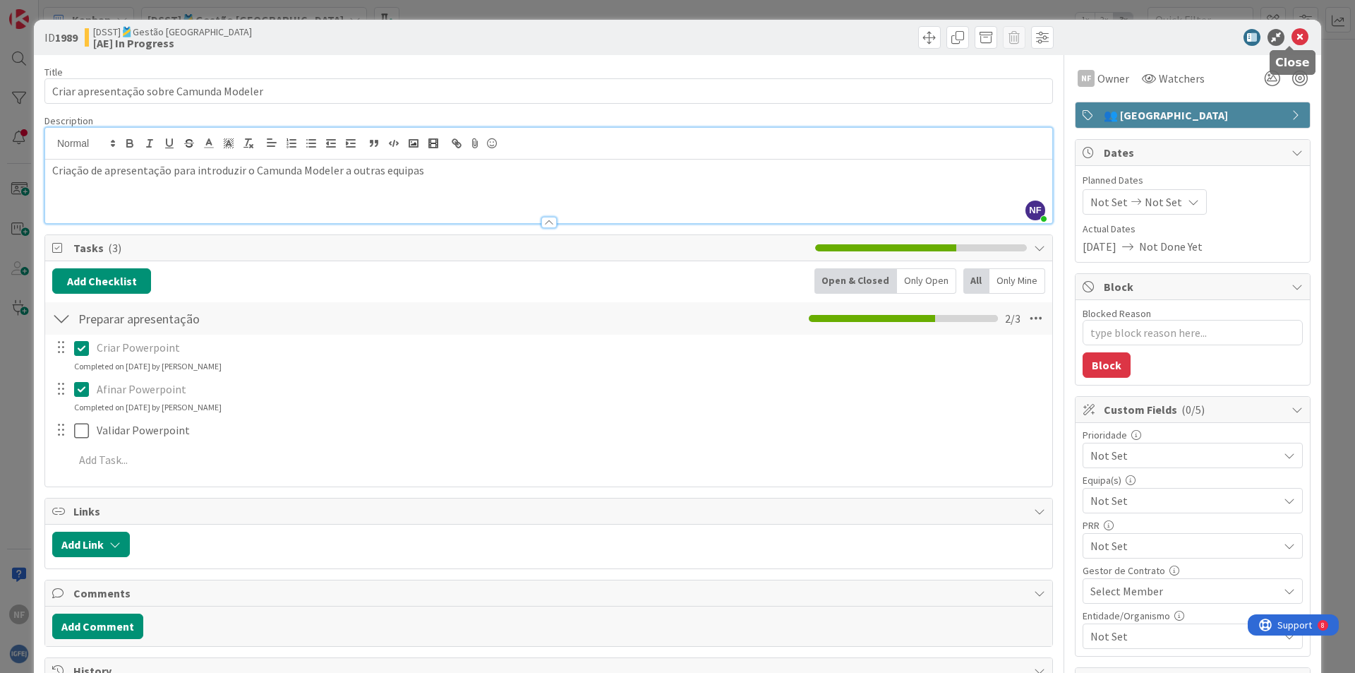
click at [1292, 36] on icon at bounding box center [1300, 37] width 17 height 17
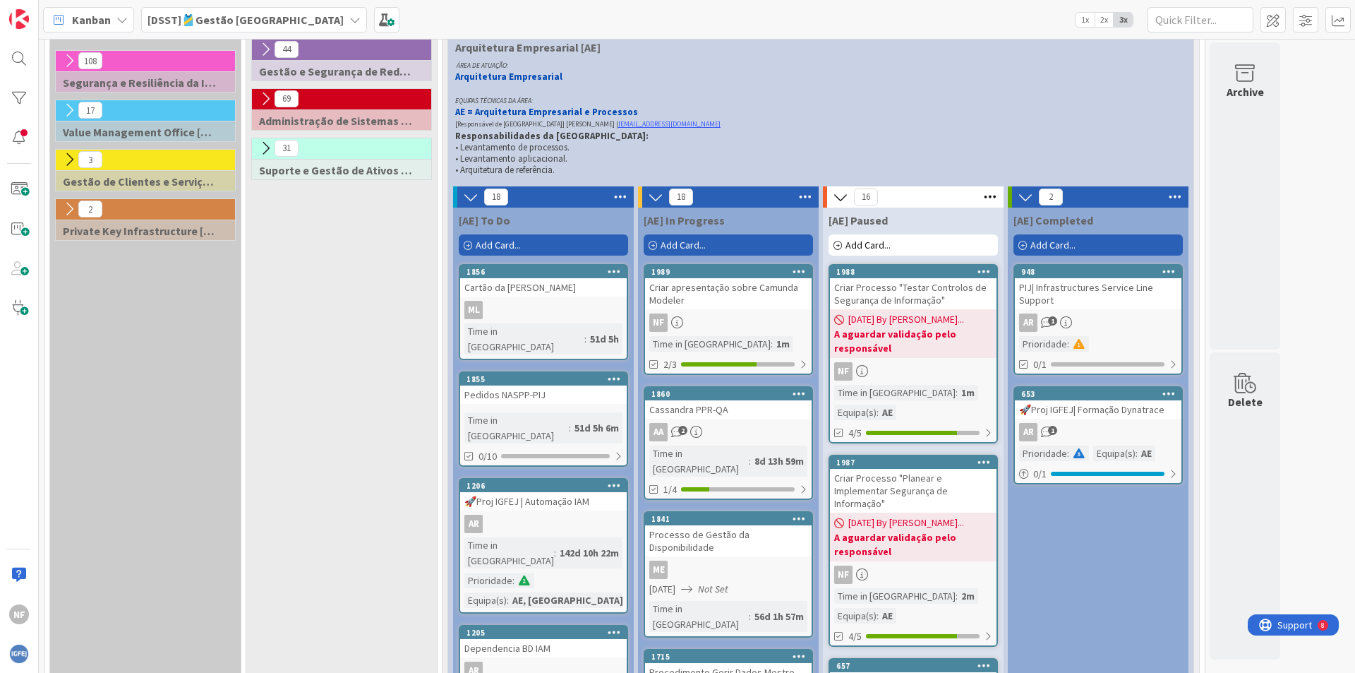
click at [972, 388] on div "Time in Column : 1m Equipa(s) : AE" at bounding box center [913, 402] width 158 height 35
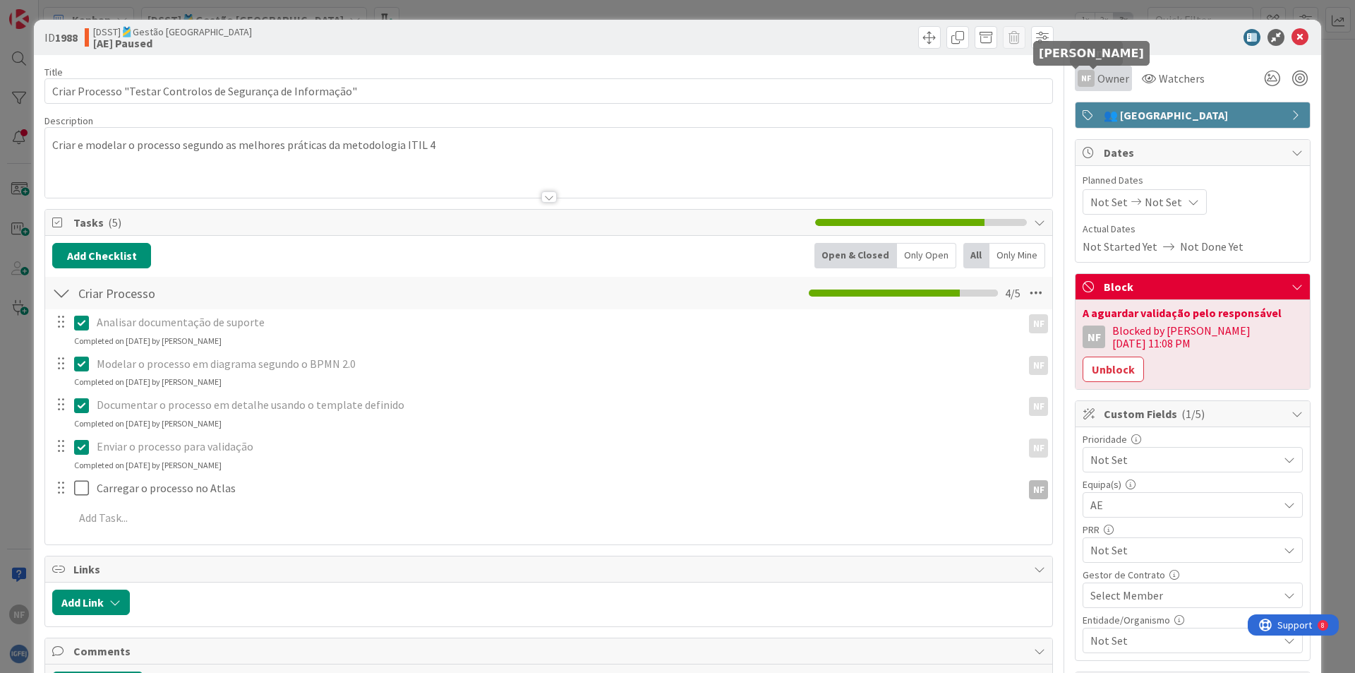
click at [1081, 75] on div "NF" at bounding box center [1086, 78] width 17 height 17
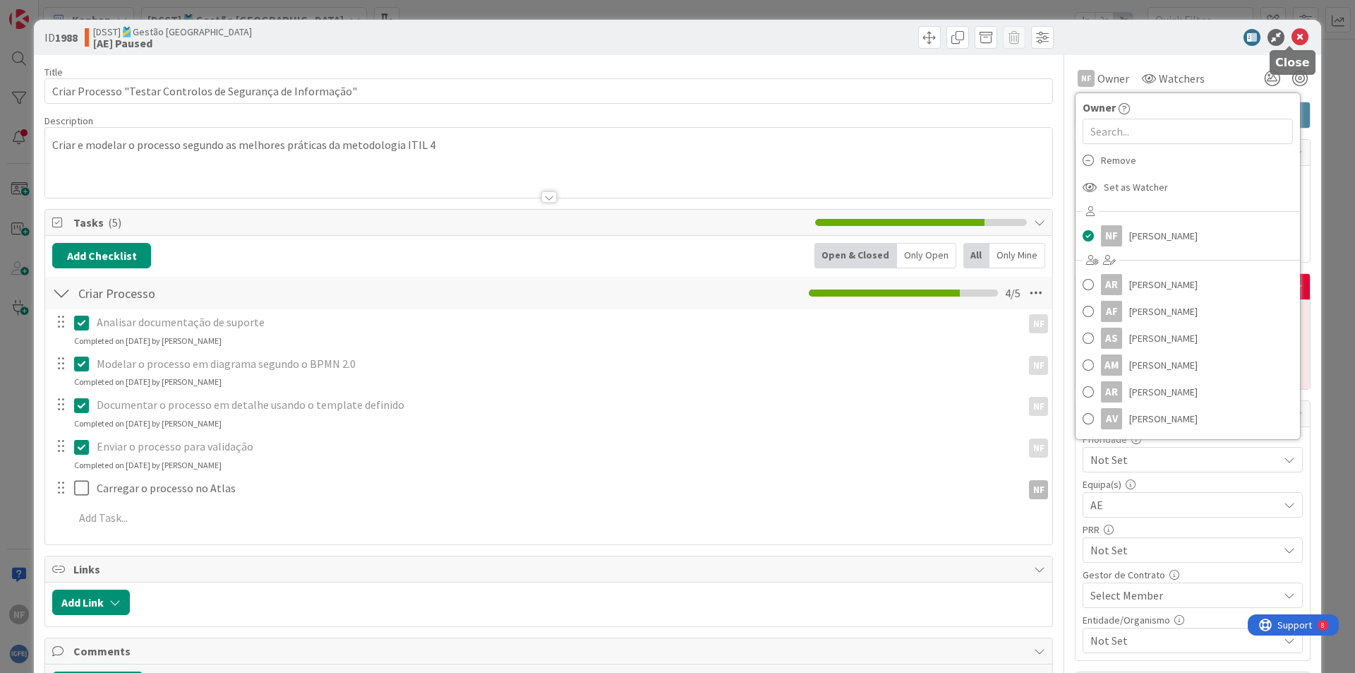
click at [1292, 36] on icon at bounding box center [1300, 37] width 17 height 17
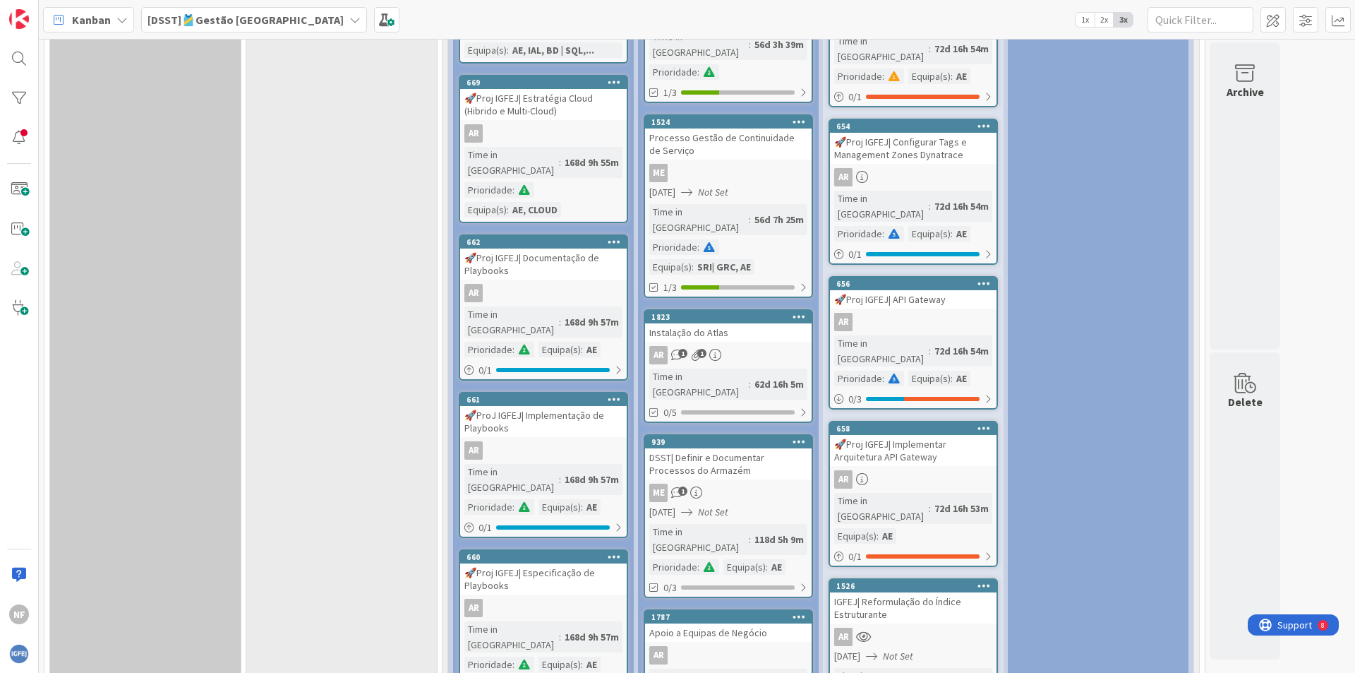
scroll to position [886, 0]
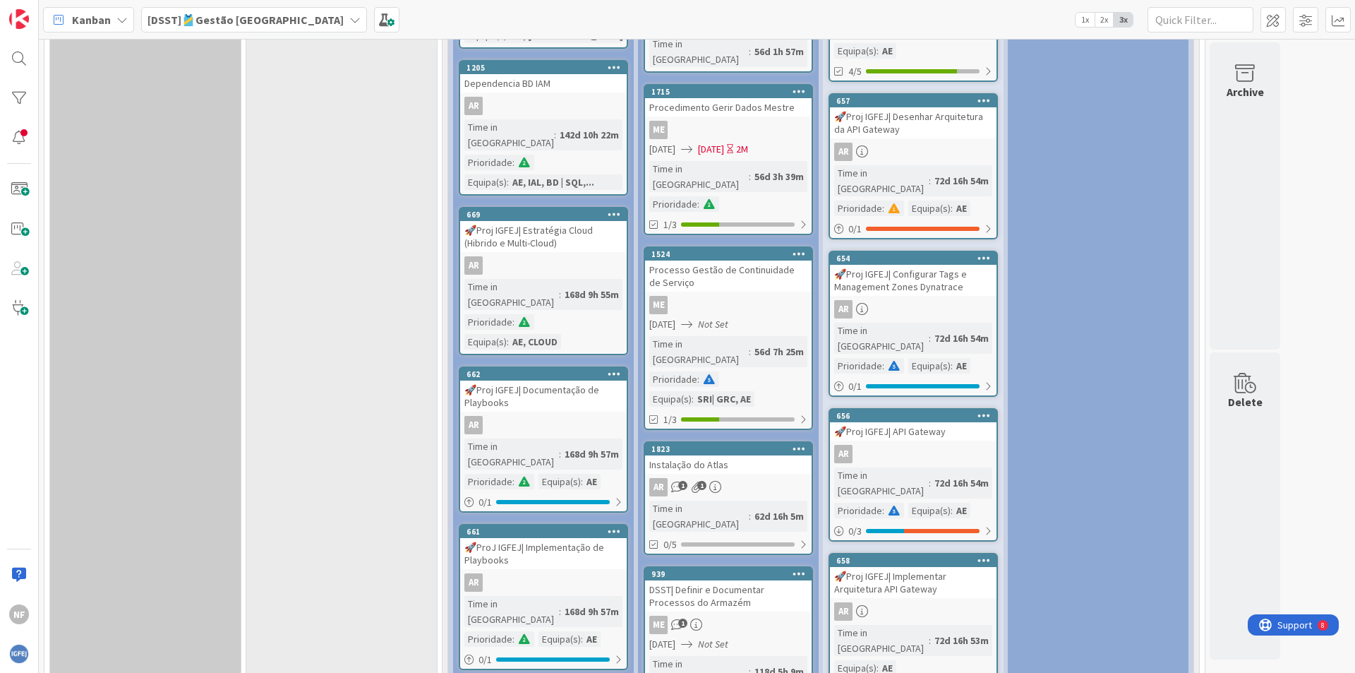
click at [733, 260] on div "Processo Gestão de Continuidade de Serviço" at bounding box center [728, 275] width 167 height 31
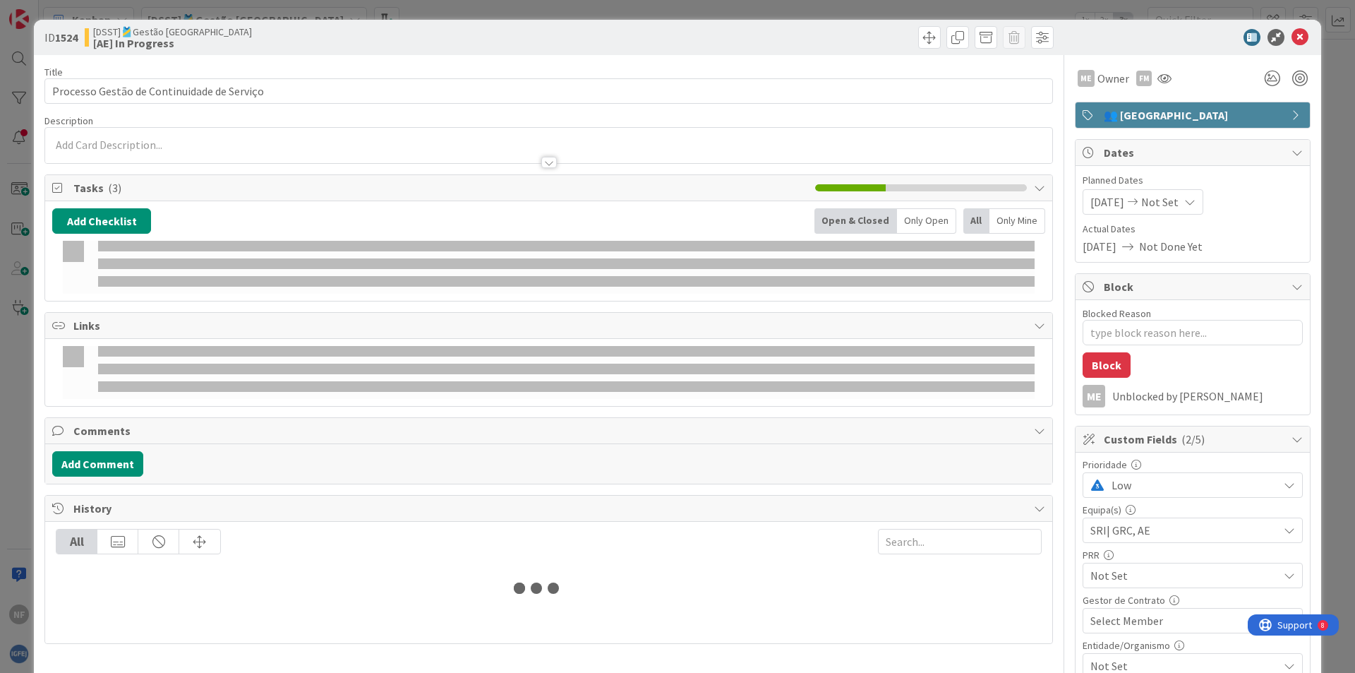
type textarea "x"
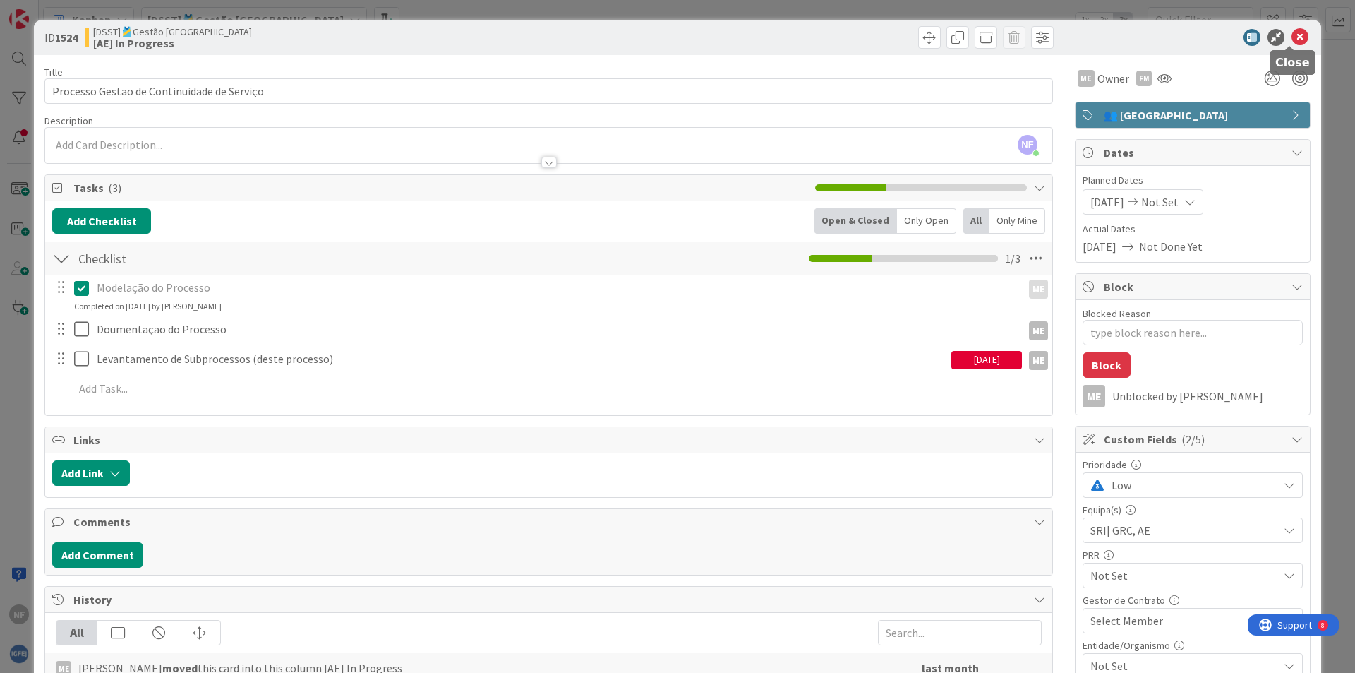
click at [1292, 42] on icon at bounding box center [1300, 37] width 17 height 17
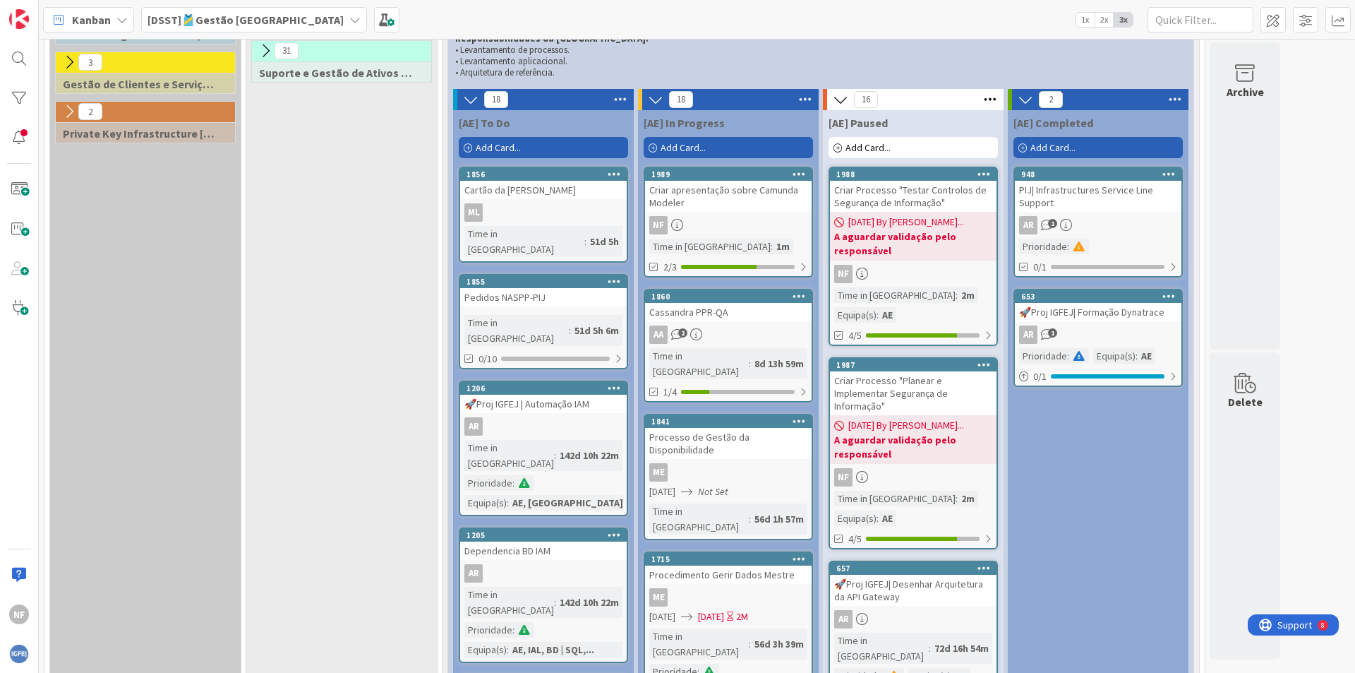
scroll to position [321, 0]
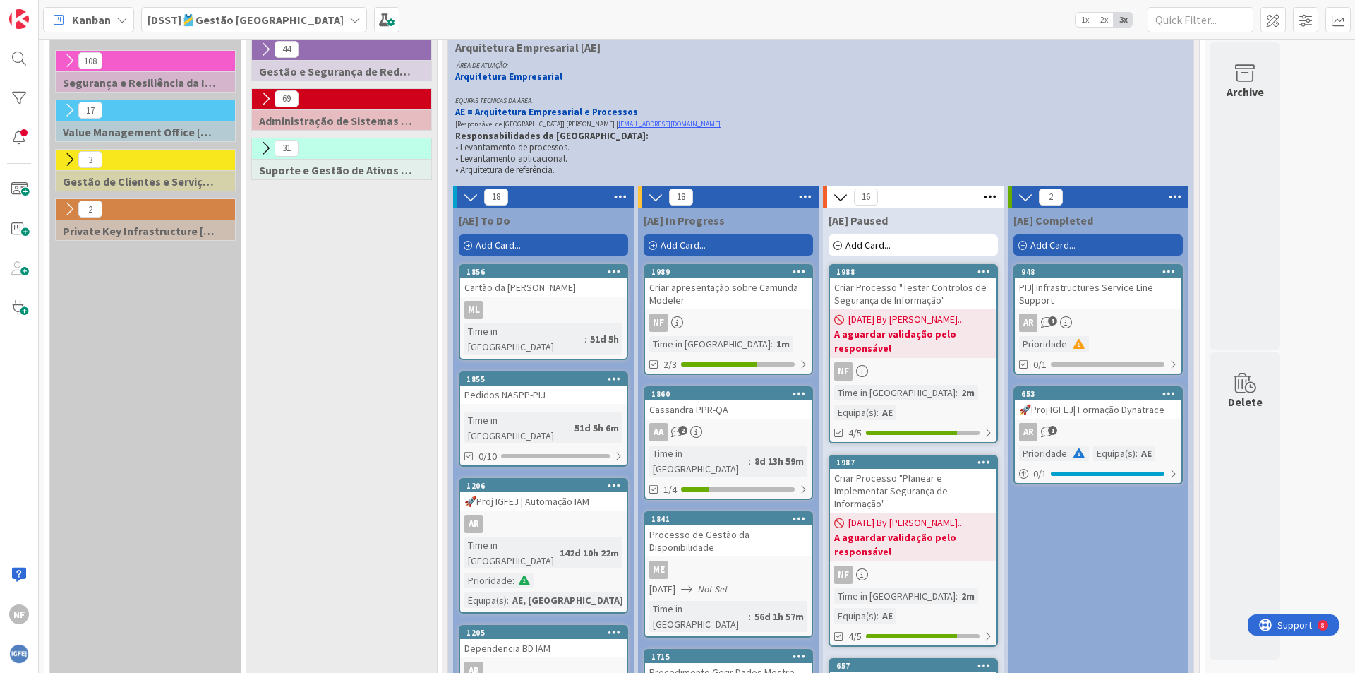
click at [692, 244] on span "Add Card..." at bounding box center [683, 245] width 45 height 13
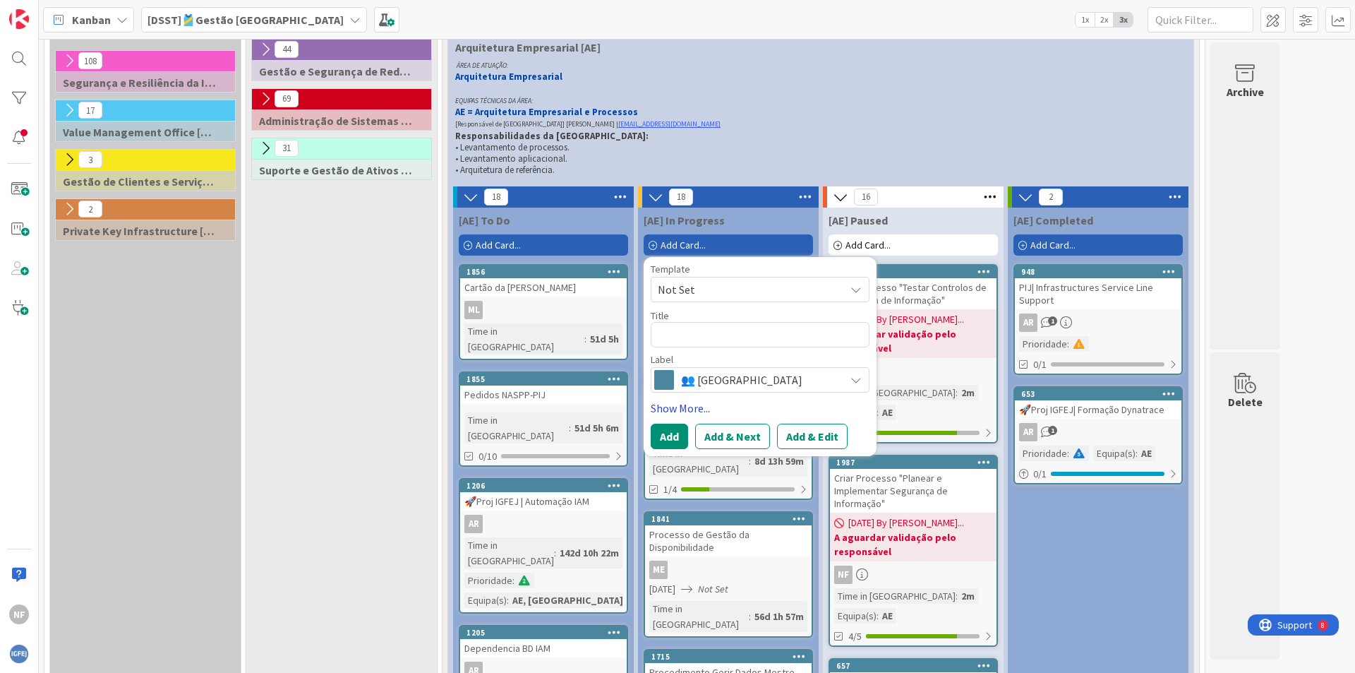
click at [691, 404] on link "Show More..." at bounding box center [760, 408] width 219 height 17
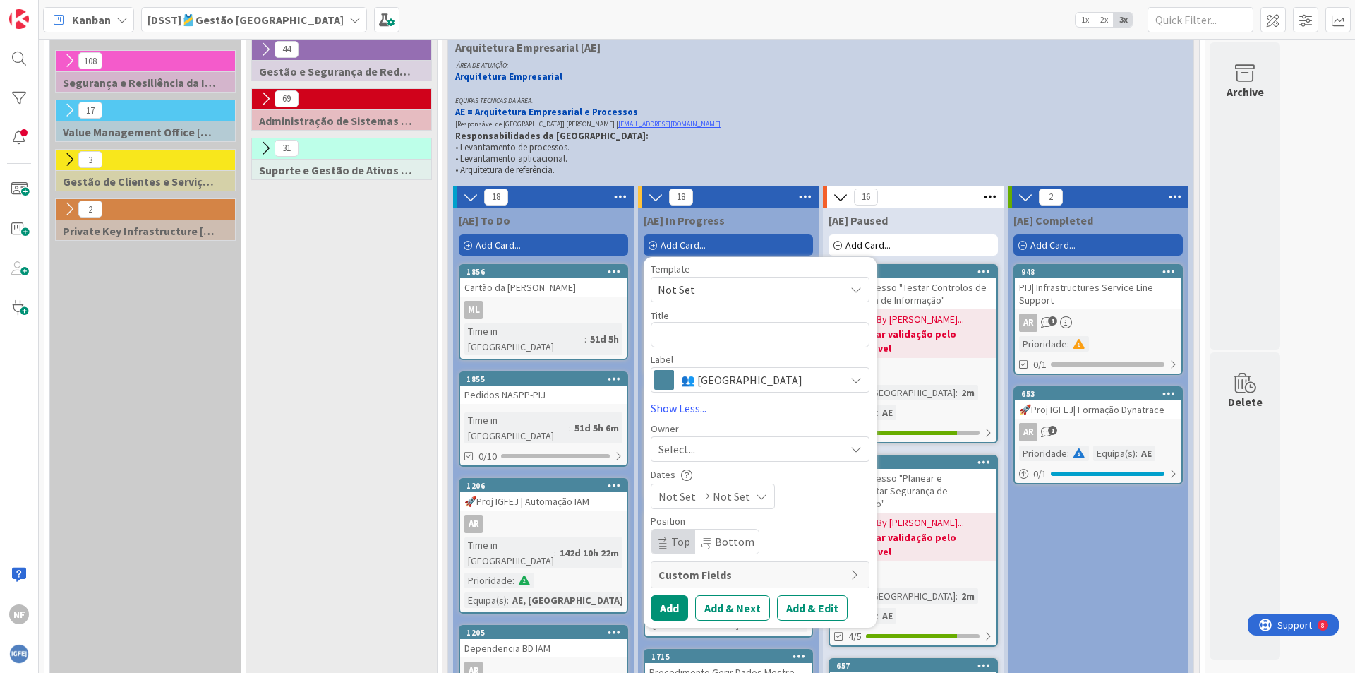
click at [695, 455] on span "Select..." at bounding box center [677, 448] width 37 height 17
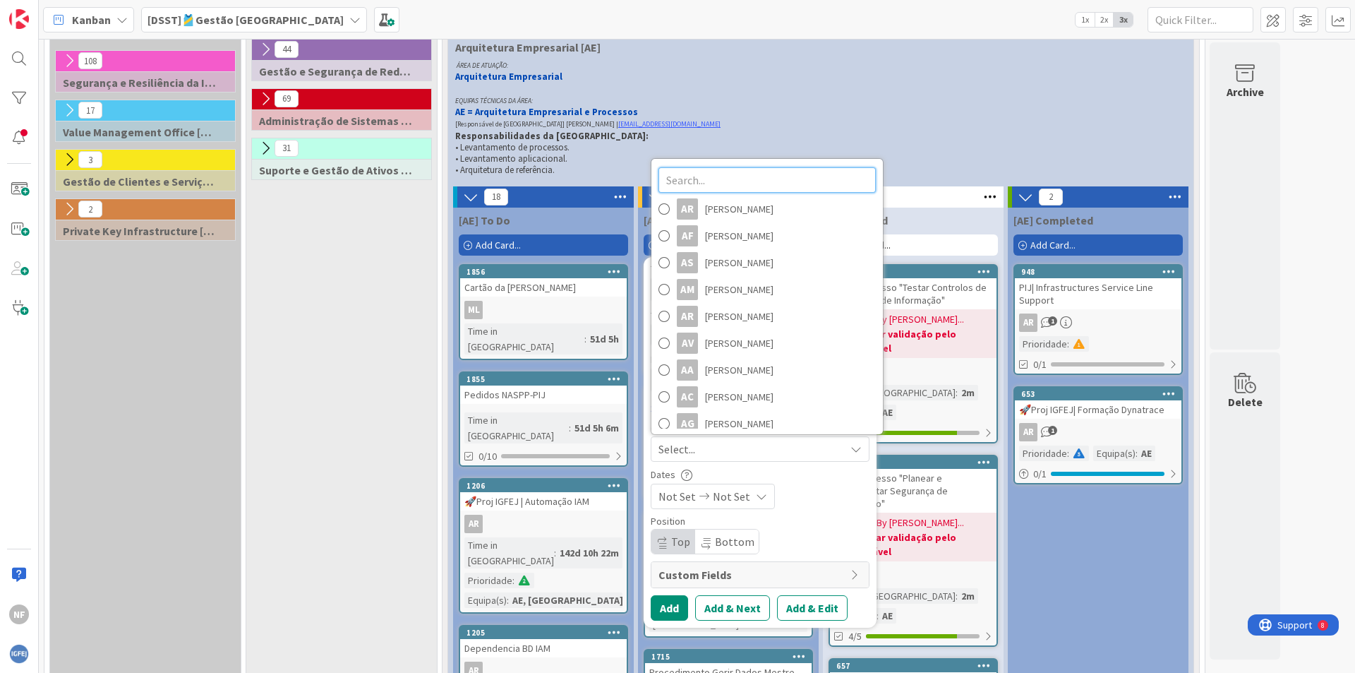
click at [736, 182] on input "text" at bounding box center [767, 179] width 217 height 25
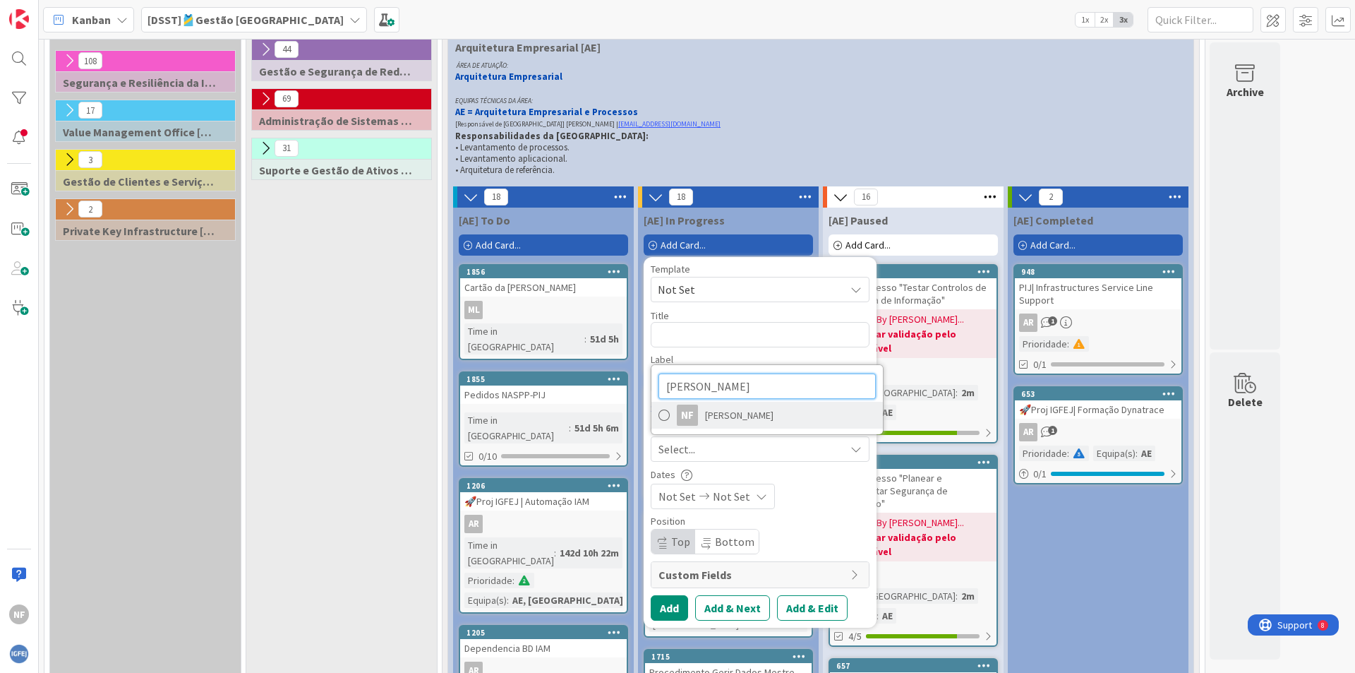
type input "[PERSON_NAME]"
click at [711, 415] on span "[PERSON_NAME]" at bounding box center [739, 414] width 68 height 21
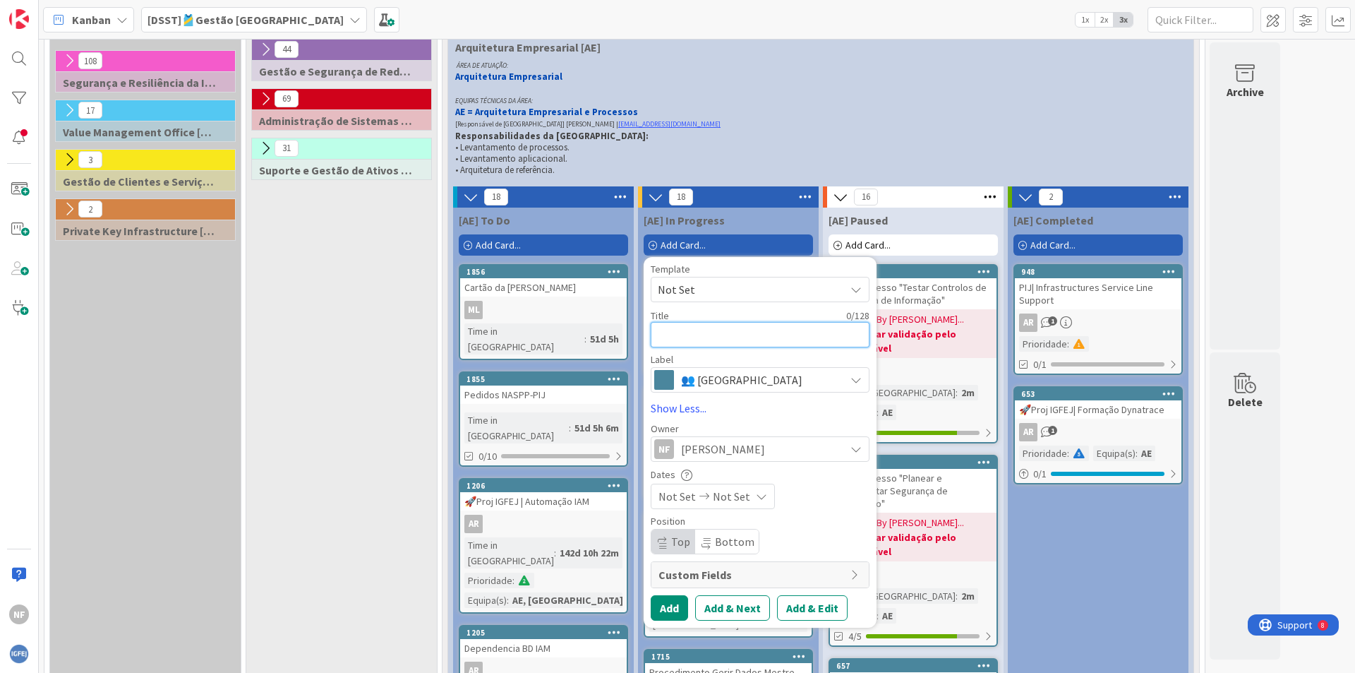
click at [686, 331] on textarea at bounding box center [760, 334] width 219 height 25
paste textarea "Criar Macro-Processo "Gerir a Segurança da Informação""
type textarea "x"
type textarea "Criar Macro-Processo "Gerir a Segurança da Informação""
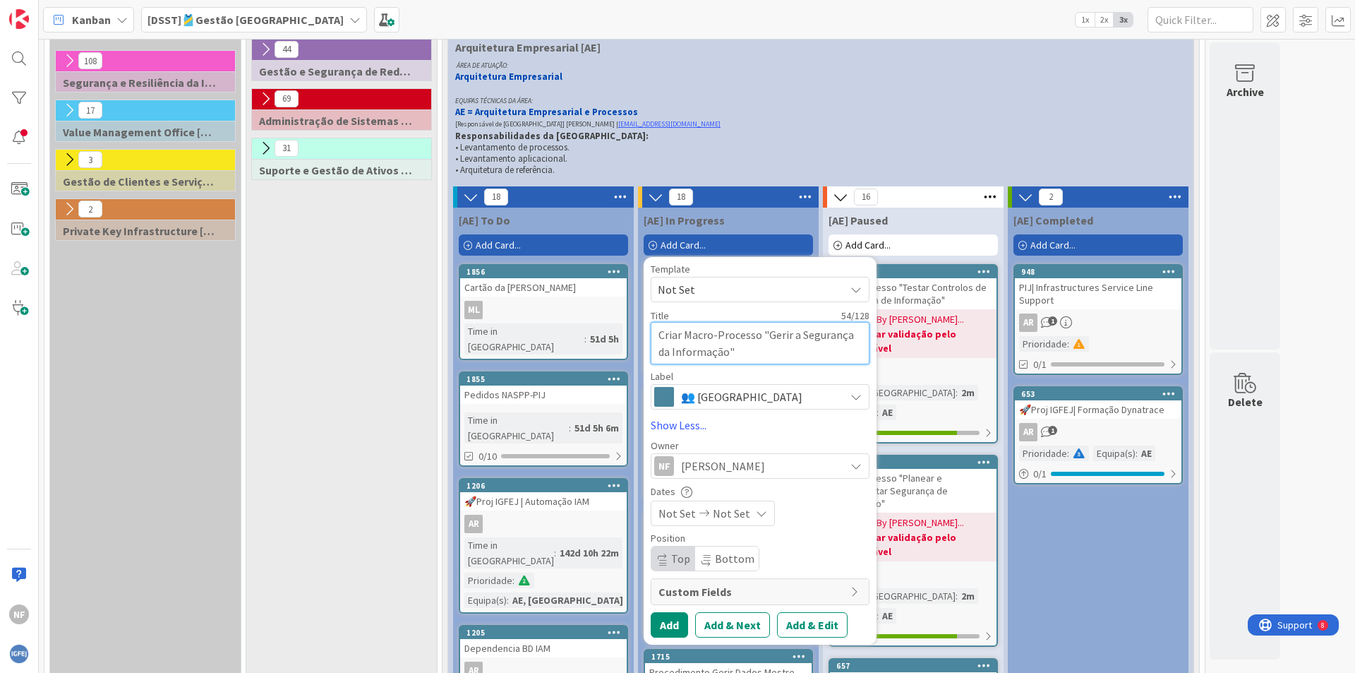
click at [800, 333] on textarea "Criar Macro-Processo "Gerir a Segurança da Informação"" at bounding box center [760, 343] width 219 height 42
type textarea "x"
type textarea "Criar Macro-Processo "Gerir a CSegurança da Informação""
type textarea "x"
type textarea "Criar Macro-Processo "Gerir a CoSegurança da Informação""
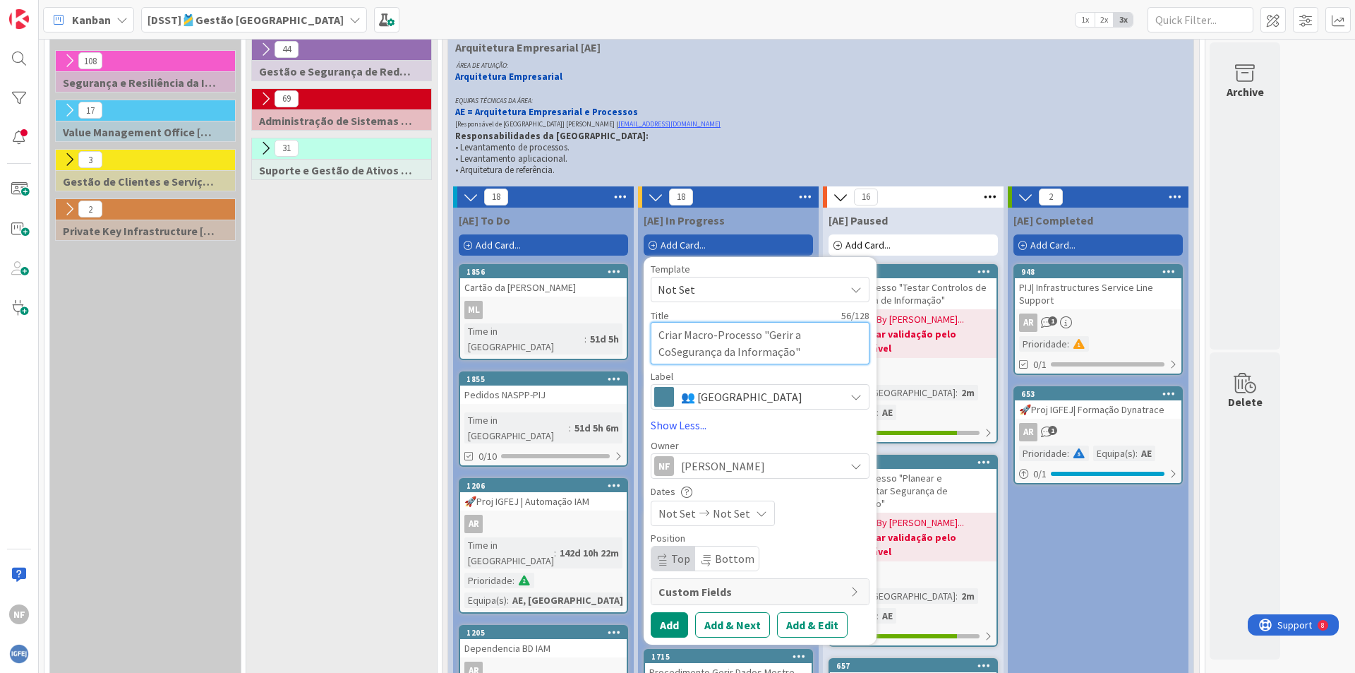
type textarea "x"
type textarea "Criar Macro-Processo "Gerir a ConSegurança da Informação""
type textarea "x"
type textarea "Criar Macro-Processo "Gerir a ConfSegurança da Informação""
type textarea "x"
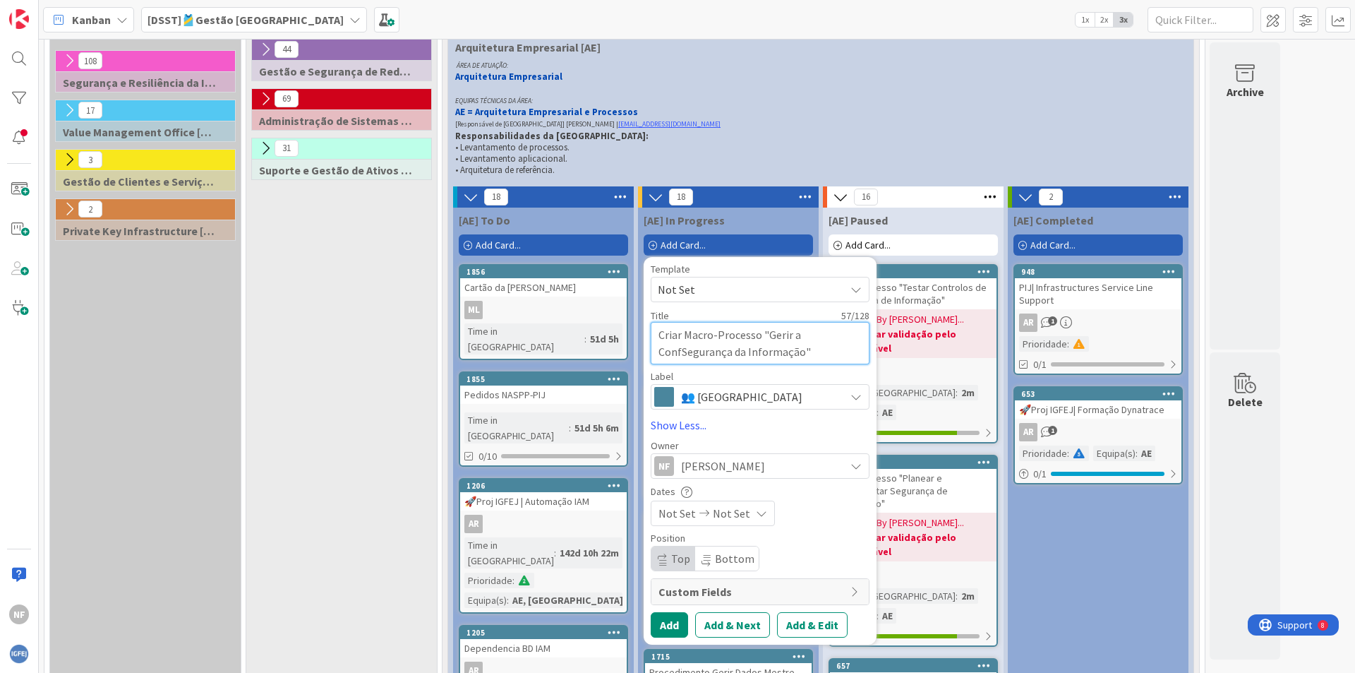
type textarea "Criar Macro-Processo "Gerir a ConfiSegurança da Informação""
type textarea "x"
type textarea "Criar Macro-Processo "Gerir a ConfiguSegurança da Informação""
type textarea "x"
type textarea "Criar Macro-Processo "Gerir a ConfigurSegurança da Informação""
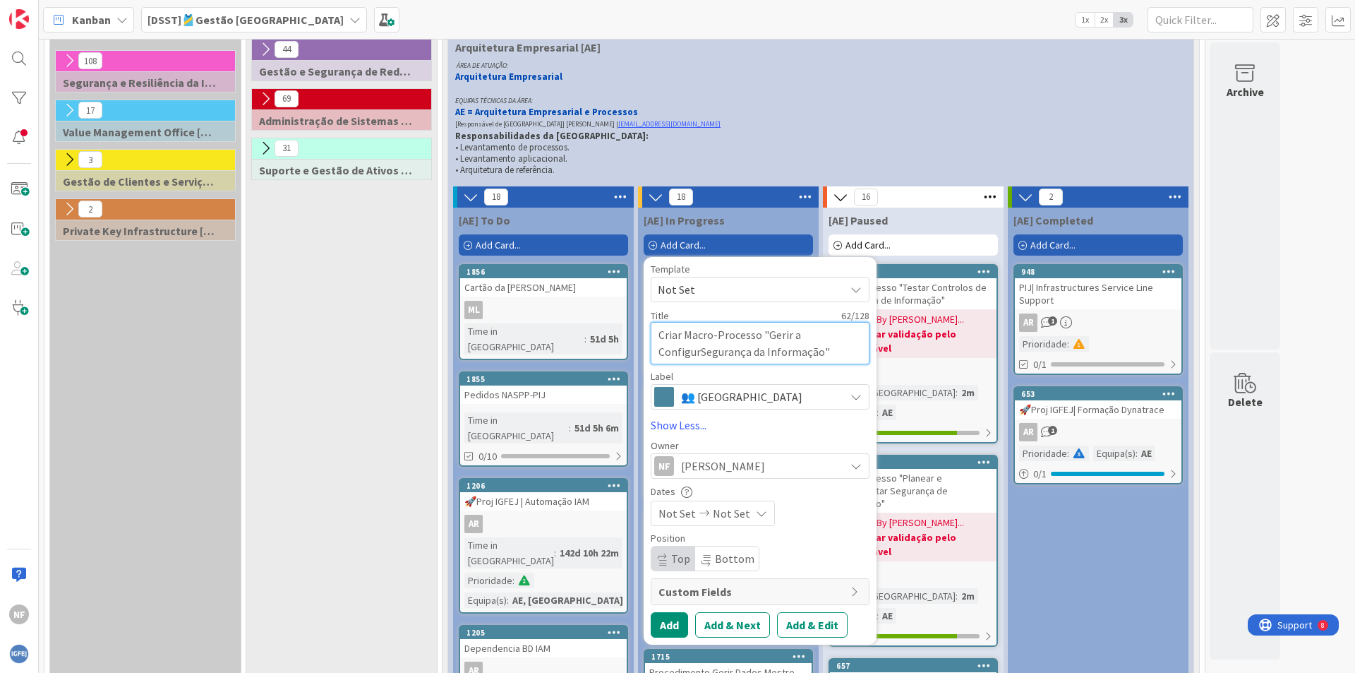
type textarea "x"
type textarea "Criar Macro-Processo "Gerir a ConfiguraSegurança da Informação""
type textarea "x"
type textarea "Criar Macro-Processo "Gerir a ConfiguraçSegurança da Informação""
type textarea "x"
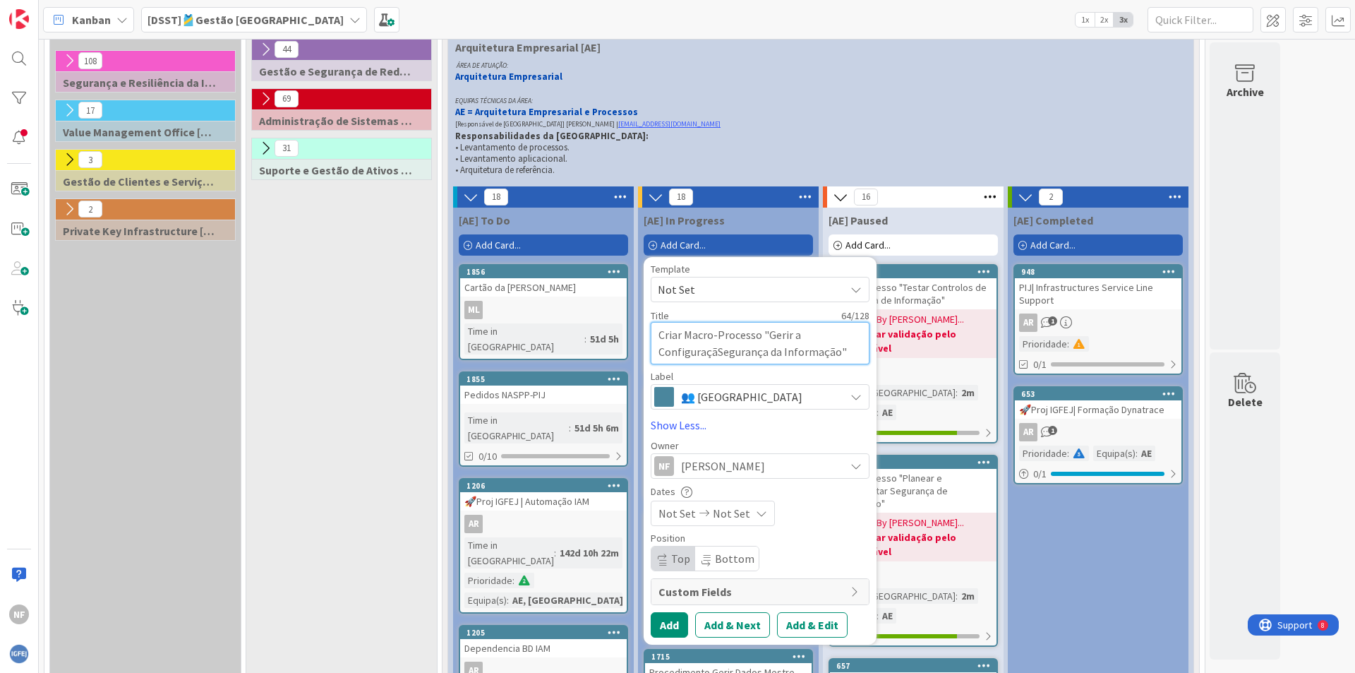
type textarea "Criar Macro-Processo "Gerir a ConfiguraçãoSegurança da Informação""
type textarea "x"
type textarea "Criar Macro-Processo "Gerir a Configuração Segurança da Informação""
type textarea "x"
type textarea "Criar Macro-Processo "Gerir a Configuração doSegurança da Informação""
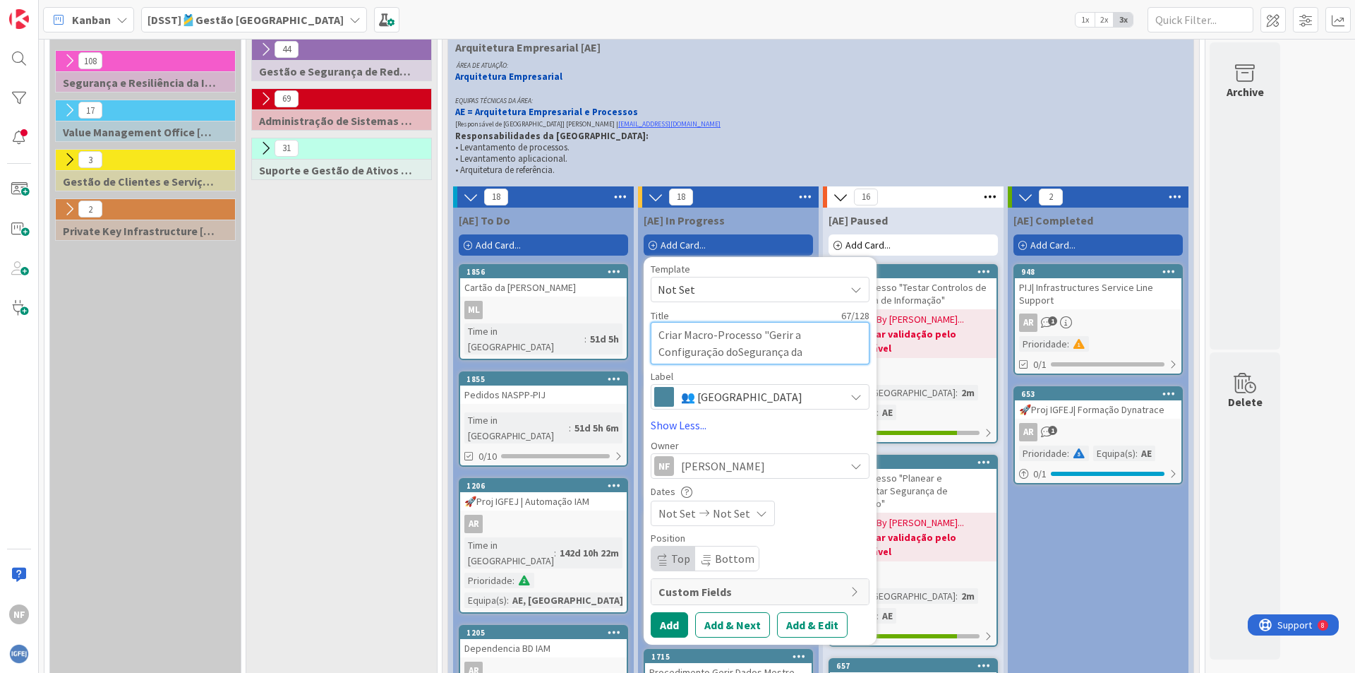
type textarea "x"
type textarea "Criar Macro-Processo "Gerir a Configuração dosSegurança da Informação""
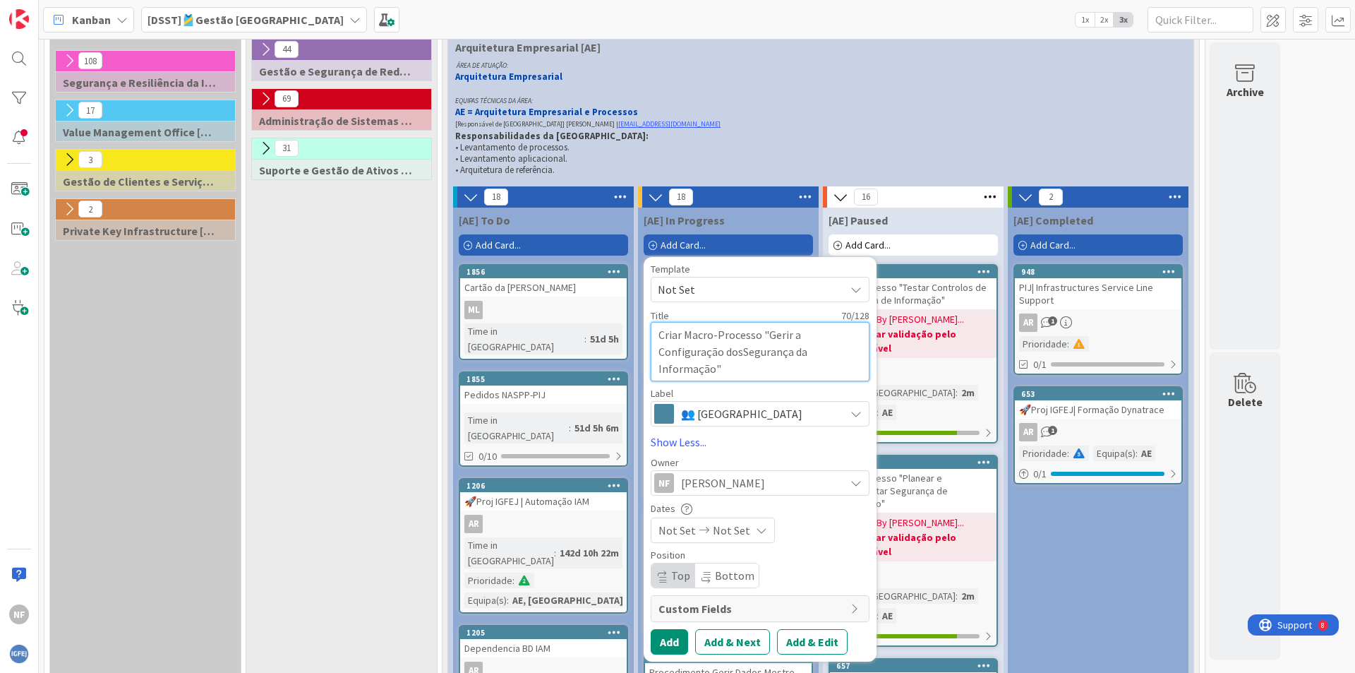
type textarea "x"
type textarea "Criar Macro-Processo "Gerir a Configuração dos Segurança da Informação""
type textarea "x"
type textarea "Criar Macro-Processo "Gerir a Configuração dos SSegurança da Informação""
type textarea "x"
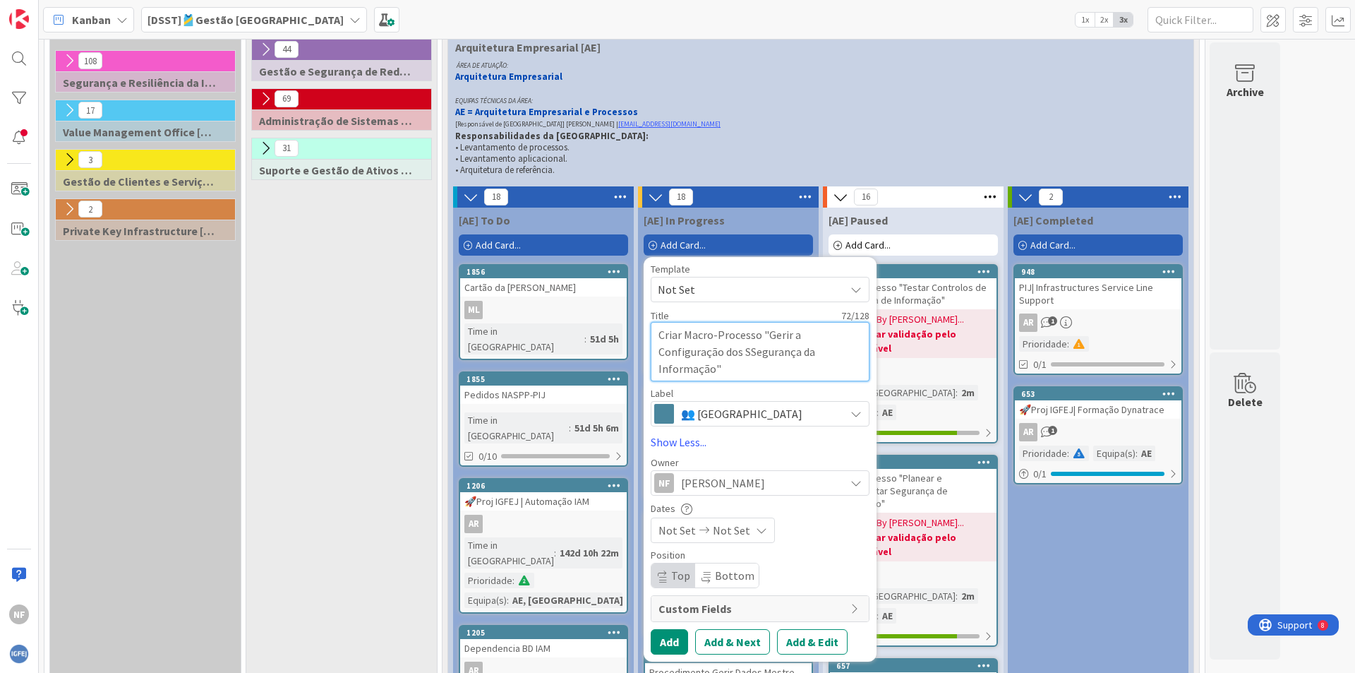
type textarea "Criar Macro-Processo "Gerir a Configuração dos SeSegurança da Informação""
type textarea "x"
type textarea "Criar Macro-Processo "Gerir a Configuração dos SerSegurança da Informação""
type textarea "x"
type textarea "Criar Macro-Processo "Gerir a Configuração dos ServSegurança da Informação""
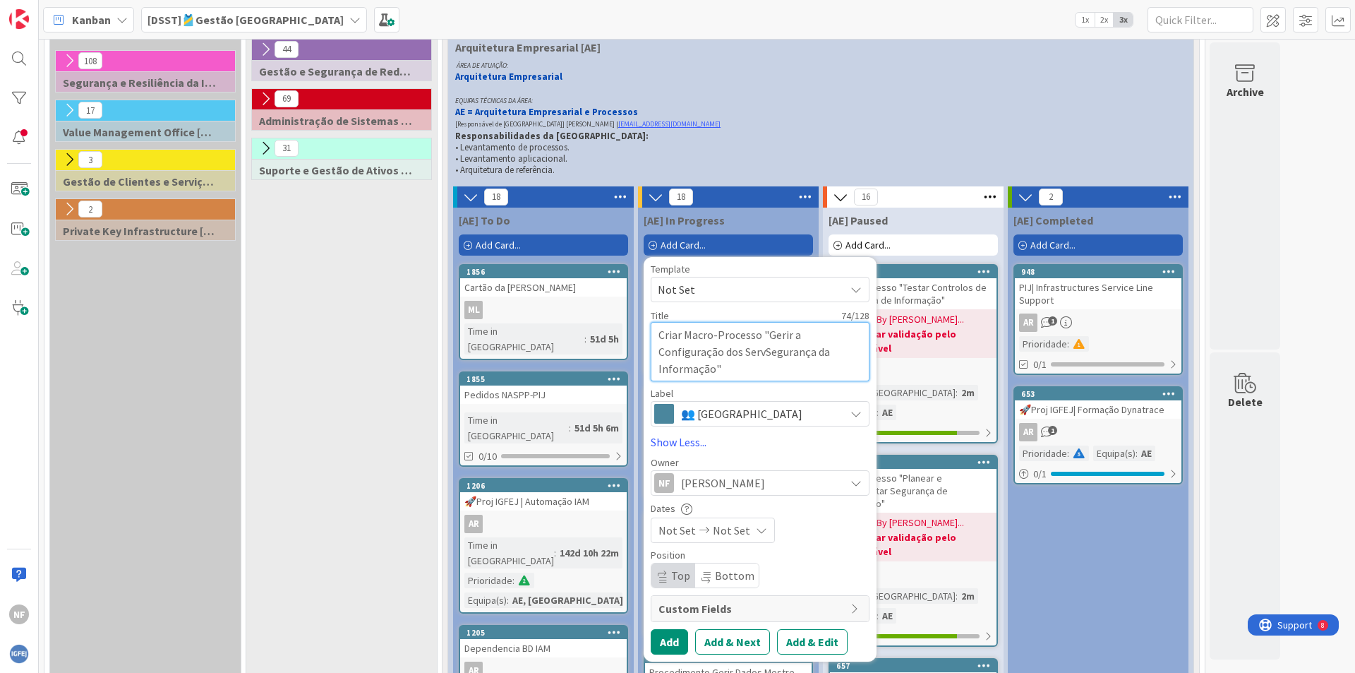
type textarea "x"
type textarea "Criar Macro-Processo "Gerir a Configuração dos ServiSegurança da Informação""
type textarea "x"
type textarea "Criar Macro-Processo "Gerir a Configuração dos ServiçSegurança da Informação""
type textarea "x"
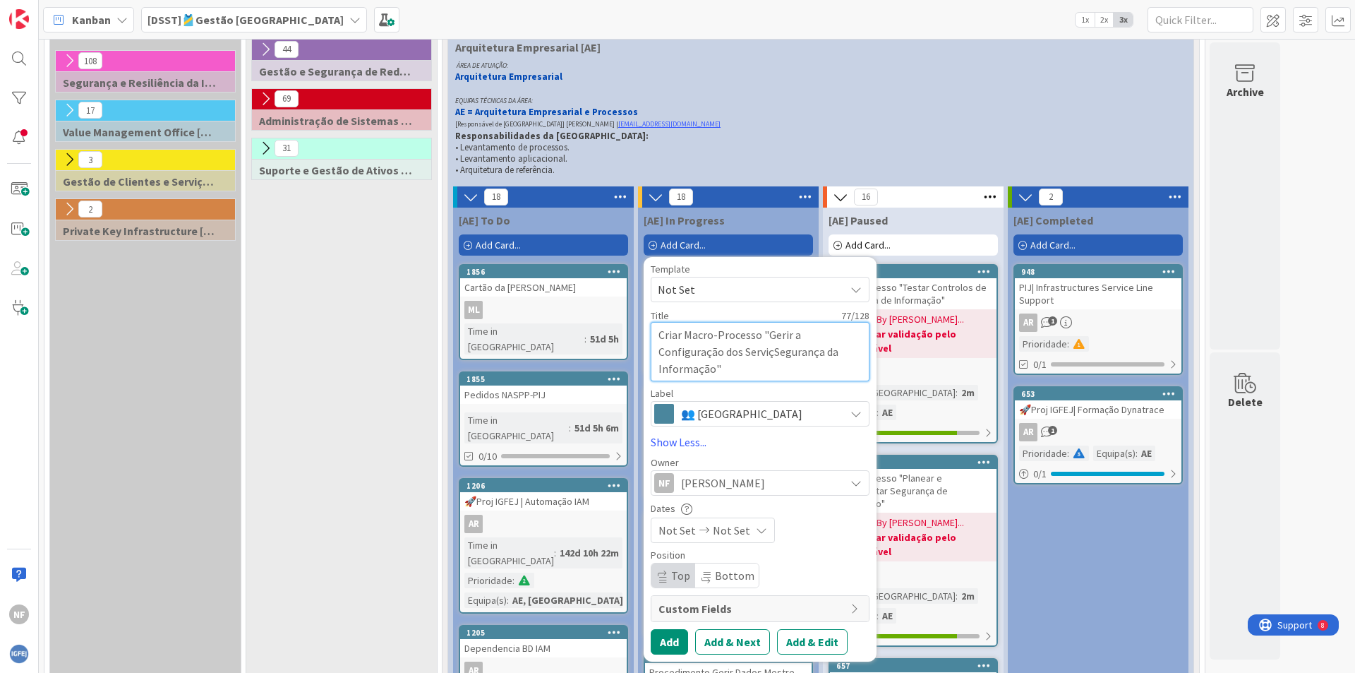
type textarea "Criar Macro-Processo "Gerir a Configuração dos ServiçoSegurança da Informação""
type textarea "x"
type textarea "Criar Macro-Processo "Gerir a Configuração dos ServiçosSegurança da Informação""
type textarea "x"
type textarea "Criar Macro-Processo "Gerir a Configuração dos Serviços""
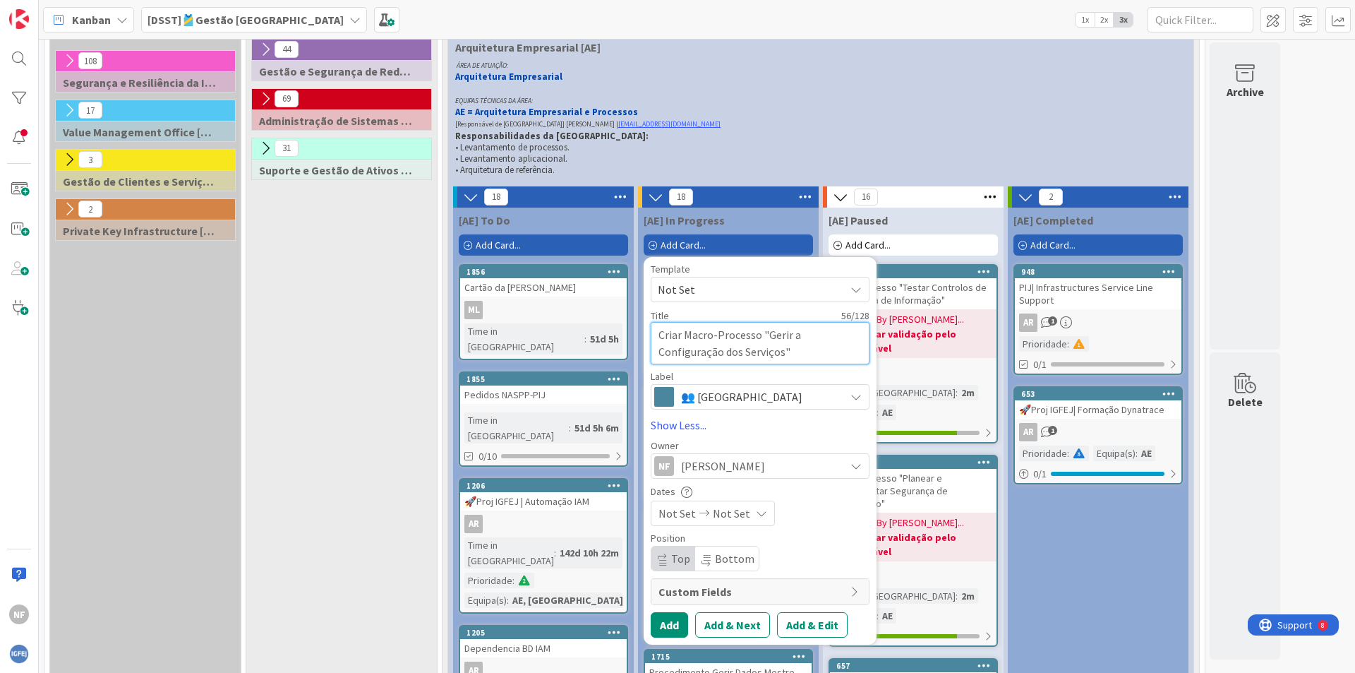
type textarea "x"
type textarea "Criar Macro-Processo "Gerir a Configuração dos Serviço""
type textarea "x"
type textarea "Criar Macro-Processo "Gerir a Configuração do Serviço""
type textarea "x"
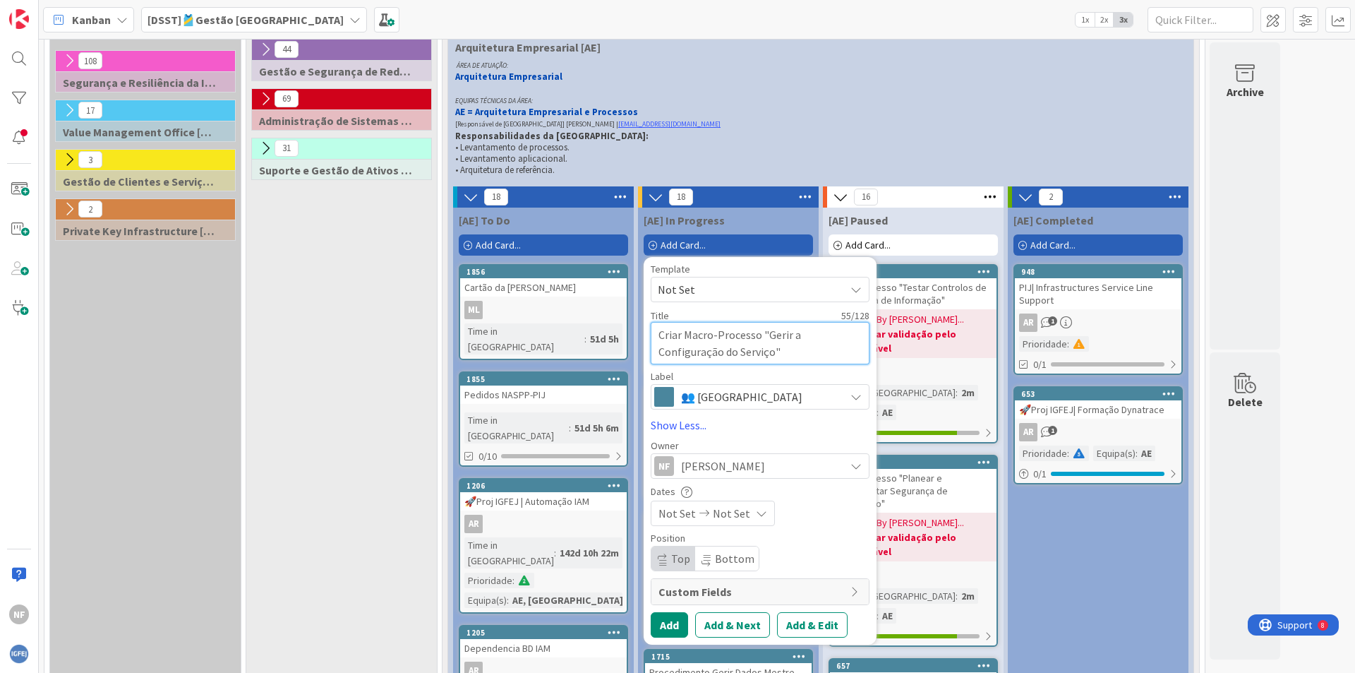
type textarea "Criar Macro-Processo "Gerir a Configuração d Serviço""
type textarea "x"
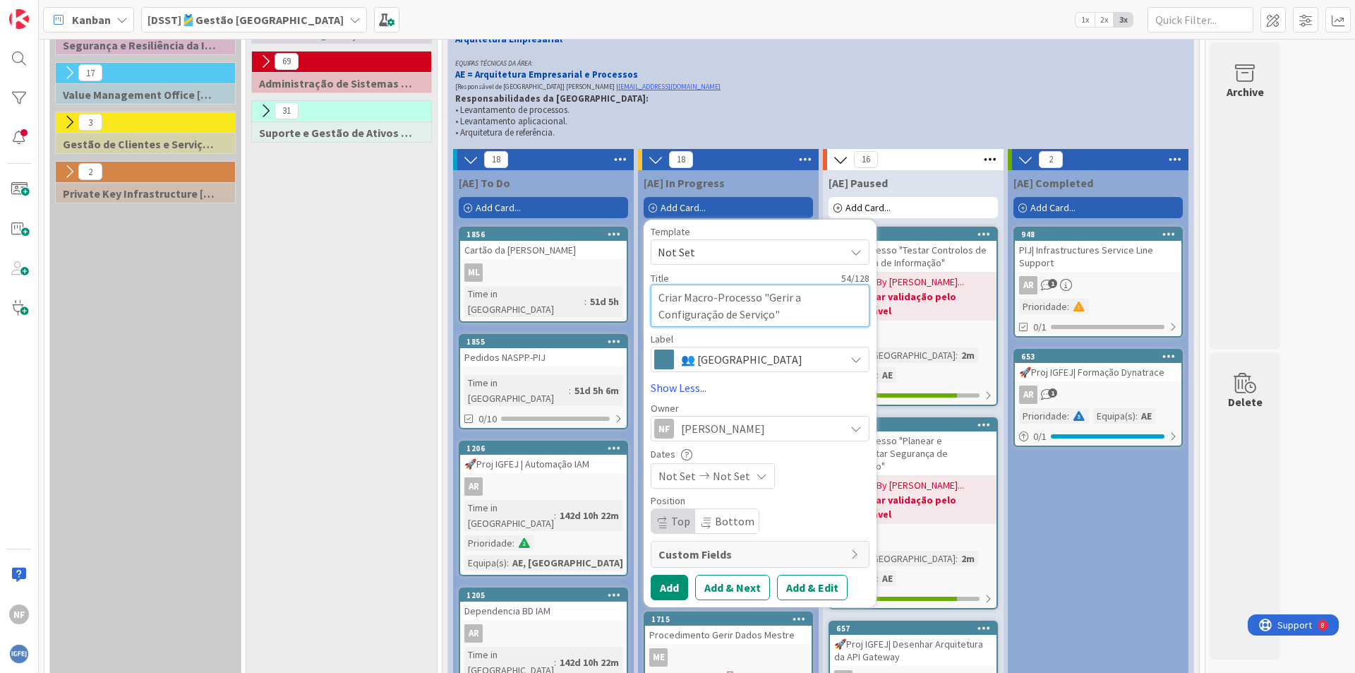
scroll to position [392, 0]
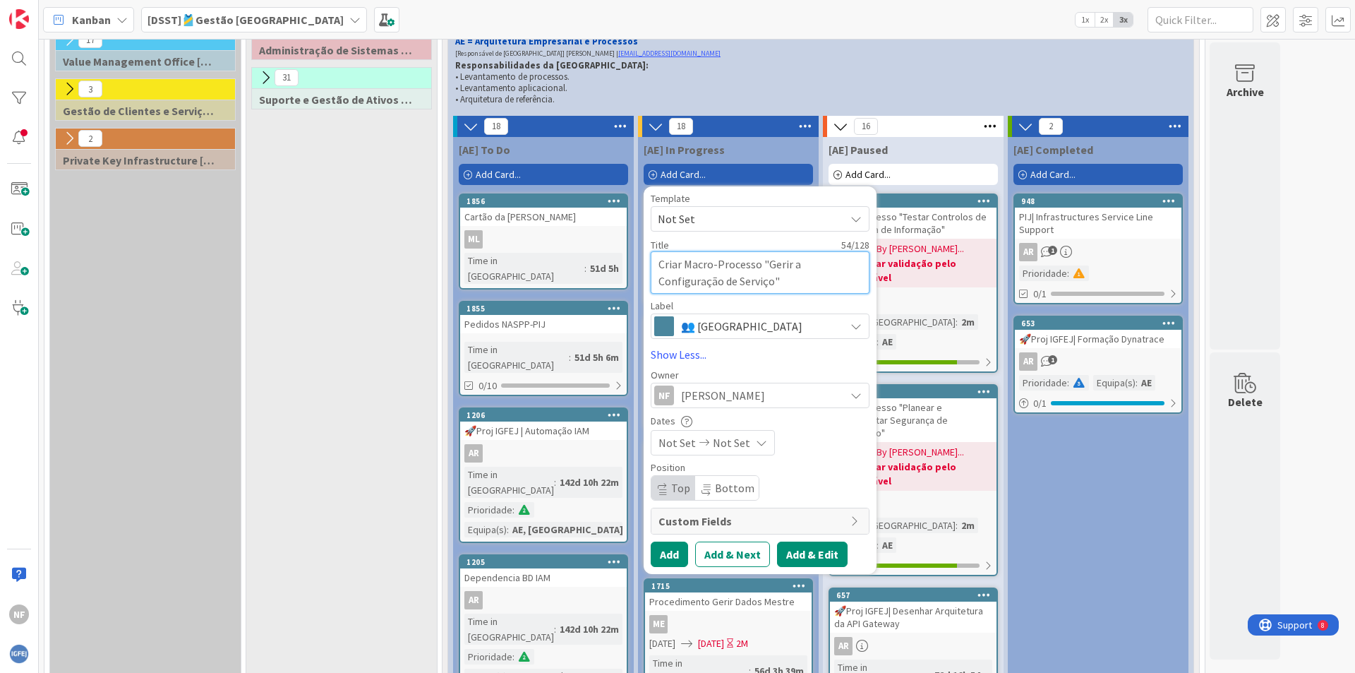
type textarea "Criar Macro-Processo "Gerir a Configuração de Serviço""
click at [798, 551] on button "Add & Edit" at bounding box center [812, 553] width 71 height 25
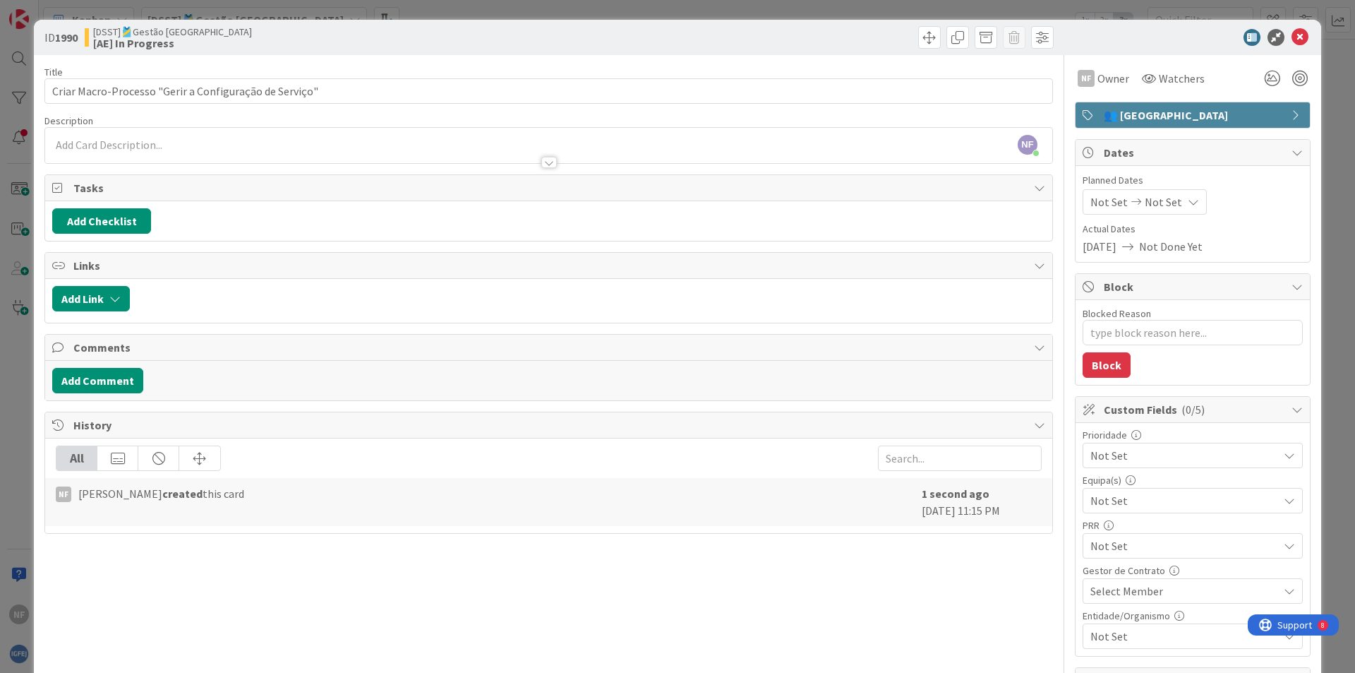
click at [367, 174] on div "Title 54 / 128 Criar Macro-Processo "Gerir a Configuração de Serviço" Descripti…" at bounding box center [548, 491] width 1009 height 872
click at [299, 152] on div at bounding box center [548, 155] width 1007 height 15
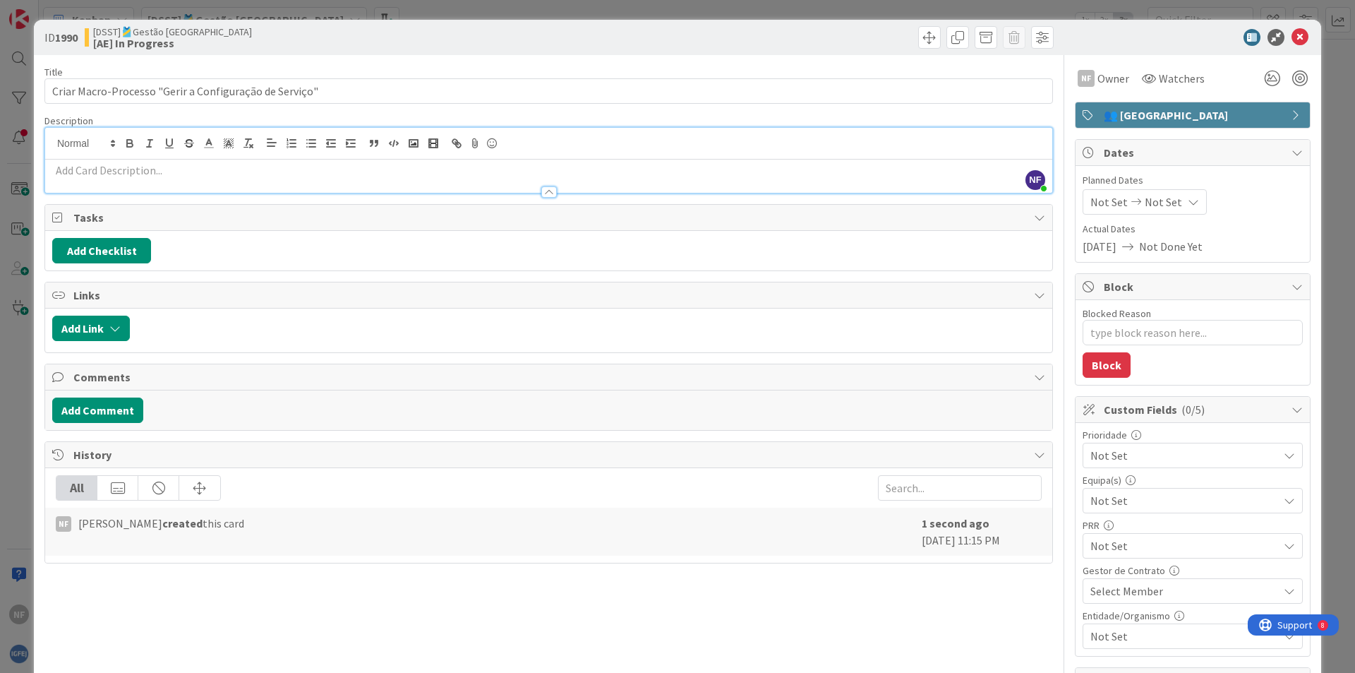
click at [294, 176] on p at bounding box center [548, 170] width 993 height 16
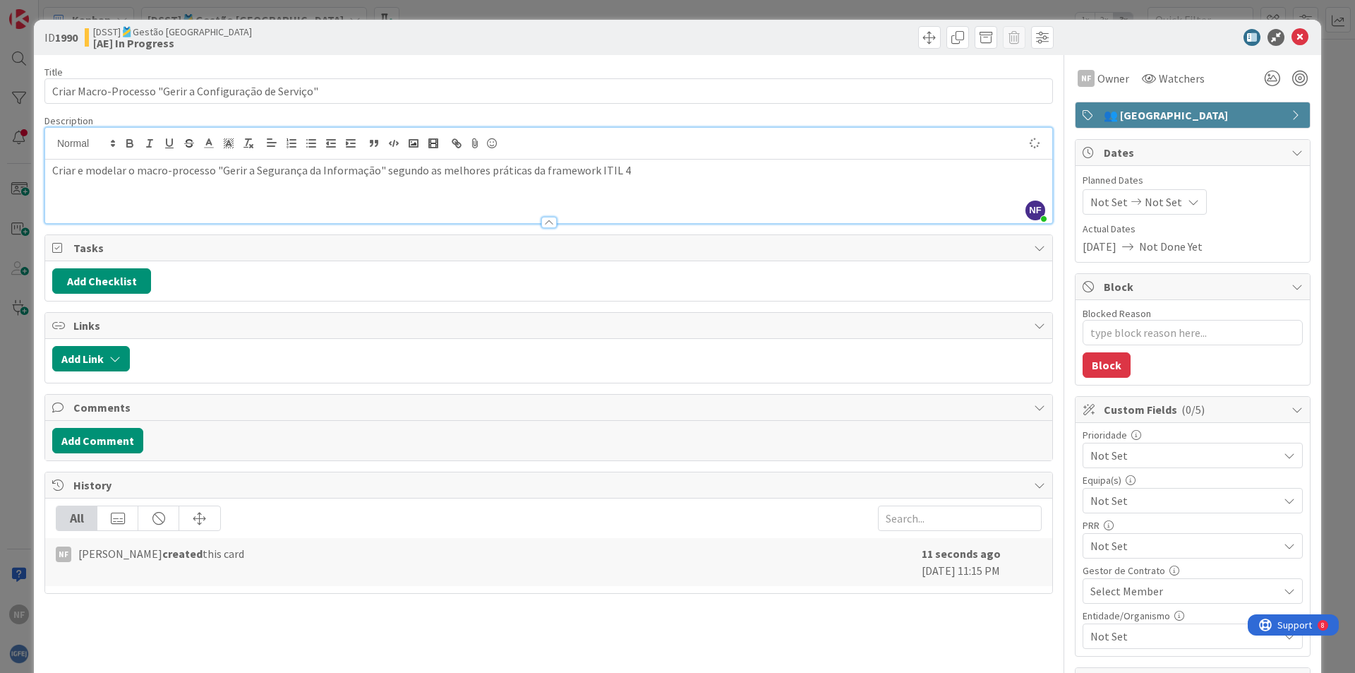
type textarea "x"
click at [251, 172] on p "Criar e modelar o macro-processo "Gerir a Segurança da Informação" segundo as m…" at bounding box center [548, 170] width 993 height 16
type textarea "x"
click at [121, 280] on button "Add Checklist" at bounding box center [101, 280] width 99 height 25
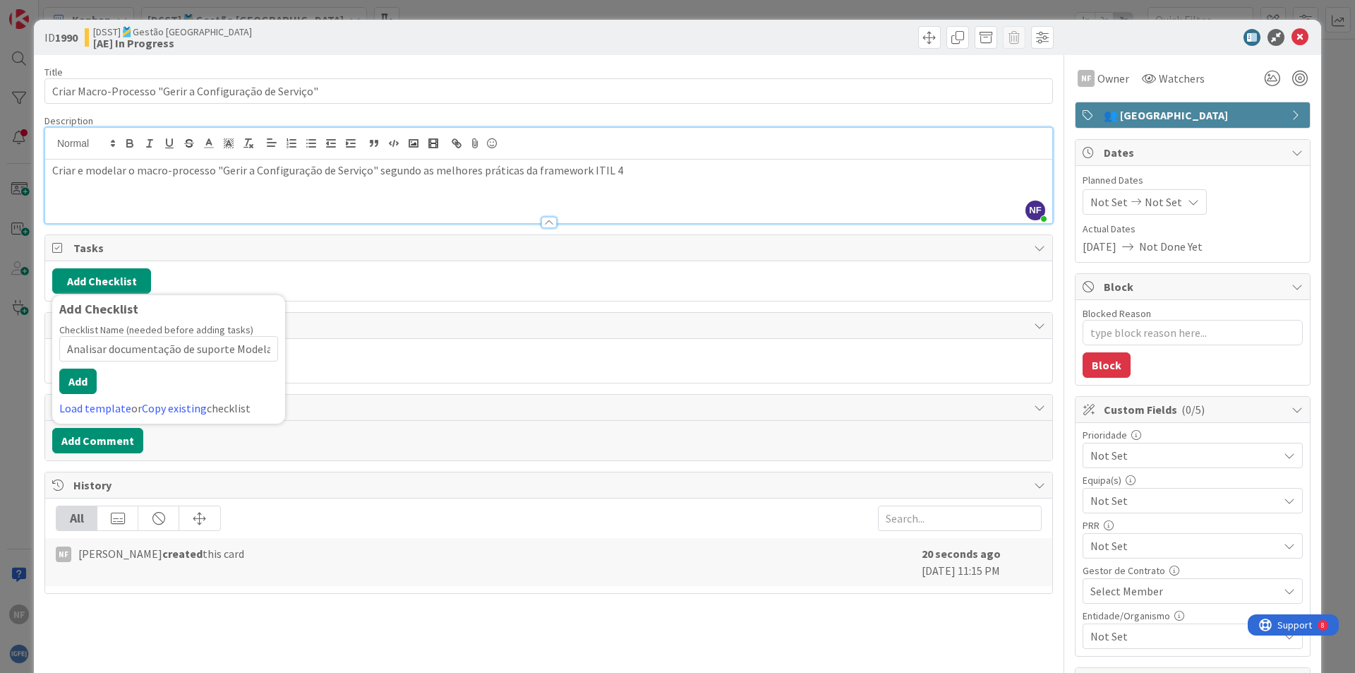
scroll to position [0, 121]
type input "Analisar documentação de suporte Modelar o processo em diagrama"
click at [362, 325] on span "Links" at bounding box center [550, 325] width 954 height 17
type textarea "x"
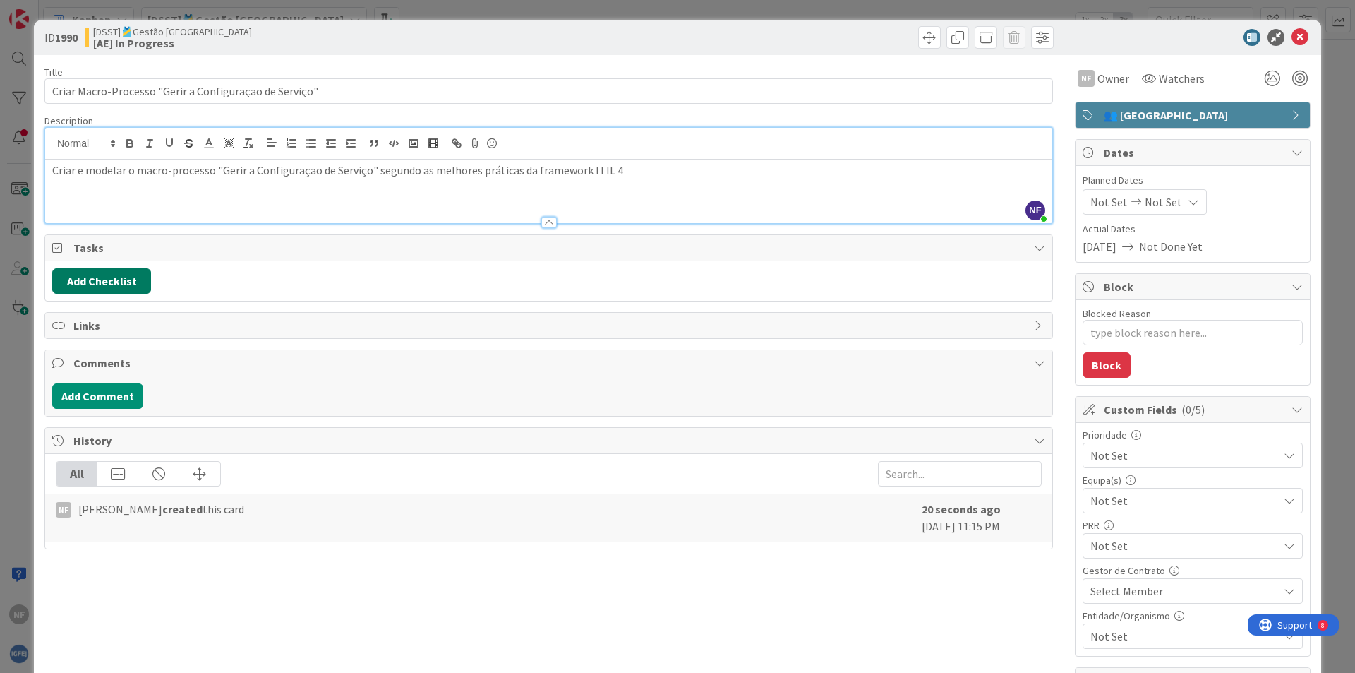
click at [109, 277] on button "Add Checklist" at bounding box center [101, 280] width 99 height 25
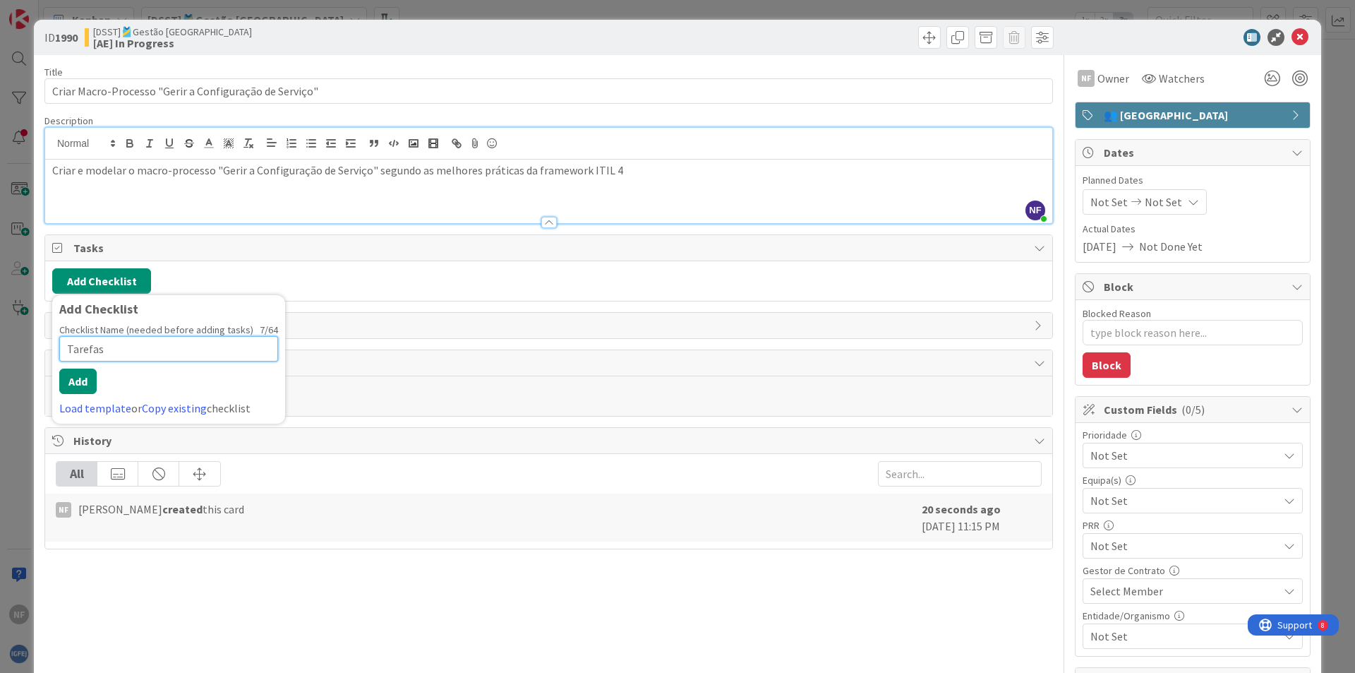
drag, startPoint x: 114, startPoint y: 348, endPoint x: 144, endPoint y: 353, distance: 30.8
click at [114, 348] on input "Tarefas" at bounding box center [168, 348] width 219 height 25
drag, startPoint x: 146, startPoint y: 353, endPoint x: -22, endPoint y: 358, distance: 168.1
click at [0, 358] on html "NF Kanban [DSST]🎽Gestão Equipas 1x 2x 3x 374 🎽Gestão de Tarefas de Equipas Técn…" at bounding box center [677, 336] width 1355 height 673
paste input "Analisar documentação de suporte"
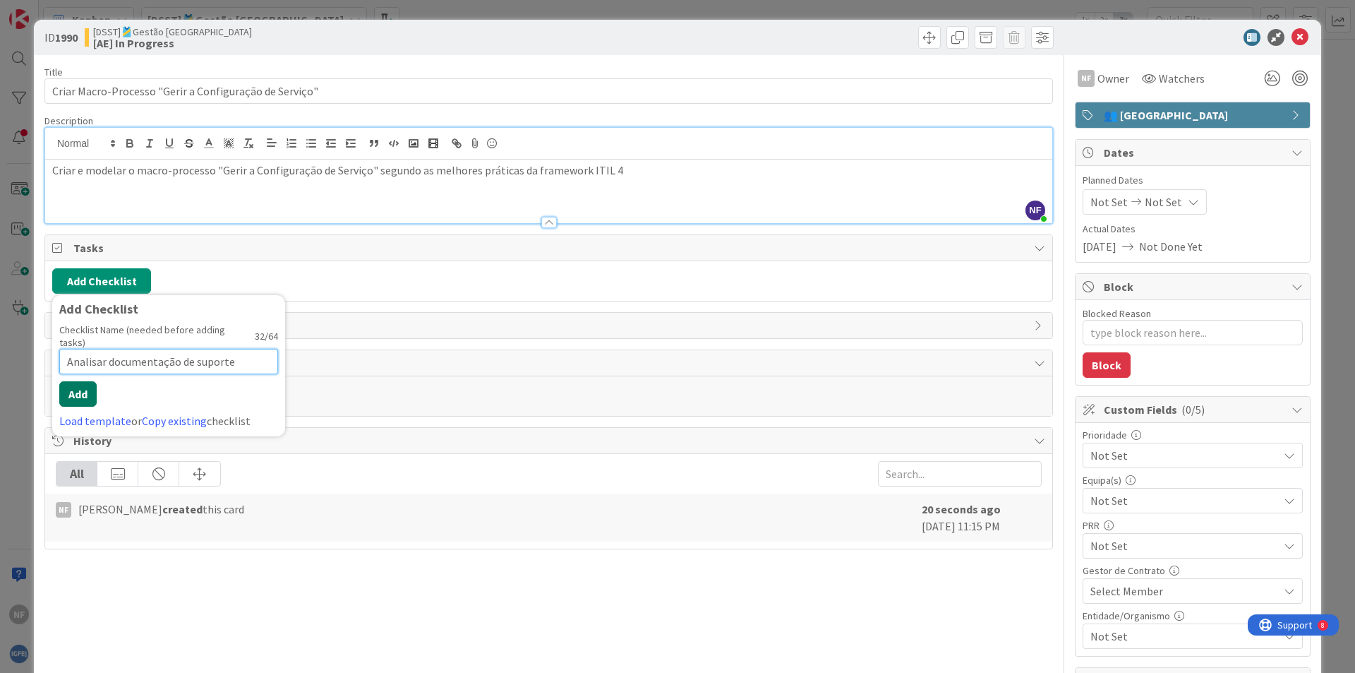
type input "Analisar documentação de suporte"
click at [85, 377] on button "Add" at bounding box center [77, 380] width 37 height 25
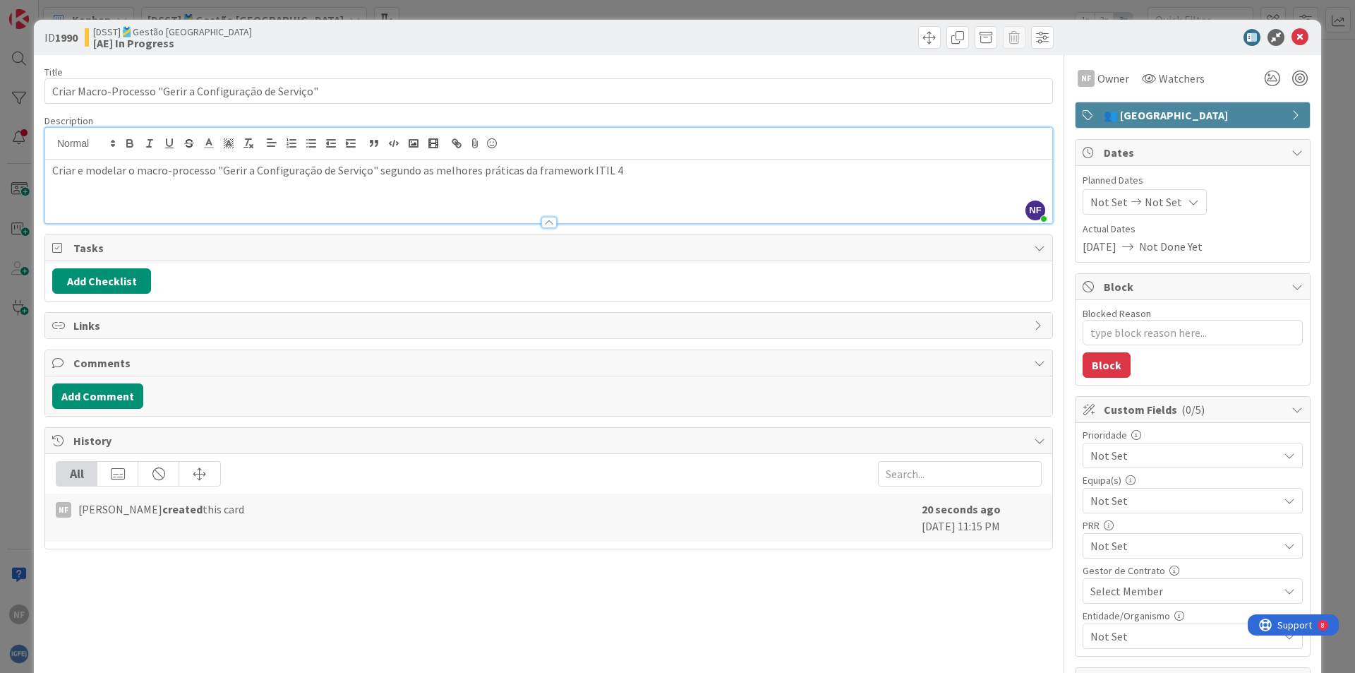
type textarea "x"
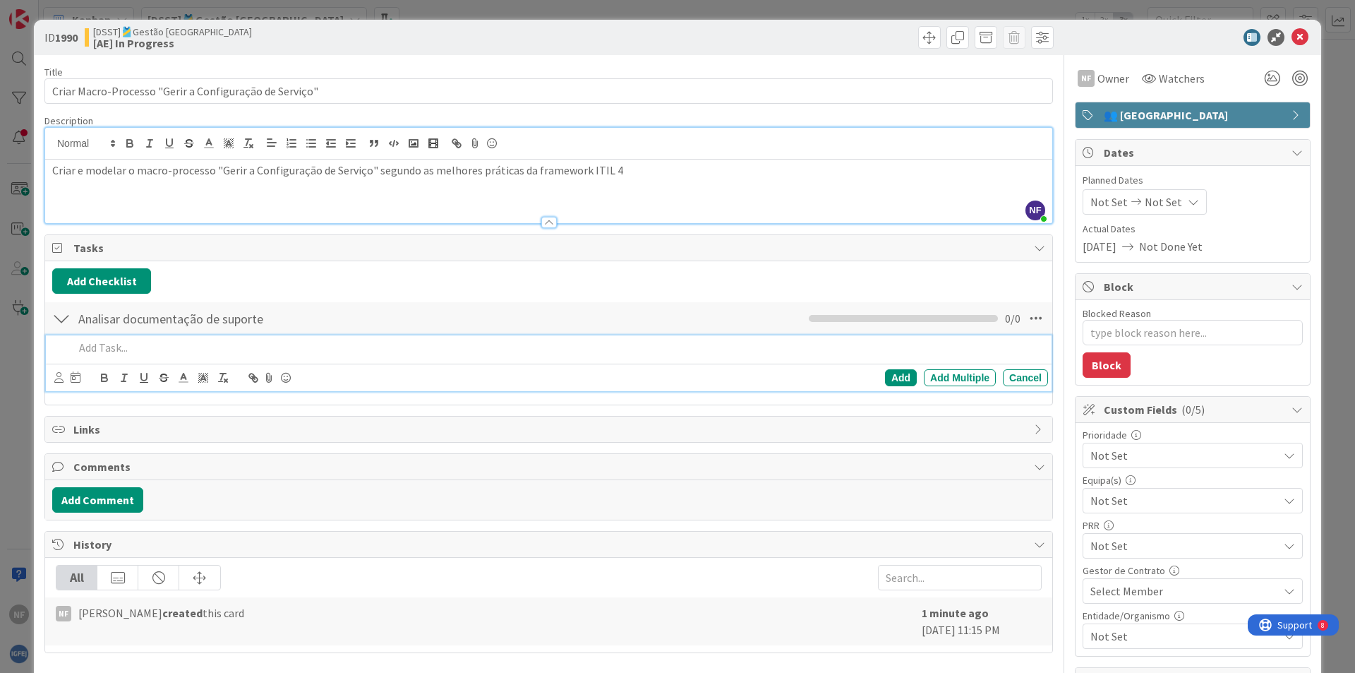
click at [59, 318] on div at bounding box center [61, 318] width 18 height 25
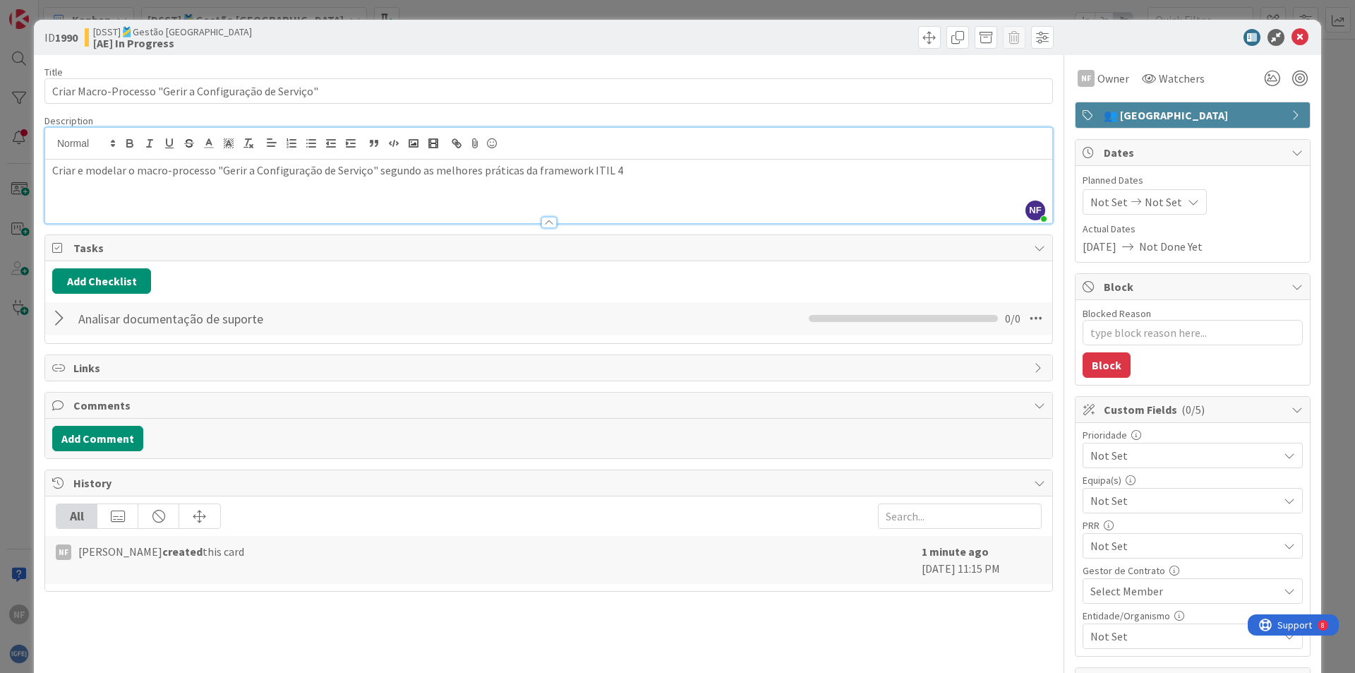
click at [61, 320] on div at bounding box center [61, 318] width 18 height 25
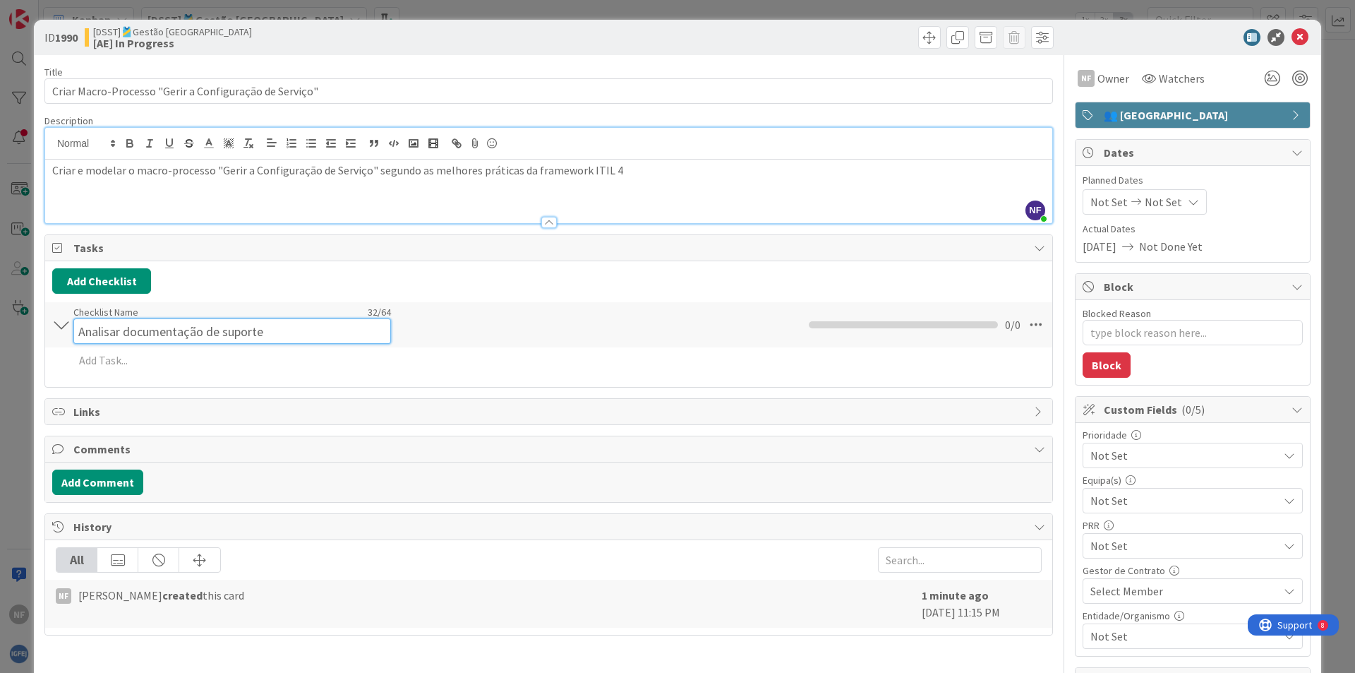
click at [207, 324] on input "Analisar documentação de suporte" at bounding box center [232, 330] width 318 height 25
drag, startPoint x: 278, startPoint y: 328, endPoint x: 53, endPoint y: 323, distance: 225.2
click at [53, 323] on div "Analisar documentação de suporte Checklist Name 32 / 64 Analisar documentação d…" at bounding box center [548, 324] width 1007 height 45
click at [80, 322] on input "Tarefas" at bounding box center [232, 330] width 318 height 25
type input "Grupo de Tarefas"
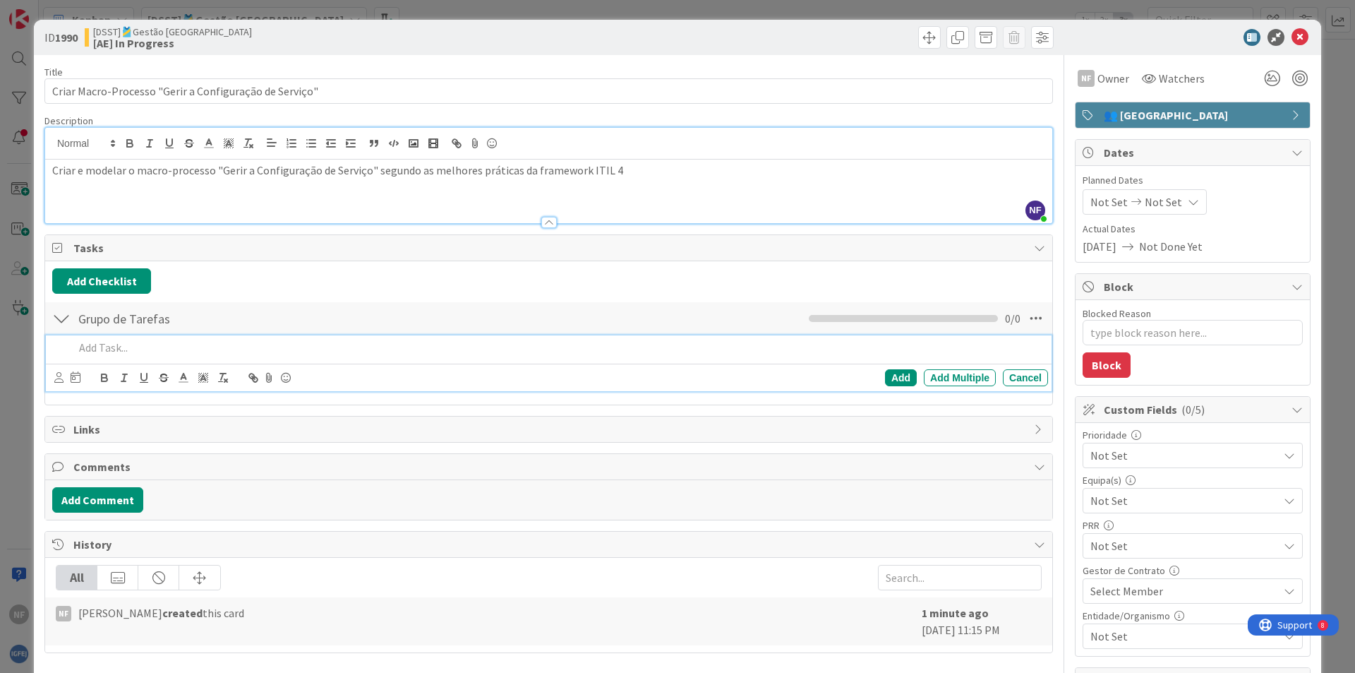
click at [148, 359] on div at bounding box center [558, 347] width 980 height 25
click at [171, 356] on div at bounding box center [558, 347] width 980 height 25
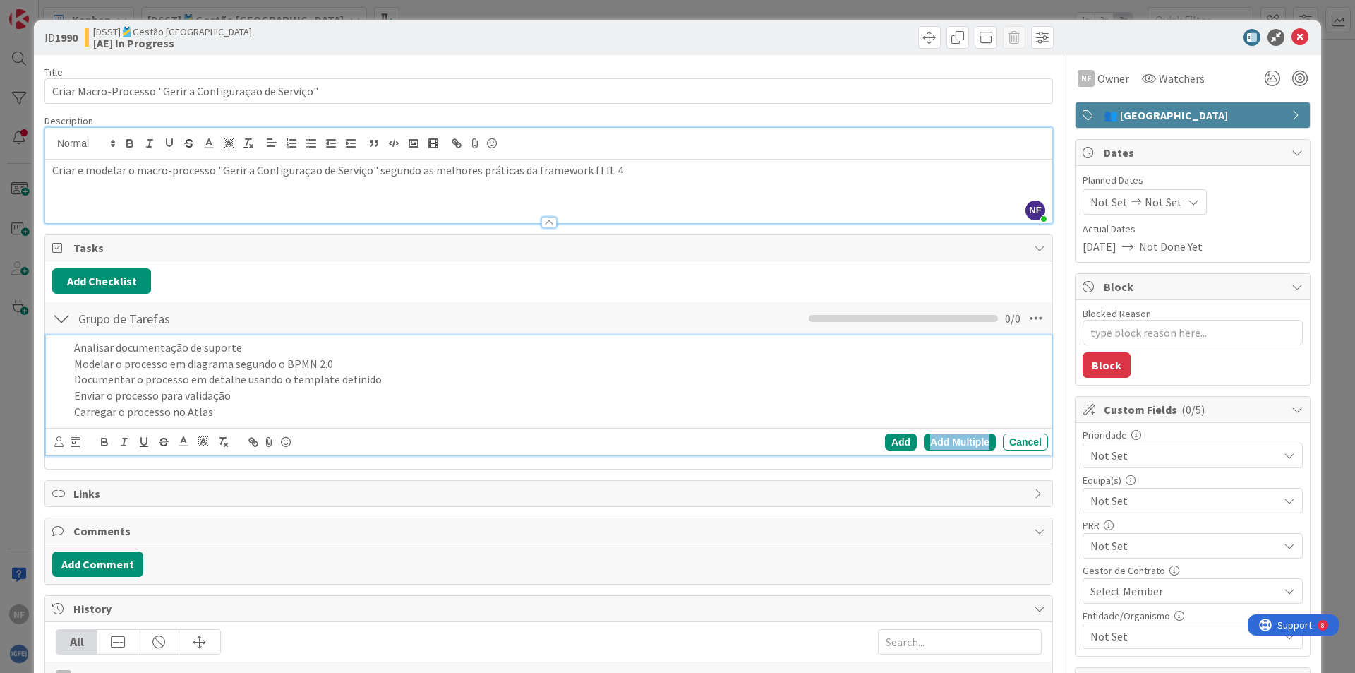
click at [932, 440] on div "Add Multiple" at bounding box center [960, 441] width 72 height 17
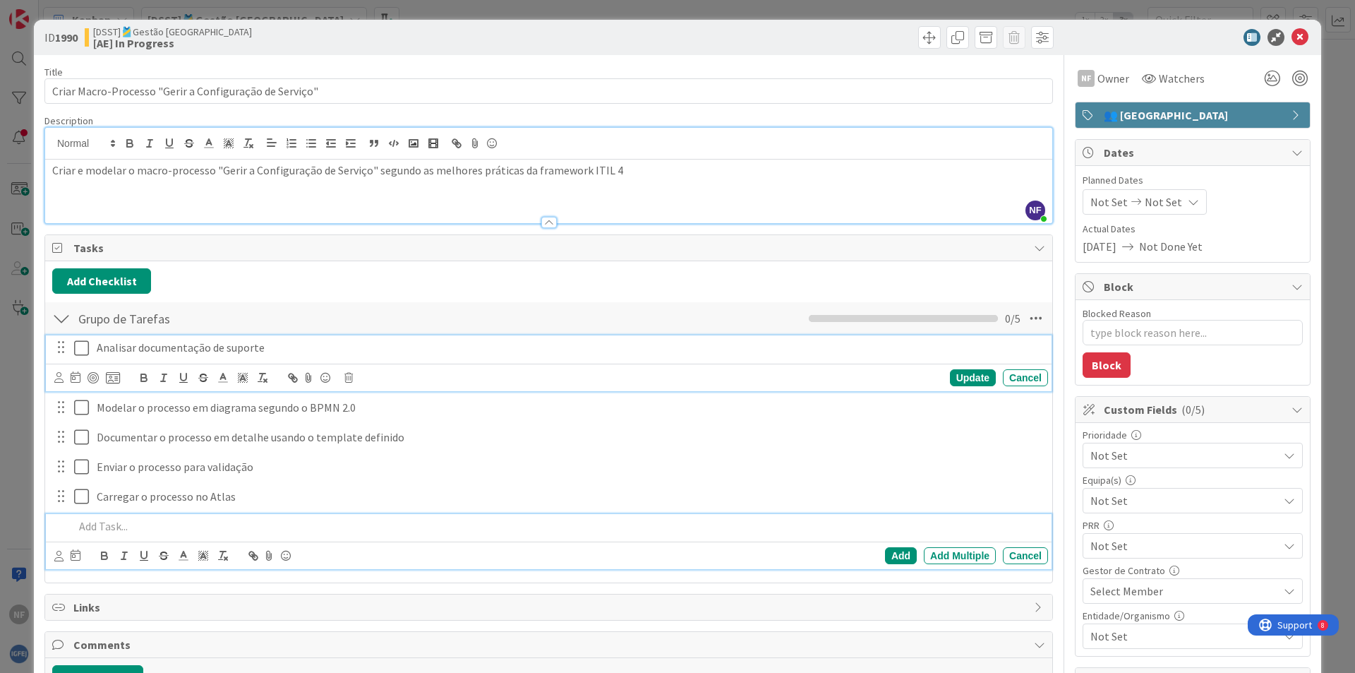
click at [80, 342] on icon at bounding box center [81, 348] width 15 height 17
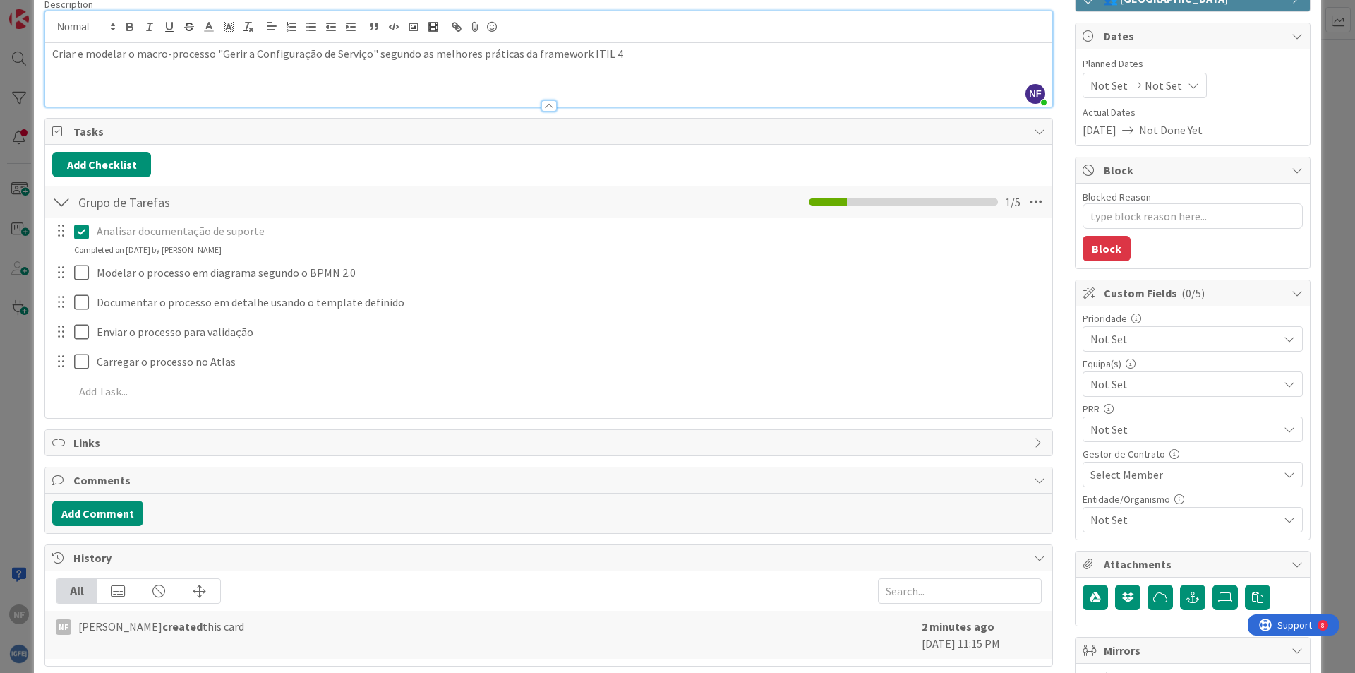
scroll to position [141, 0]
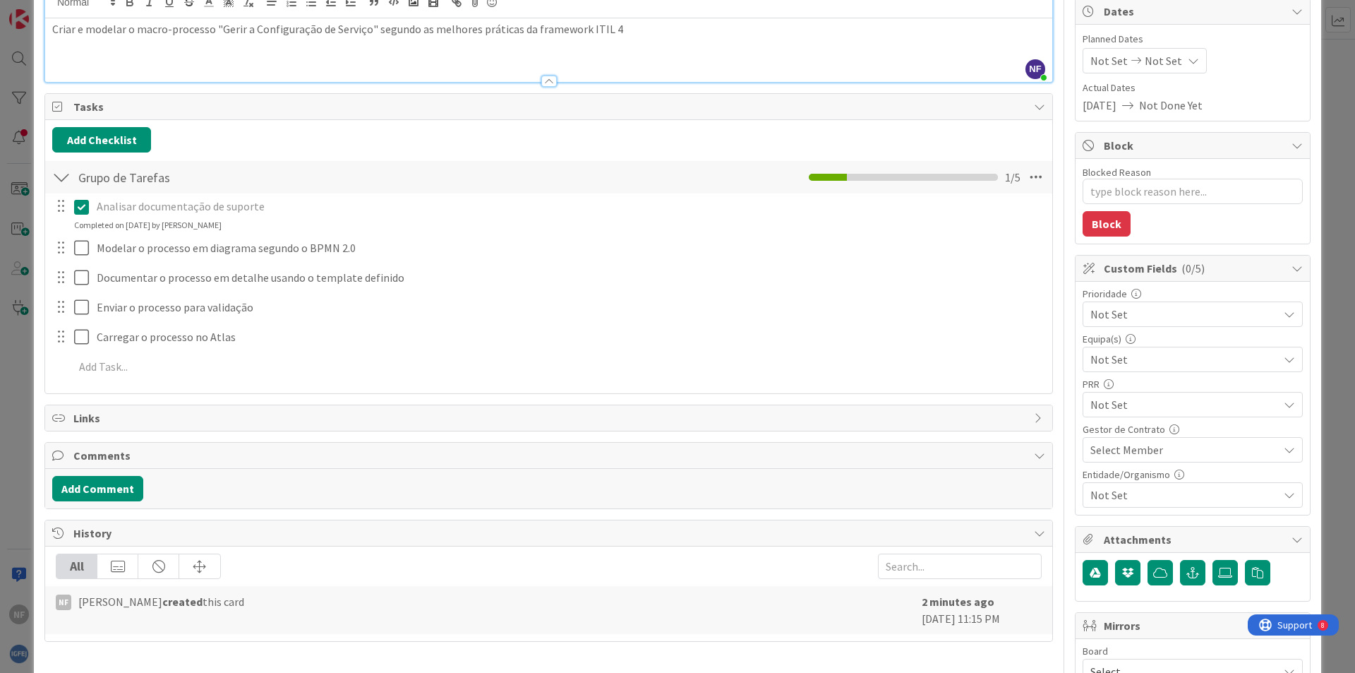
click at [1091, 361] on span "Not Set" at bounding box center [1185, 359] width 188 height 17
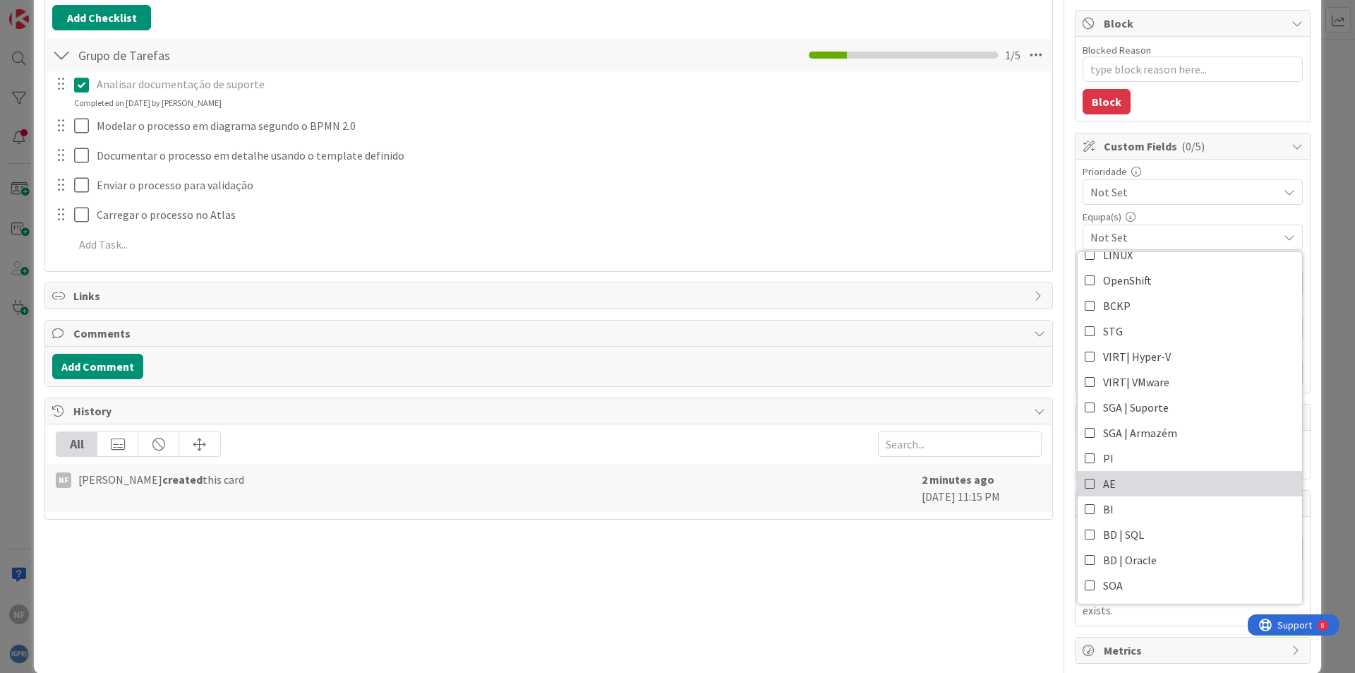
scroll to position [268, 0]
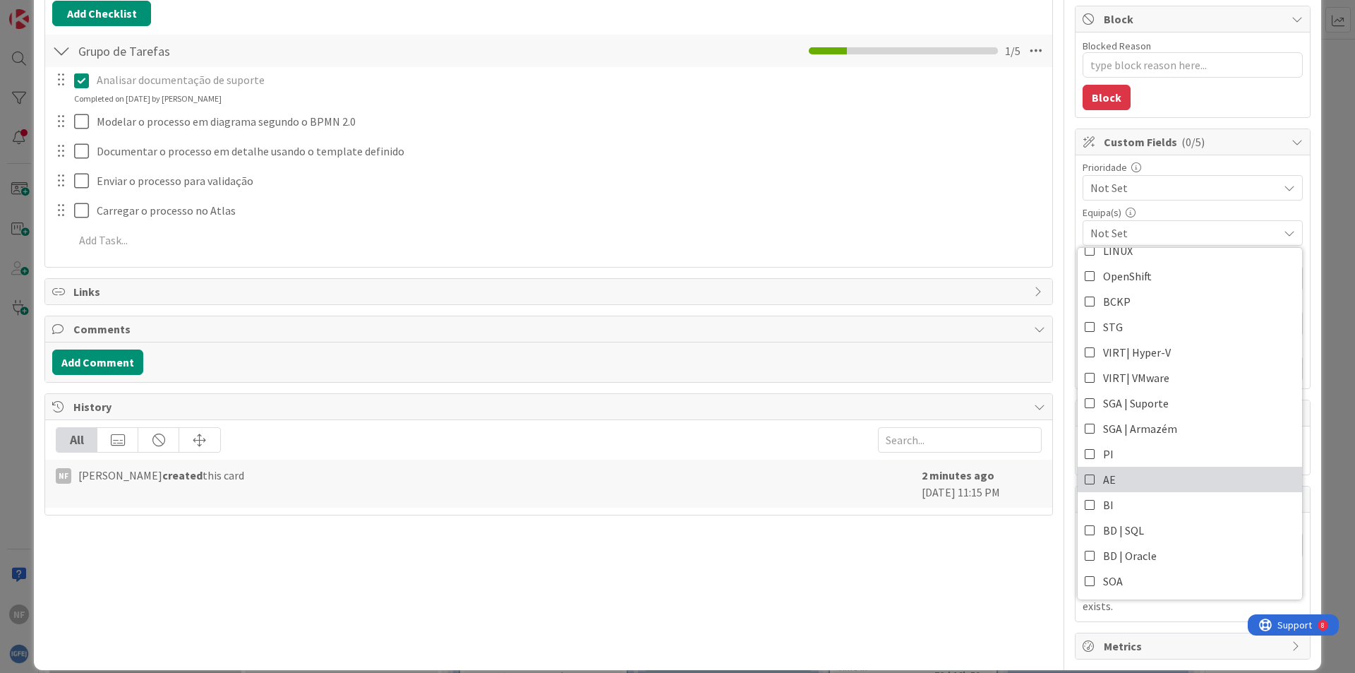
click at [1085, 475] on icon at bounding box center [1090, 479] width 11 height 21
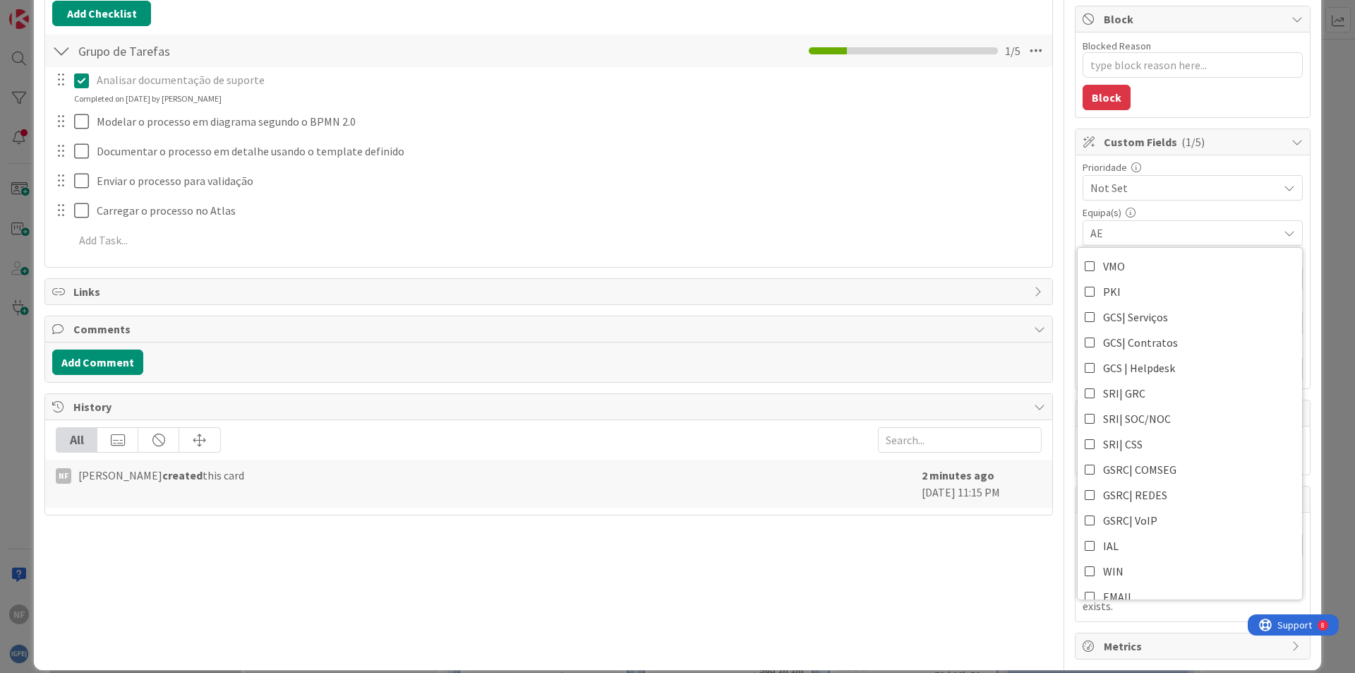
click at [837, 539] on div "Title 54 / 128 Criar Macro-Processo "Gerir a Configuração de Serviço" Descripti…" at bounding box center [548, 224] width 1009 height 872
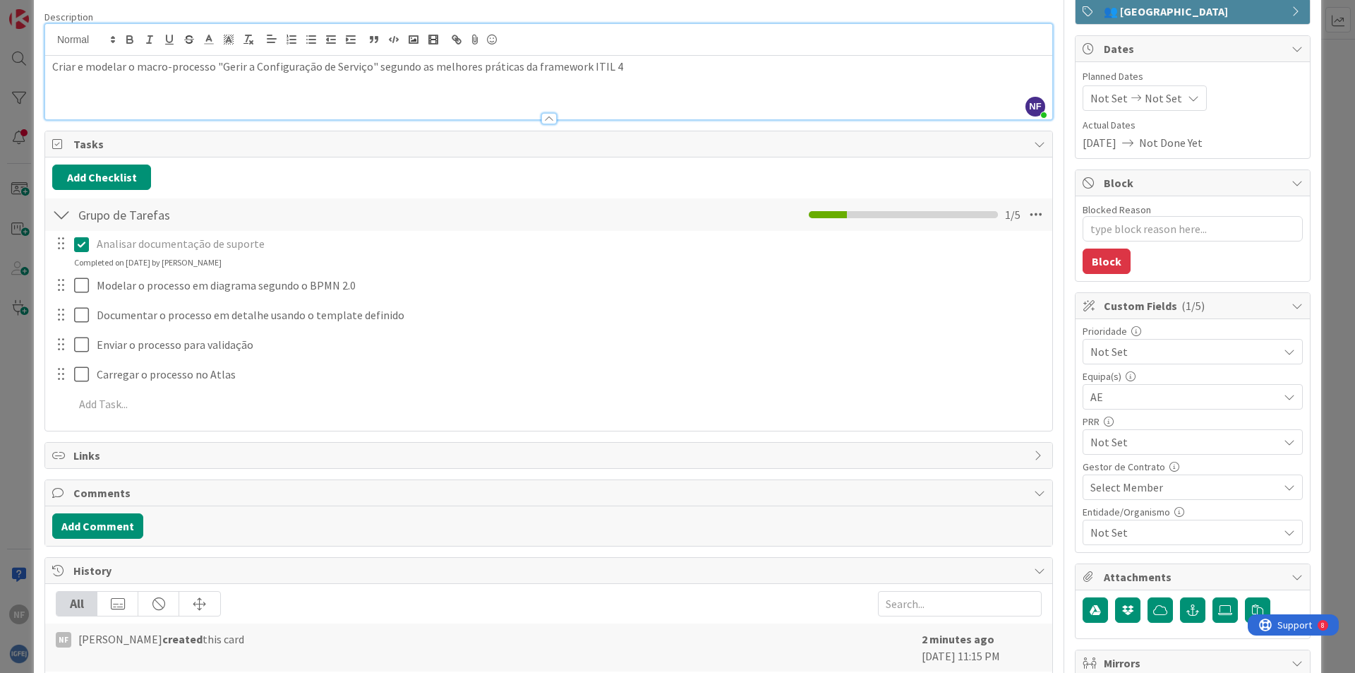
scroll to position [0, 0]
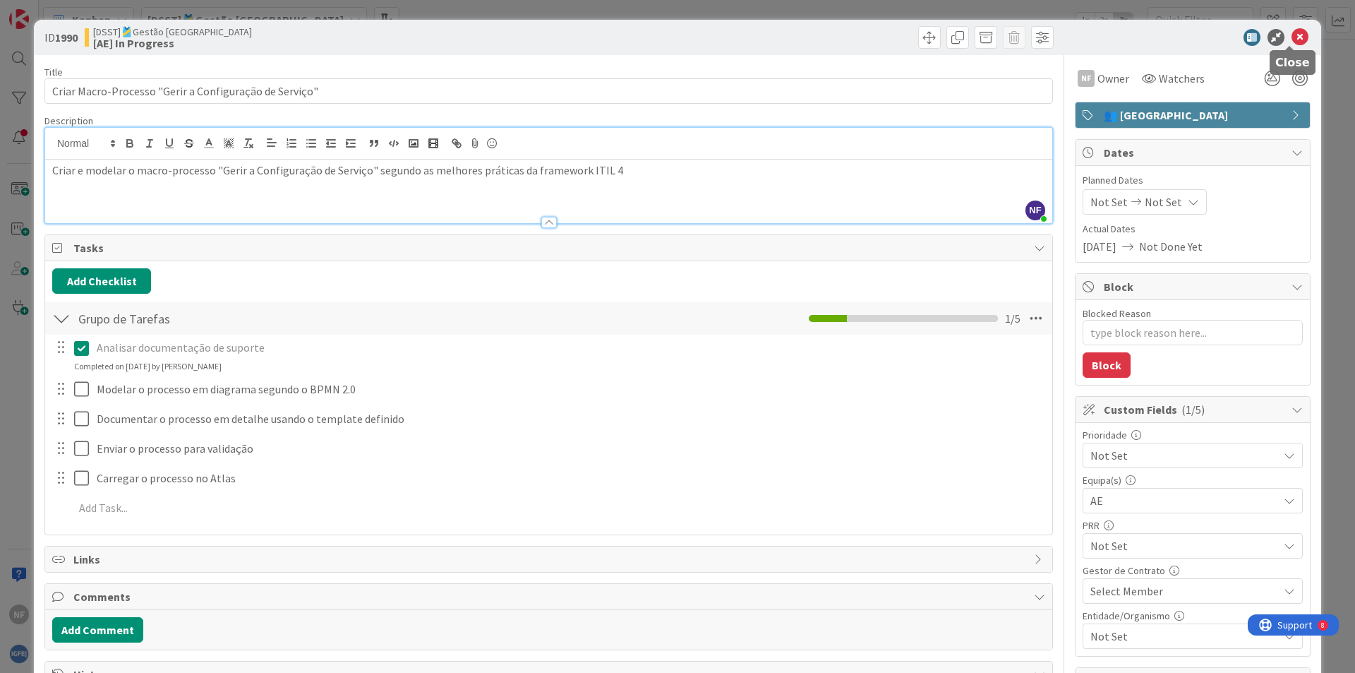
click at [1296, 35] on icon at bounding box center [1300, 37] width 17 height 17
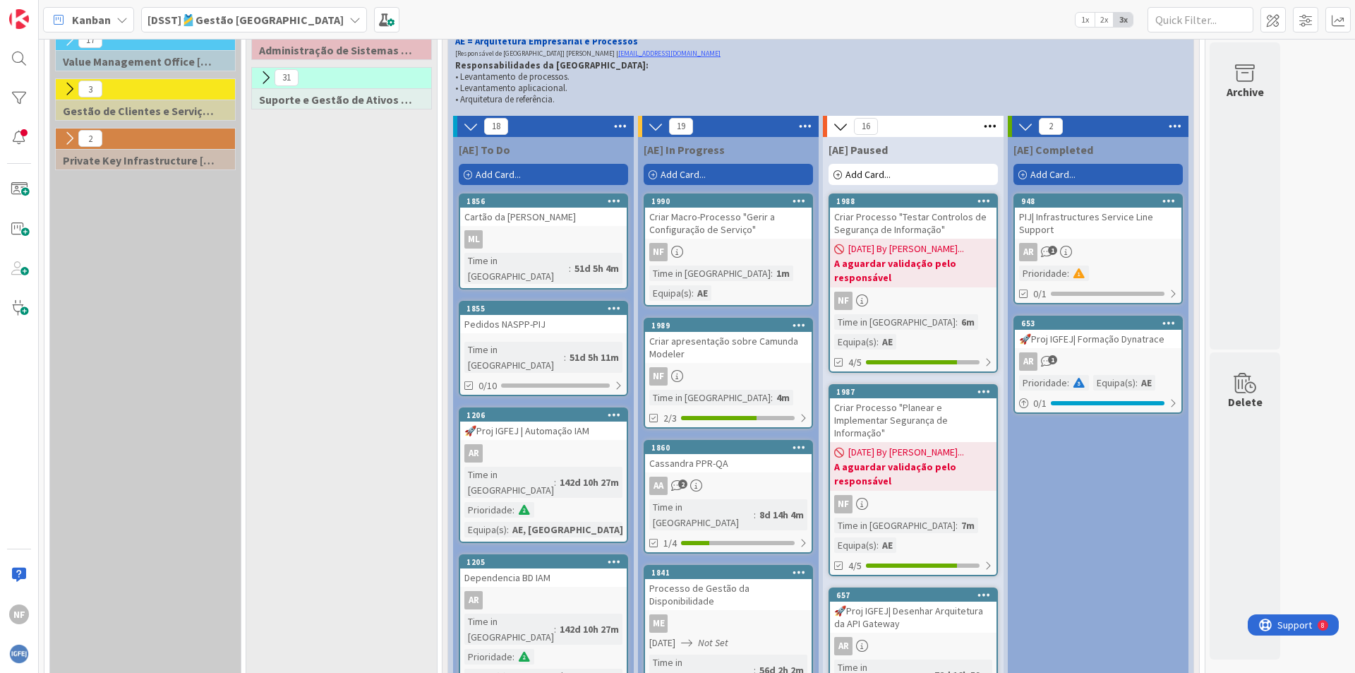
click at [748, 246] on div "NF" at bounding box center [728, 252] width 167 height 18
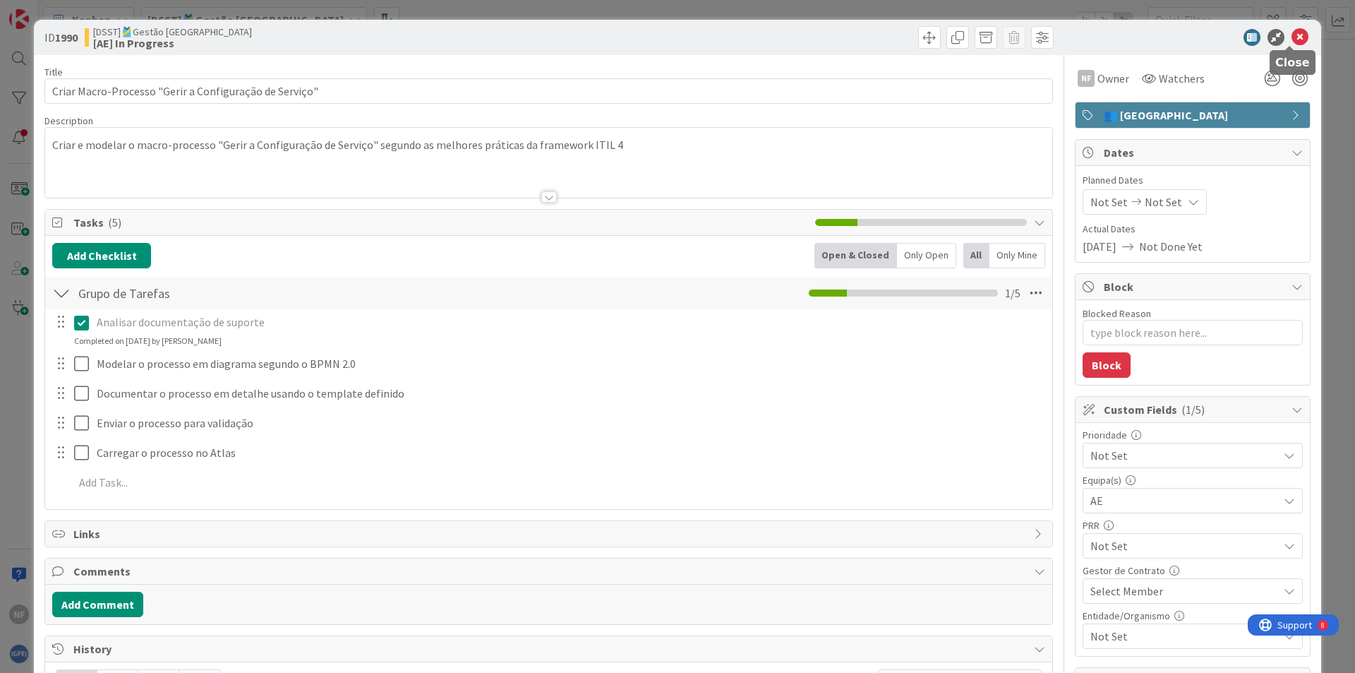
click at [1293, 35] on icon at bounding box center [1300, 37] width 17 height 17
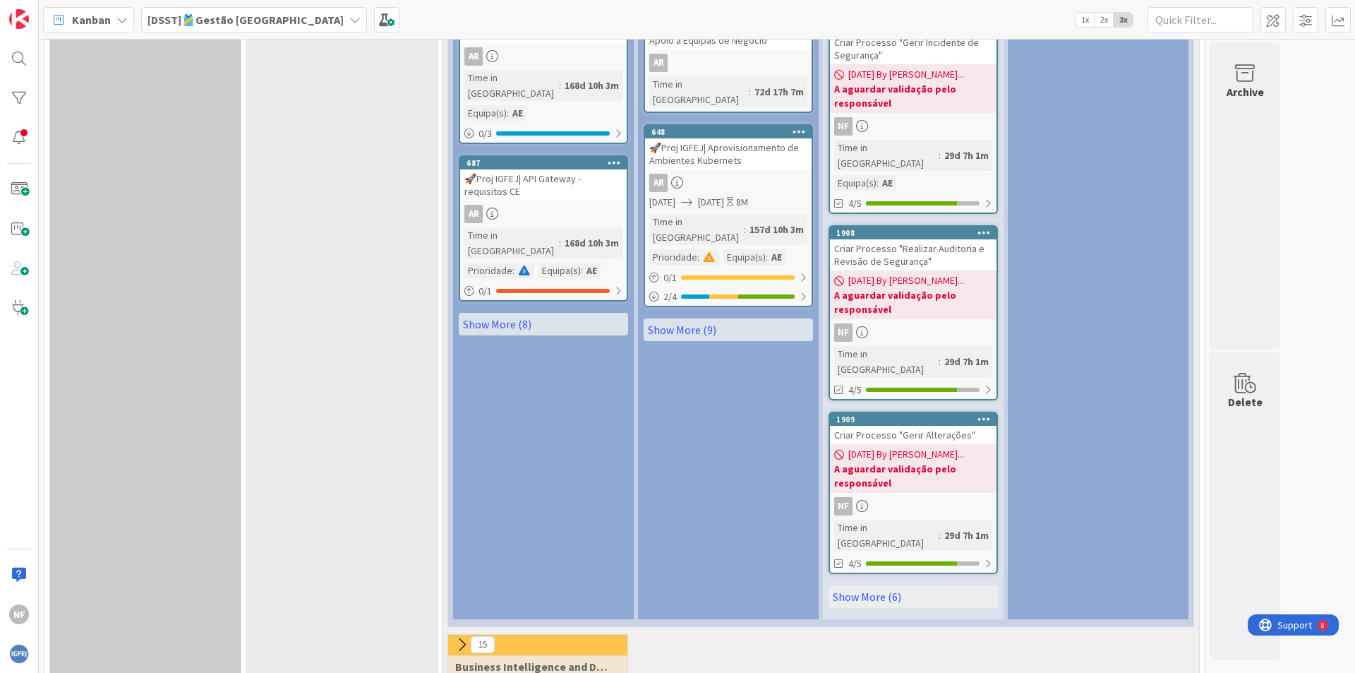
scroll to position [1753, 0]
click at [864, 584] on link "Show More (6)" at bounding box center [913, 595] width 169 height 23
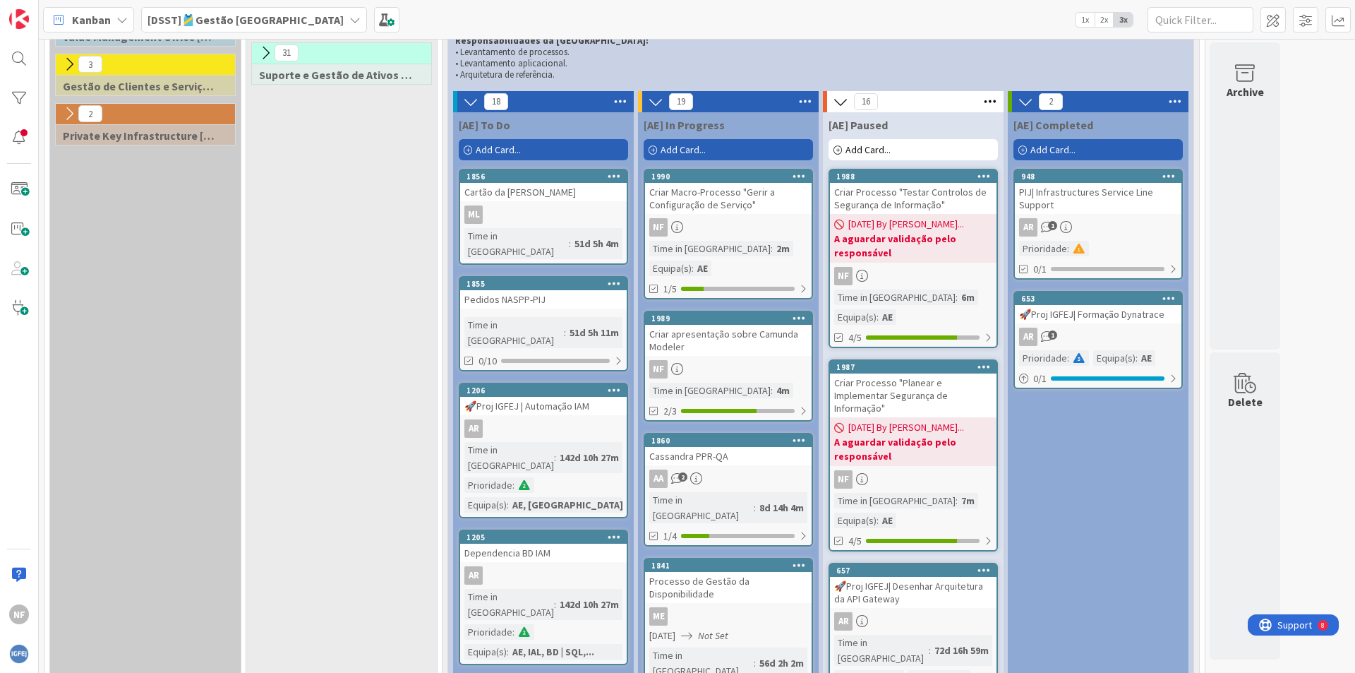
scroll to position [129, 0]
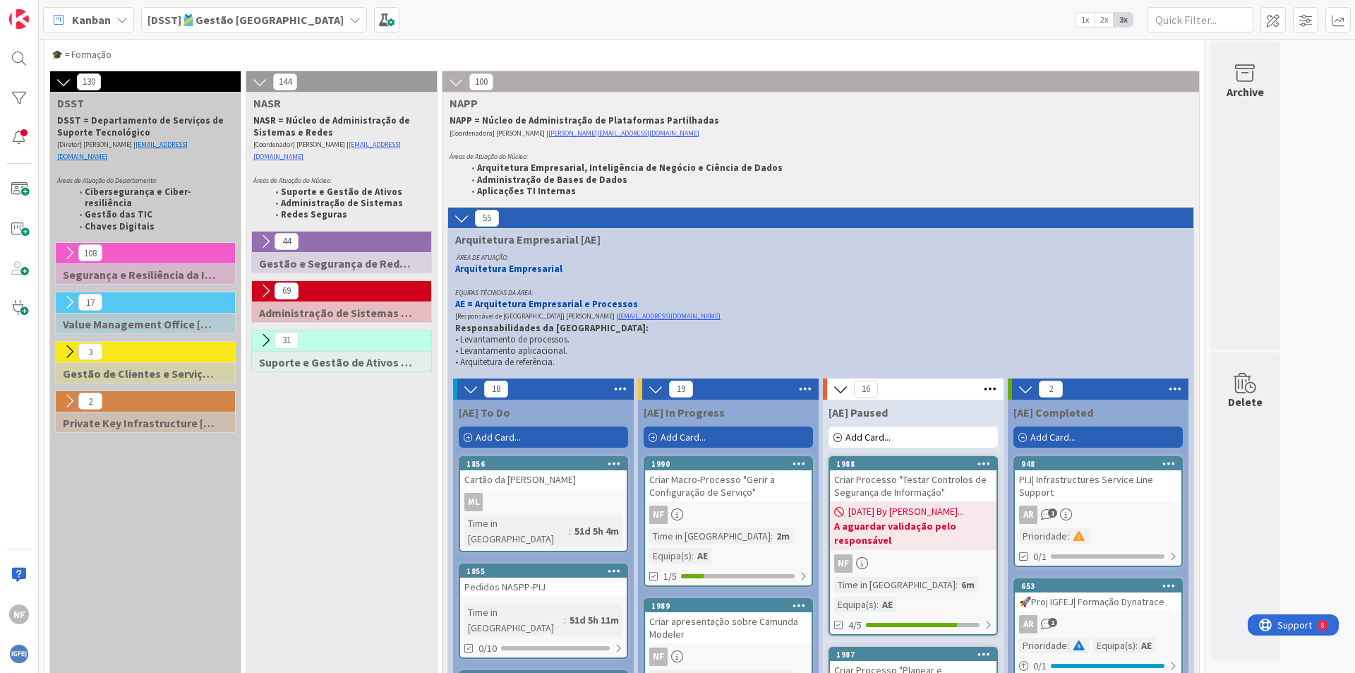
click at [697, 488] on div "Criar Macro-Processo "Gerir a Configuração de Serviço"" at bounding box center [728, 485] width 167 height 31
click at [901, 481] on div "Criar Processo "Testar Controlos de Segurança de Informação"" at bounding box center [913, 485] width 167 height 31
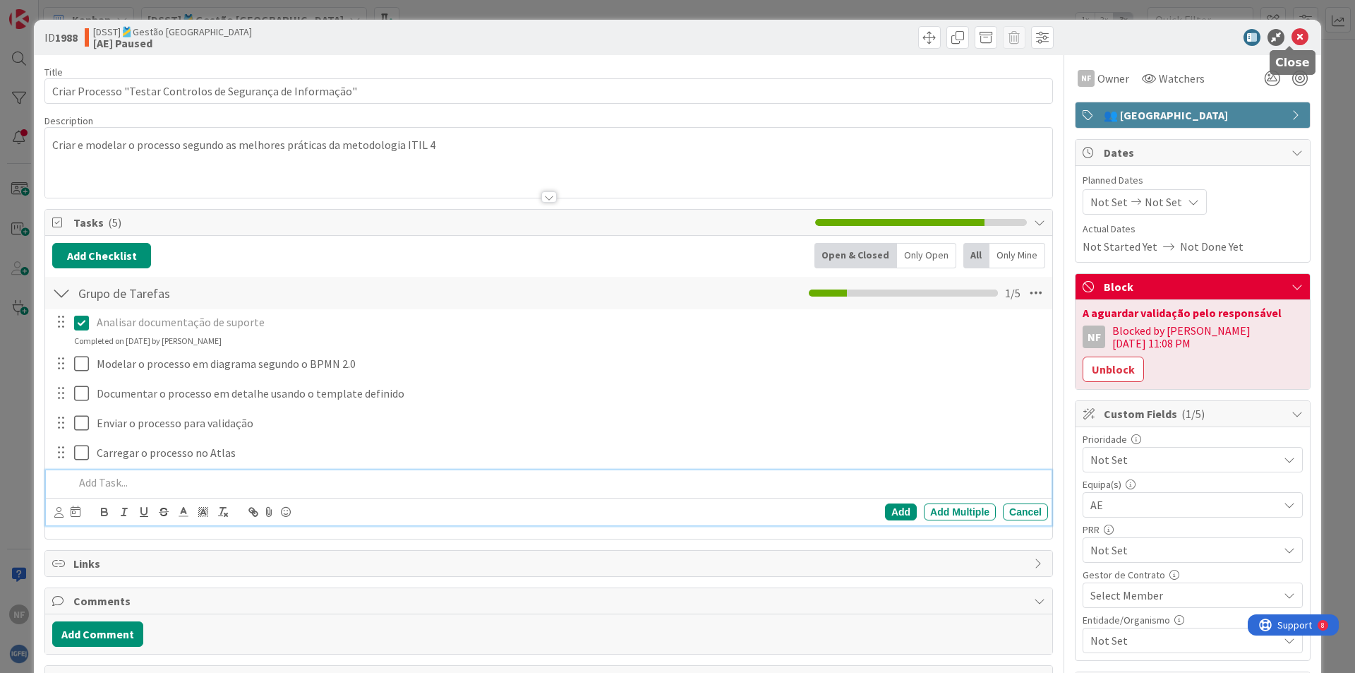
click at [1292, 30] on icon at bounding box center [1300, 37] width 17 height 17
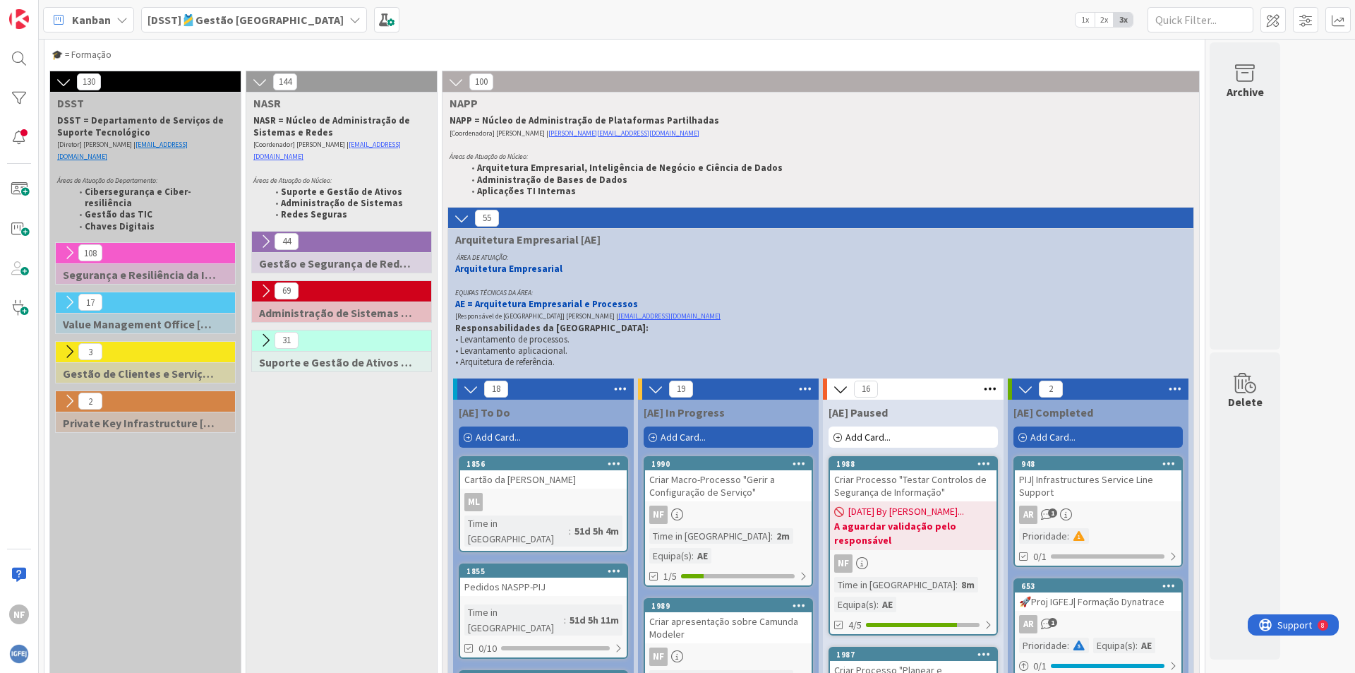
click at [700, 483] on div "Criar Macro-Processo "Gerir a Configuração de Serviço"" at bounding box center [728, 485] width 167 height 31
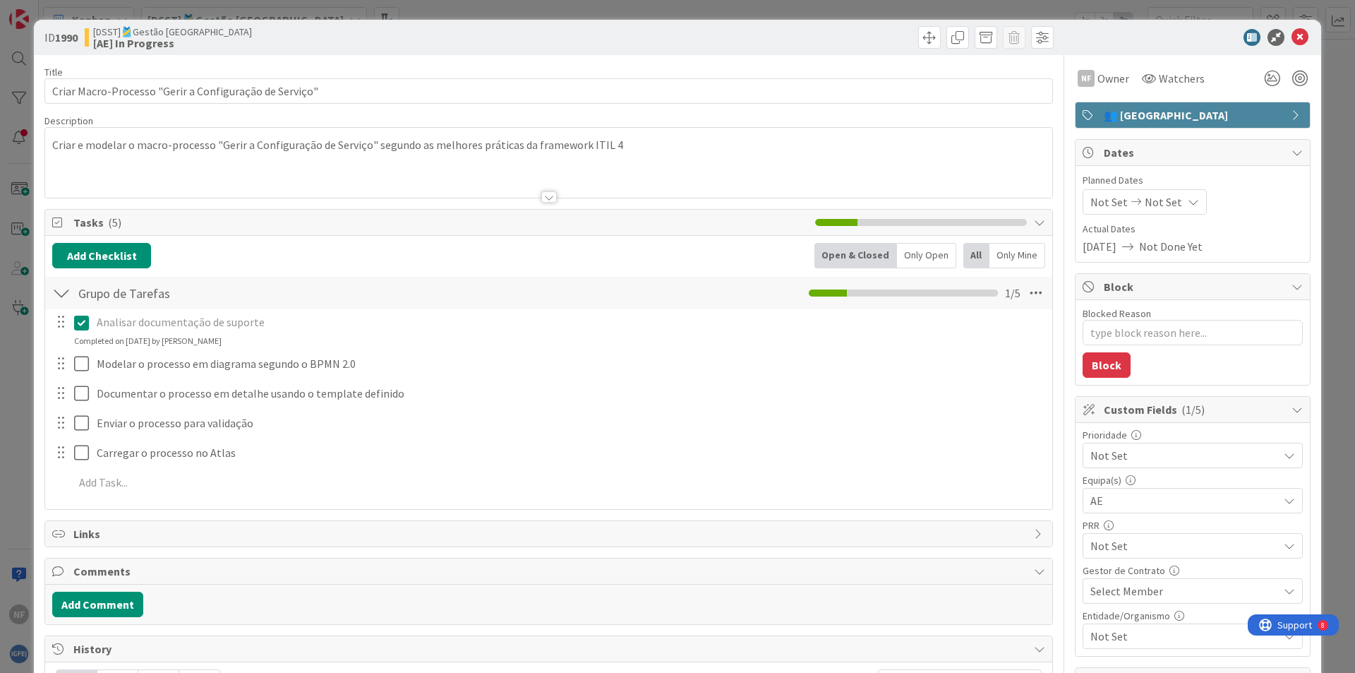
click at [142, 143] on div "Criar e modelar o macro-processo "Gerir a Configuração de Serviço" segundo as m…" at bounding box center [548, 163] width 1007 height 70
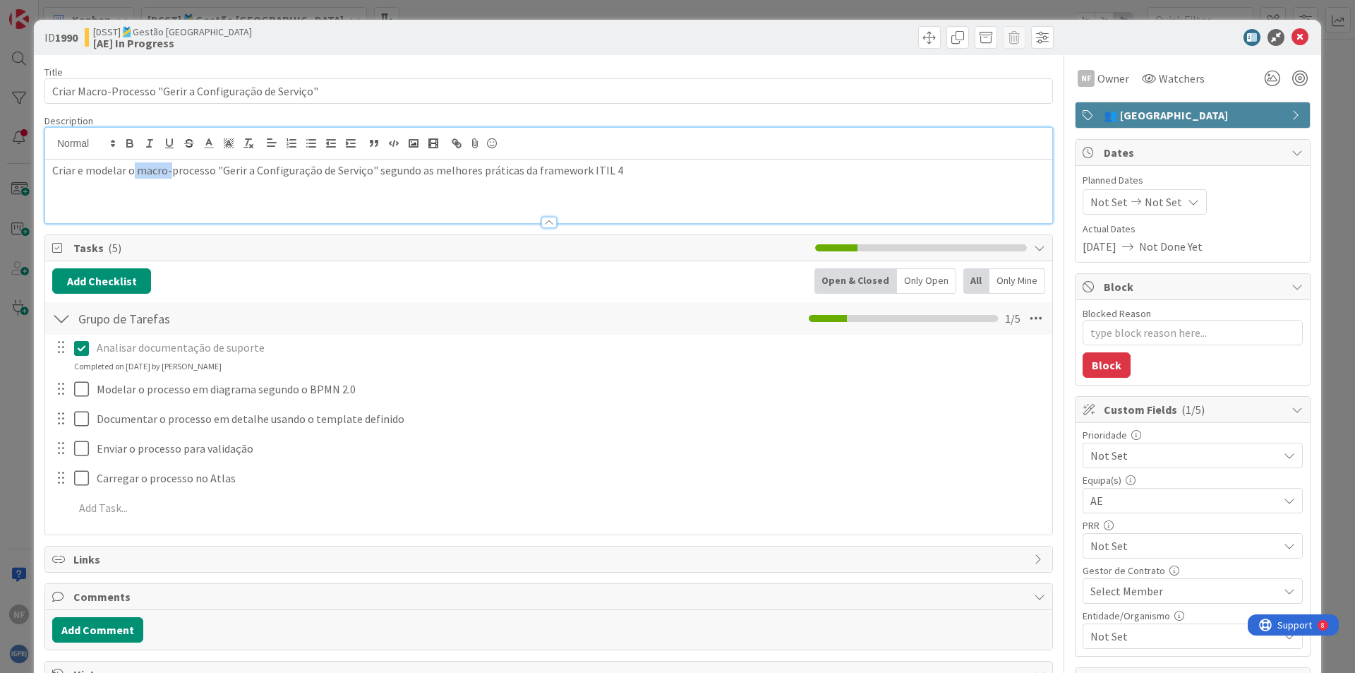
drag, startPoint x: 134, startPoint y: 173, endPoint x: 169, endPoint y: 172, distance: 35.3
click at [169, 172] on p "Criar e modelar o macro-processo "Gerir a Configuração de Serviço" segundo as m…" at bounding box center [548, 170] width 993 height 16
type textarea "x"
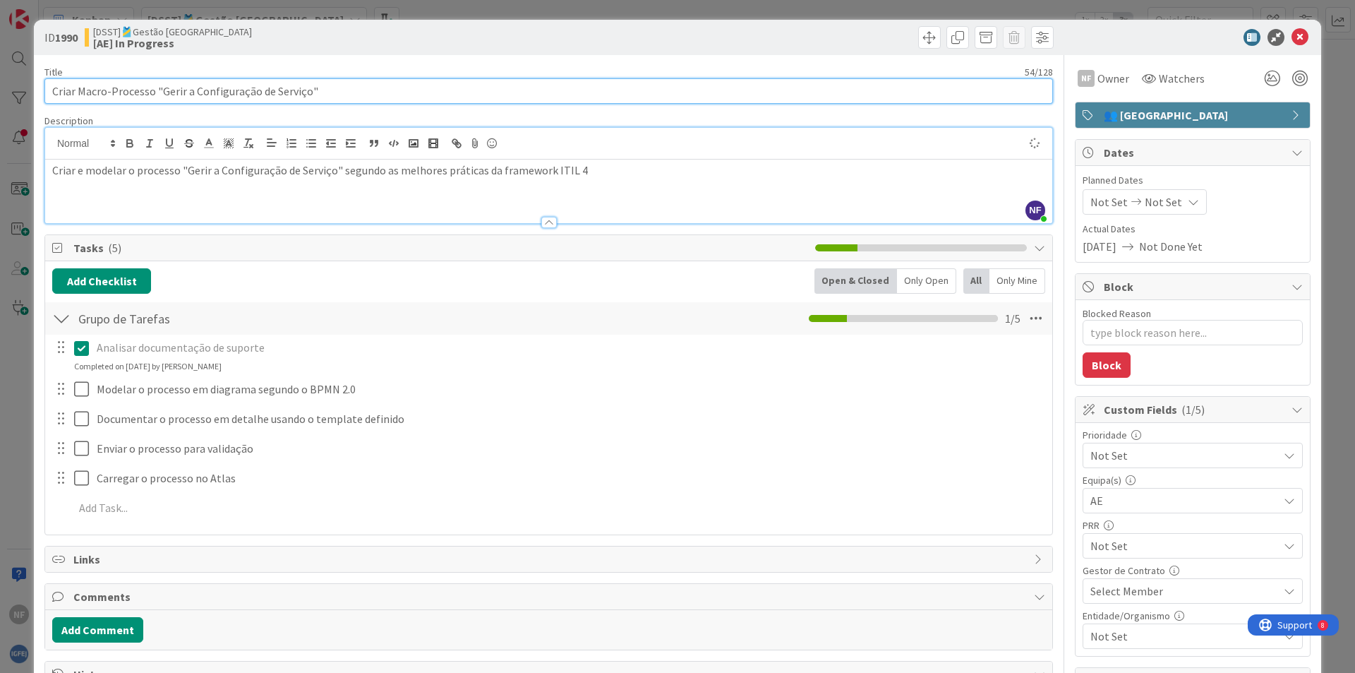
type textarea "x"
drag, startPoint x: 76, startPoint y: 92, endPoint x: 111, endPoint y: 95, distance: 34.7
click at [111, 95] on input "Criar Macro-Processo "Gerir a Configuração de Serviço"" at bounding box center [548, 90] width 1009 height 25
type input "Criar Processo "Gerir a Configuração de Serviço""
type textarea "x"
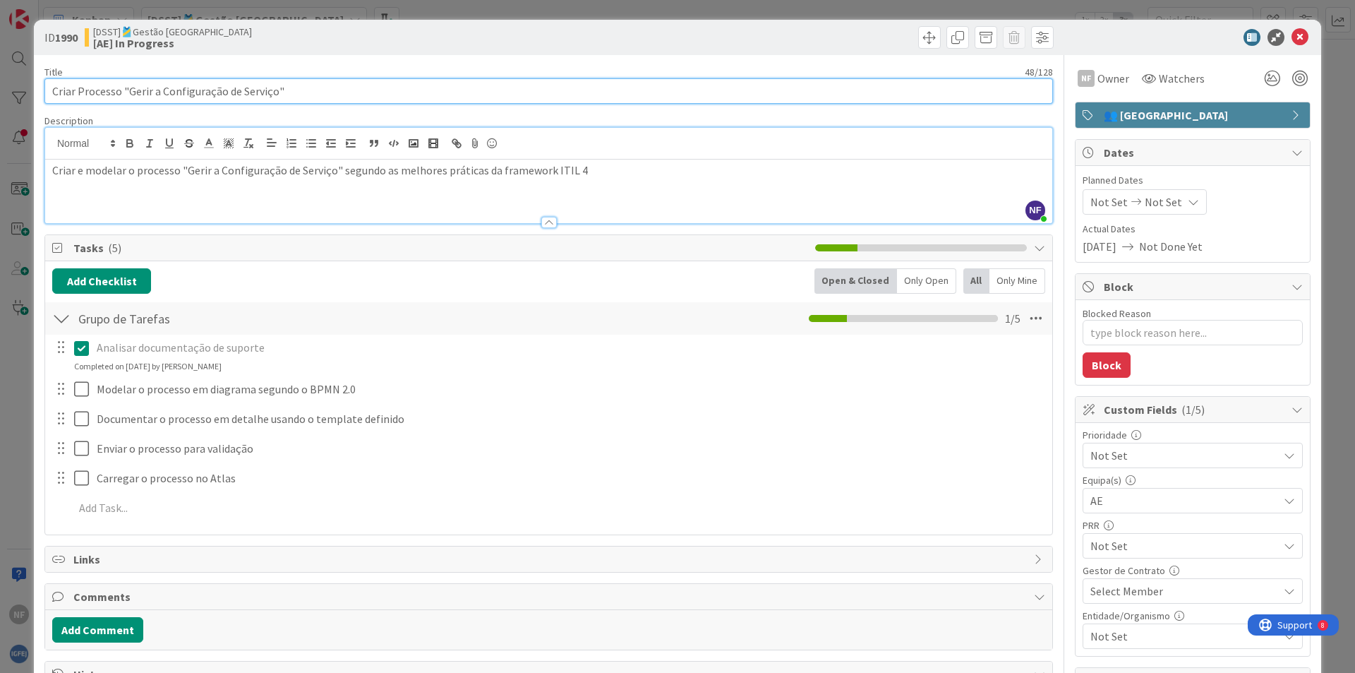
type input "Criar Processo "Gerir a Configuração de Serviço""
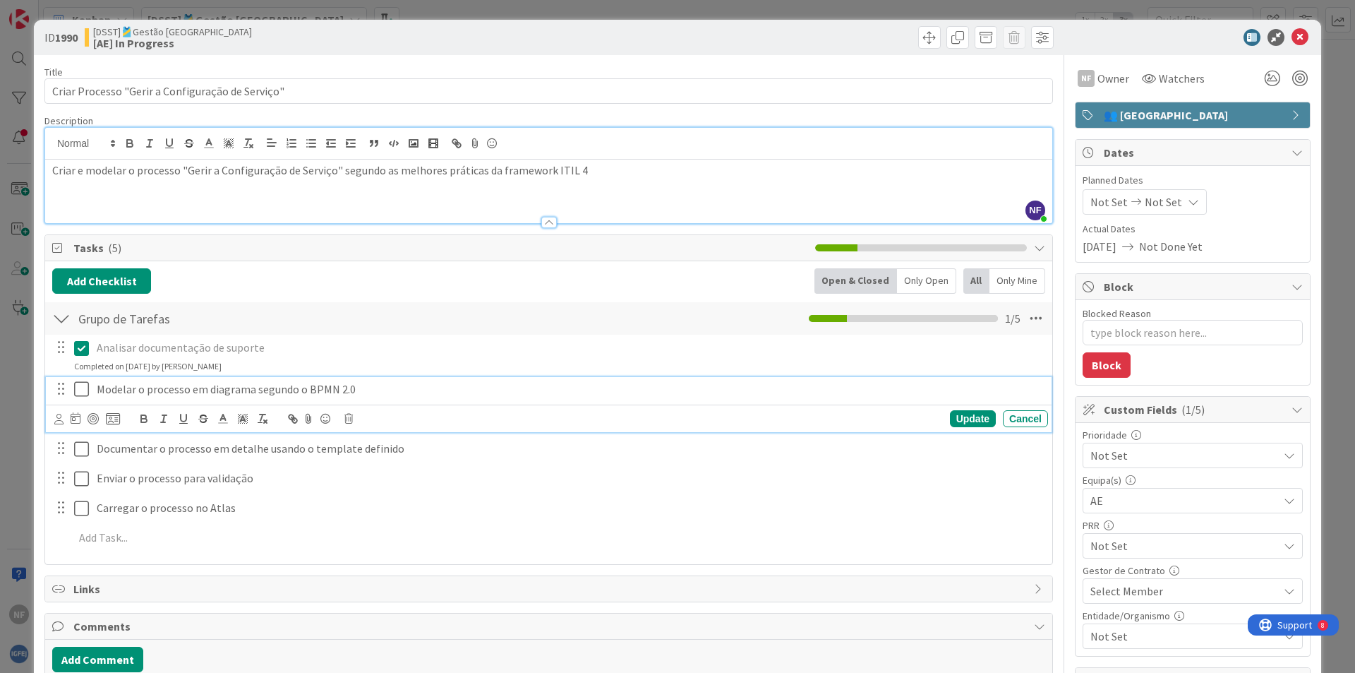
click at [695, 393] on p "Modelar o processo em diagrama segundo o BPMN 2.0" at bounding box center [570, 389] width 946 height 16
click at [1292, 37] on icon at bounding box center [1300, 37] width 17 height 17
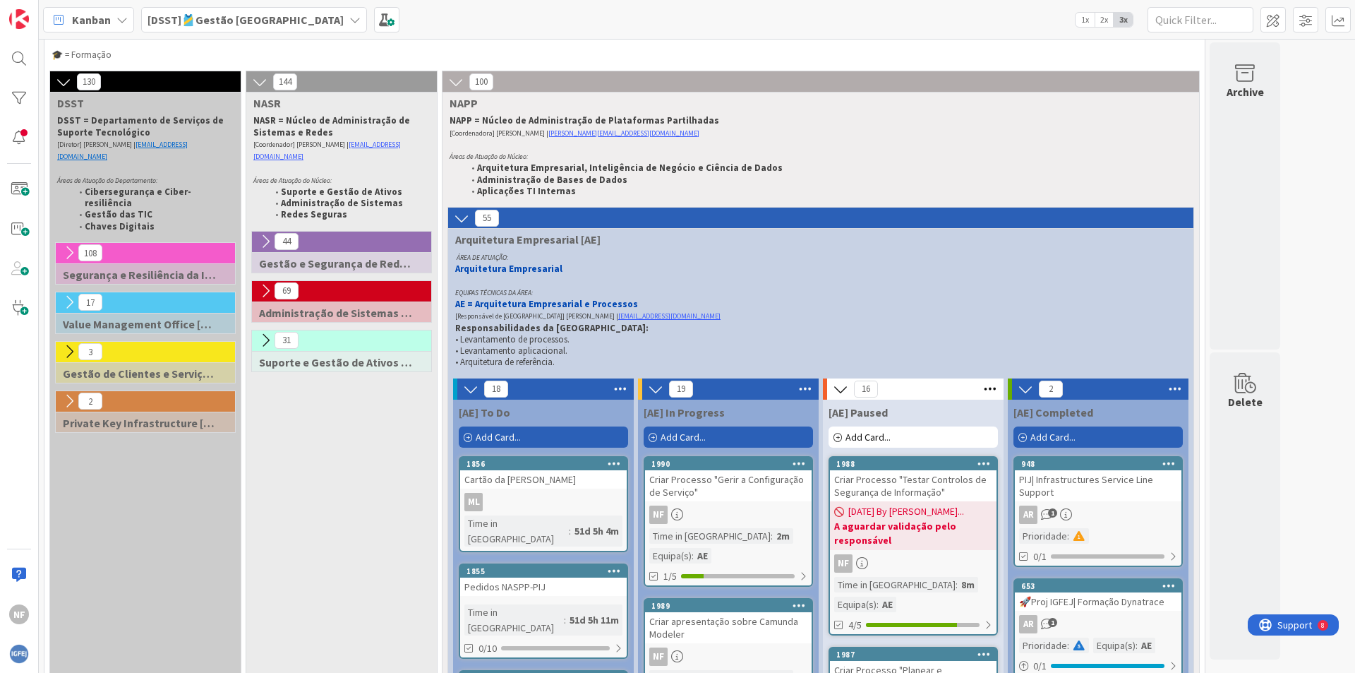
click at [67, 245] on icon at bounding box center [69, 253] width 16 height 16
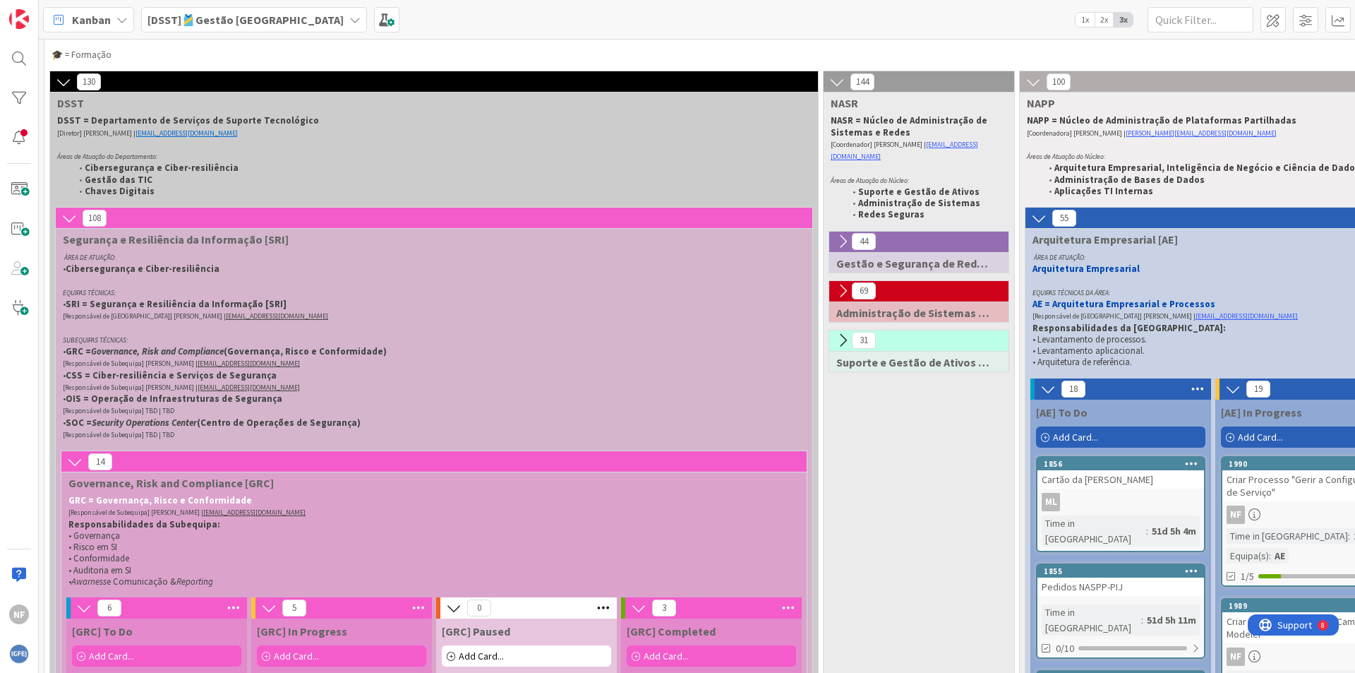
drag, startPoint x: 67, startPoint y: 229, endPoint x: 922, endPoint y: 441, distance: 880.9
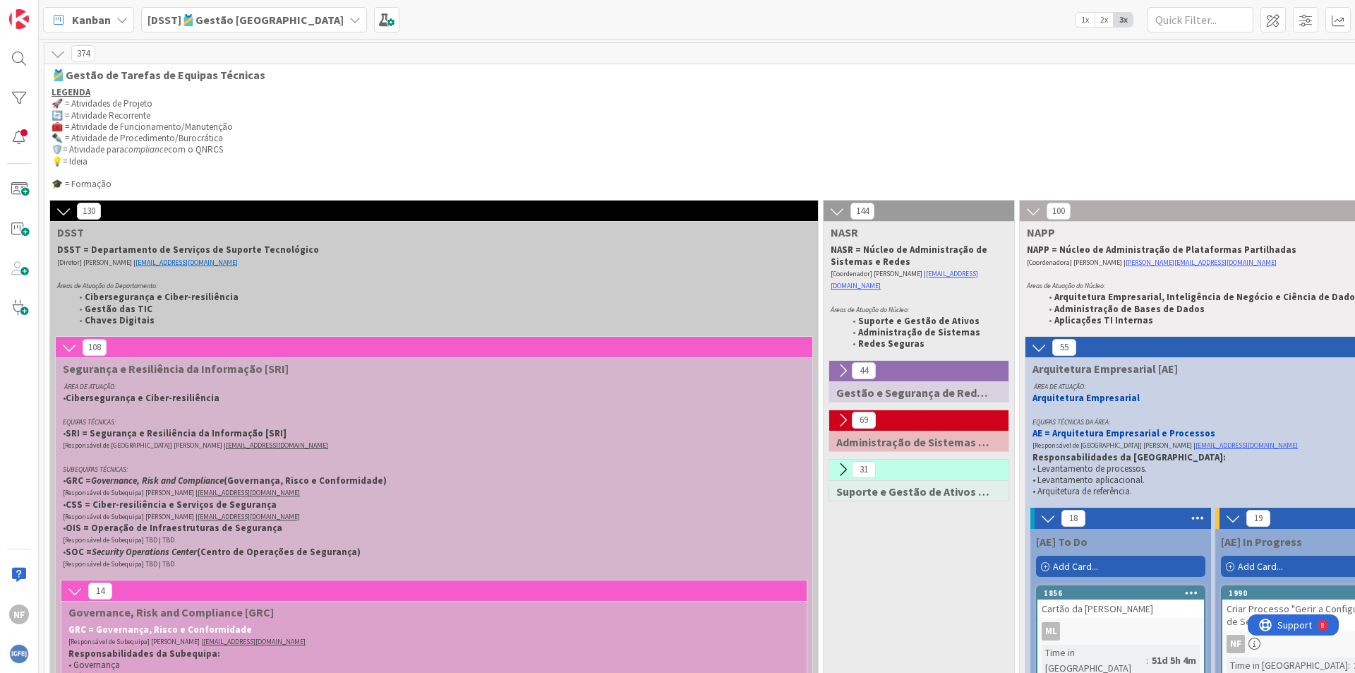
click at [70, 345] on icon at bounding box center [69, 348] width 16 height 16
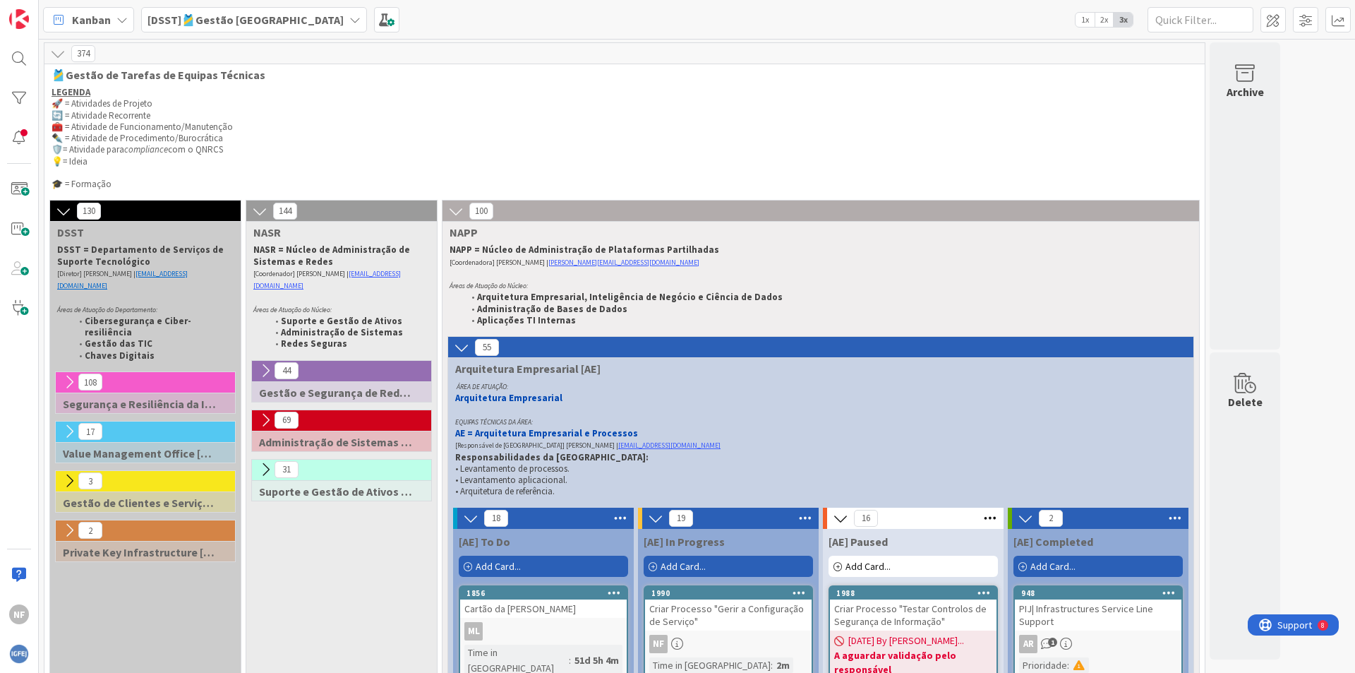
drag, startPoint x: 349, startPoint y: 505, endPoint x: 324, endPoint y: 523, distance: 31.3
click at [456, 342] on icon at bounding box center [462, 348] width 16 height 16
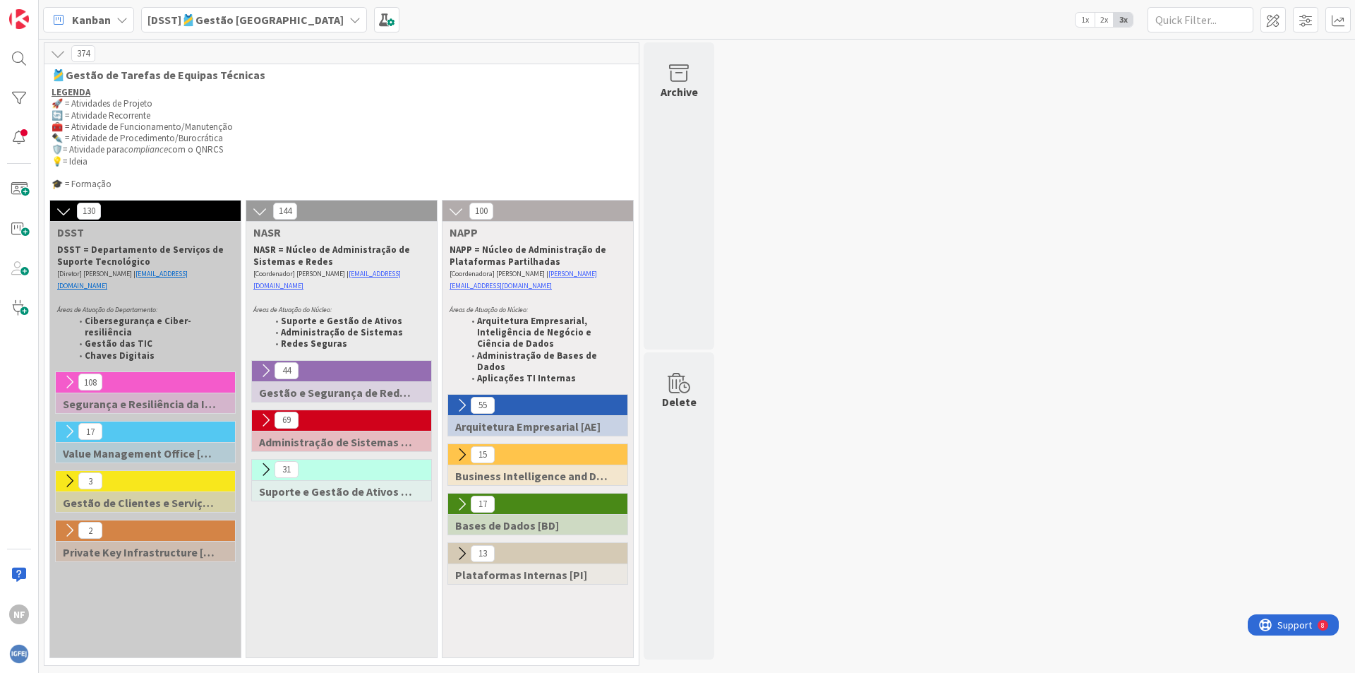
click at [469, 397] on icon at bounding box center [462, 405] width 16 height 16
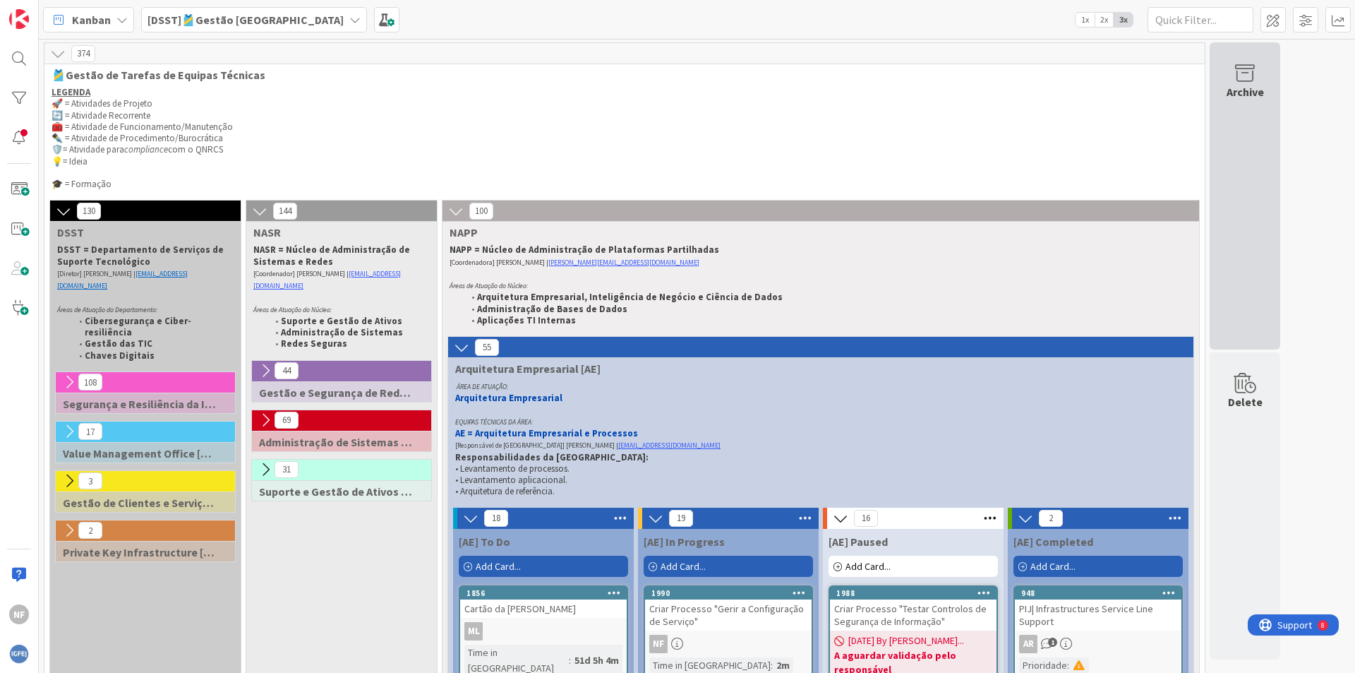
click at [1253, 75] on icon at bounding box center [1245, 74] width 54 height 20
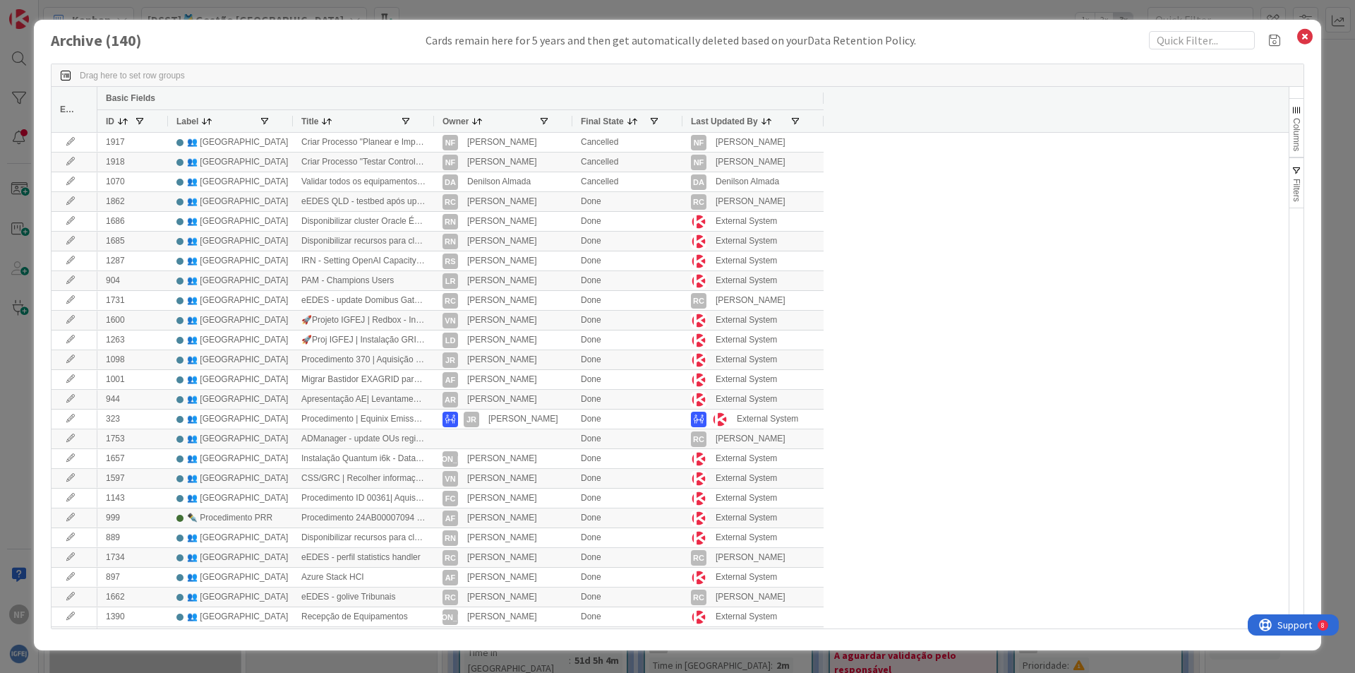
drag, startPoint x: 947, startPoint y: 207, endPoint x: 863, endPoint y: 253, distance: 95.7
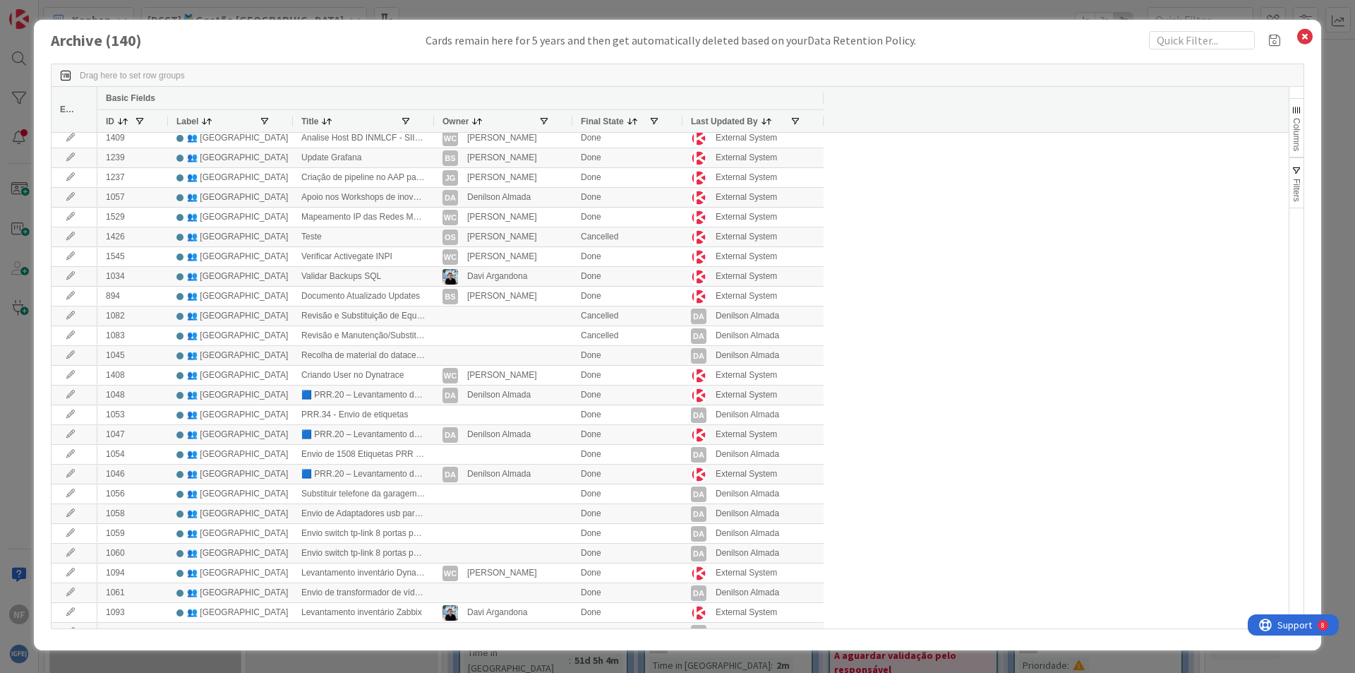
scroll to position [1553, 0]
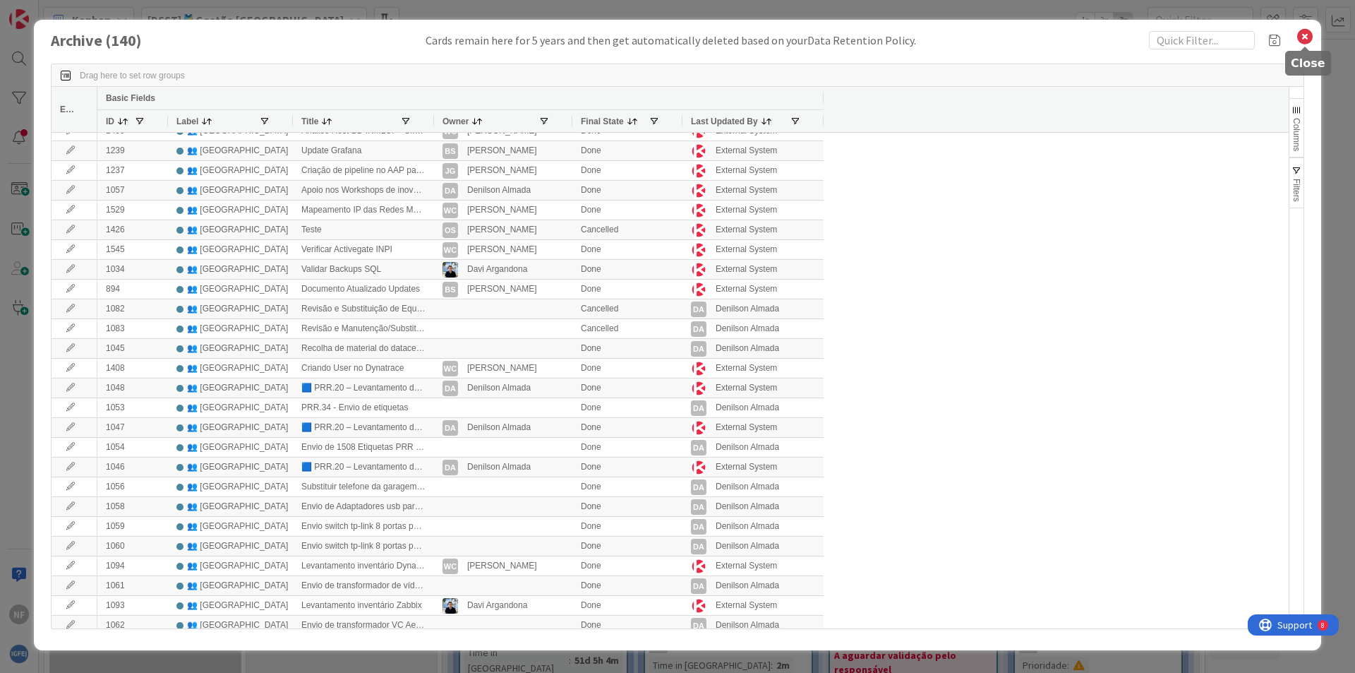
click at [1307, 37] on icon at bounding box center [1305, 37] width 18 height 20
